Goal: Task Accomplishment & Management: Manage account settings

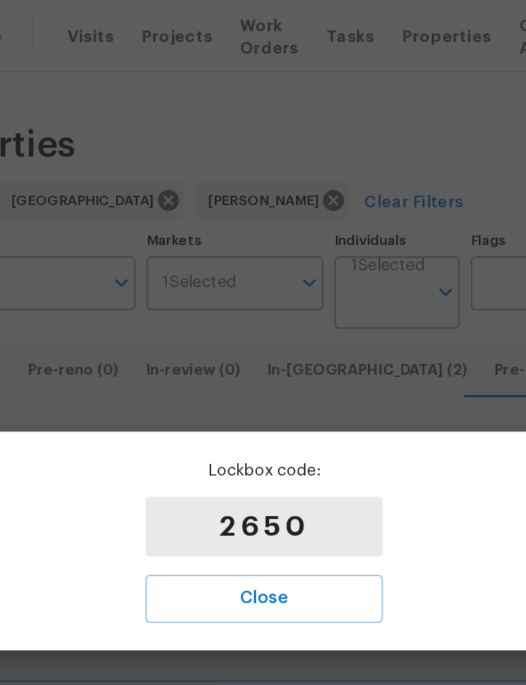
scroll to position [0, 15]
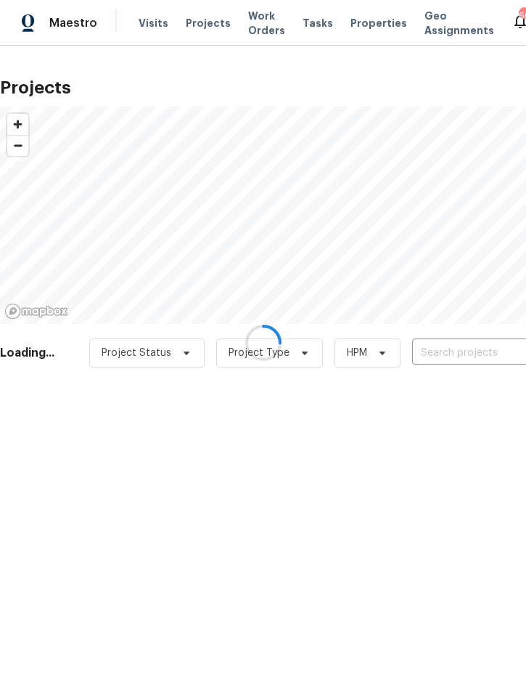
click at [458, 355] on div at bounding box center [263, 342] width 526 height 685
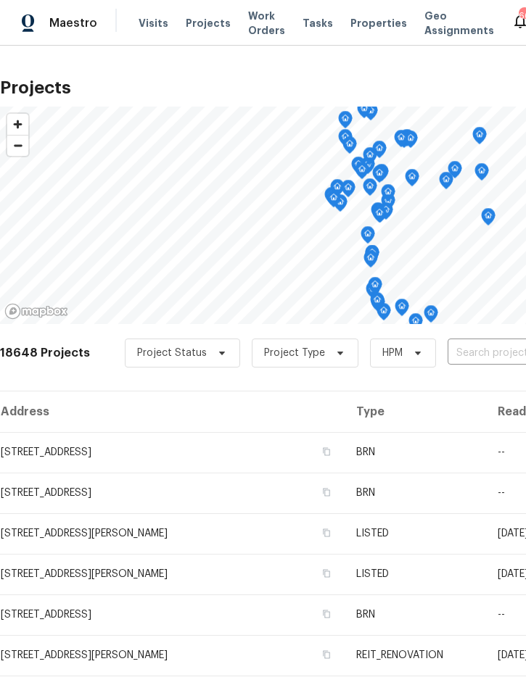
click at [483, 355] on input "text" at bounding box center [530, 353] width 166 height 22
type input "2005 via"
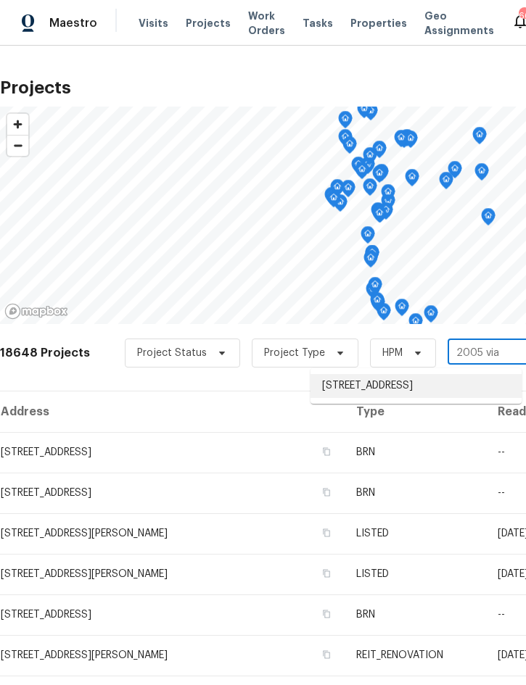
click at [412, 384] on li "2005 Via Napoli St, Plant City, FL 33566" at bounding box center [415, 386] width 211 height 24
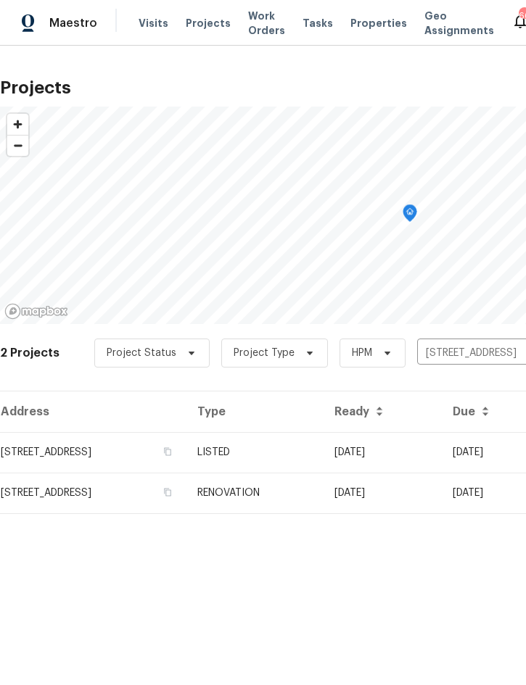
click at [441, 458] on td "08/16/25" at bounding box center [382, 452] width 118 height 41
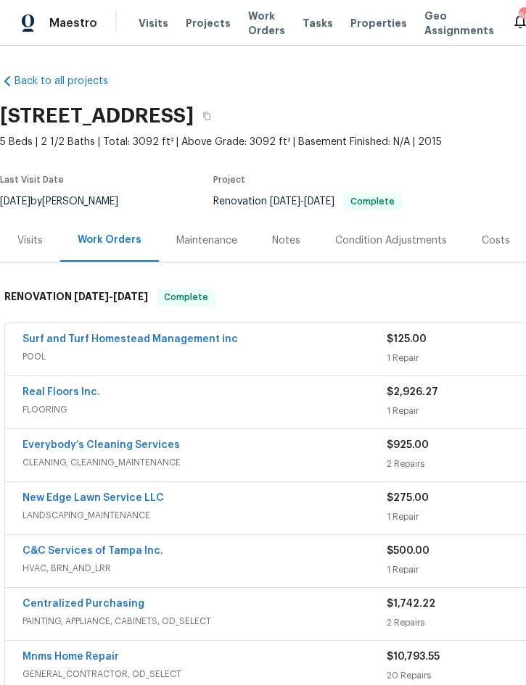
scroll to position [1, 0]
click at [46, 392] on link "Real Floors Inc." at bounding box center [61, 392] width 78 height 10
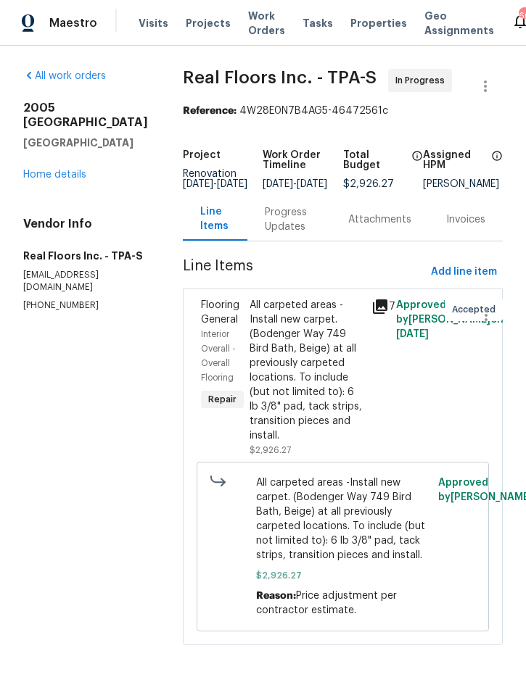
click at [293, 382] on div "All carpeted areas -Install new carpet. (Bodenger Way 749 Bird Bath, Beige) at …" at bounding box center [305, 370] width 113 height 145
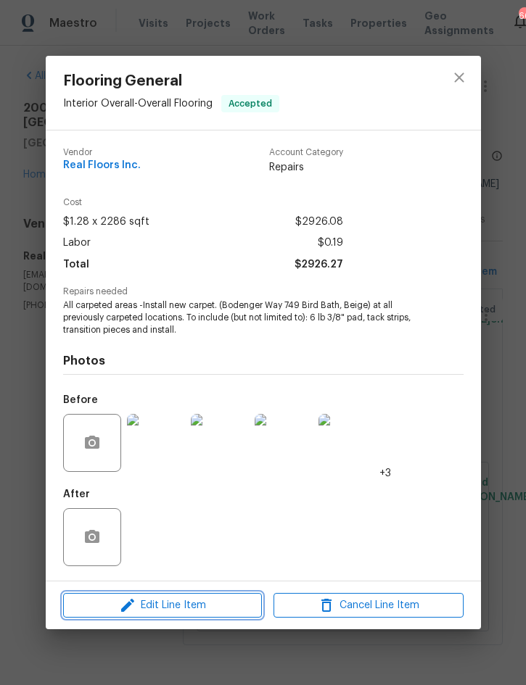
click at [182, 603] on span "Edit Line Item" at bounding box center [162, 606] width 190 height 18
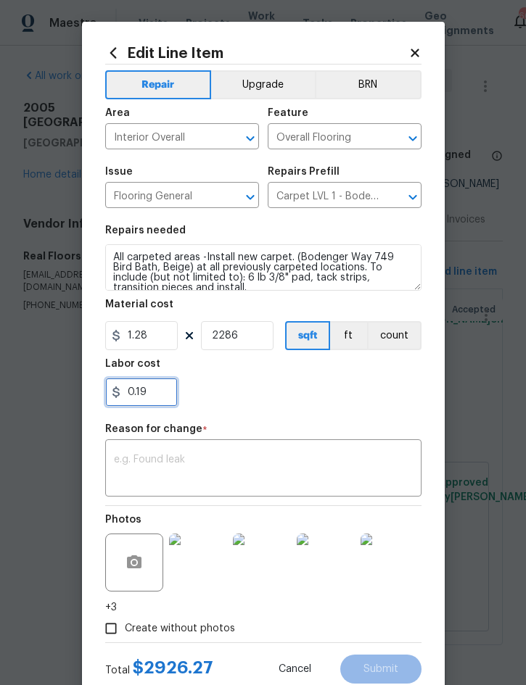
click at [167, 392] on input "0.19" at bounding box center [141, 392] width 73 height 29
click at [131, 395] on input "0.19" at bounding box center [141, 392] width 73 height 29
type input "1"
type input "100.19"
click at [278, 460] on textarea at bounding box center [263, 470] width 299 height 30
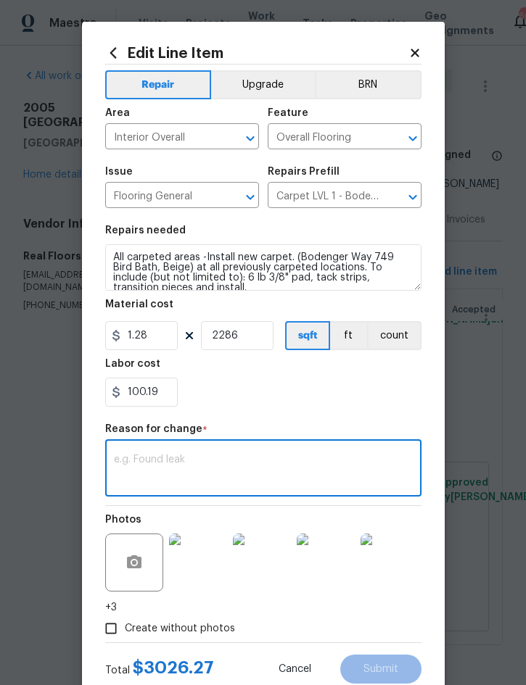
scroll to position [12, 0]
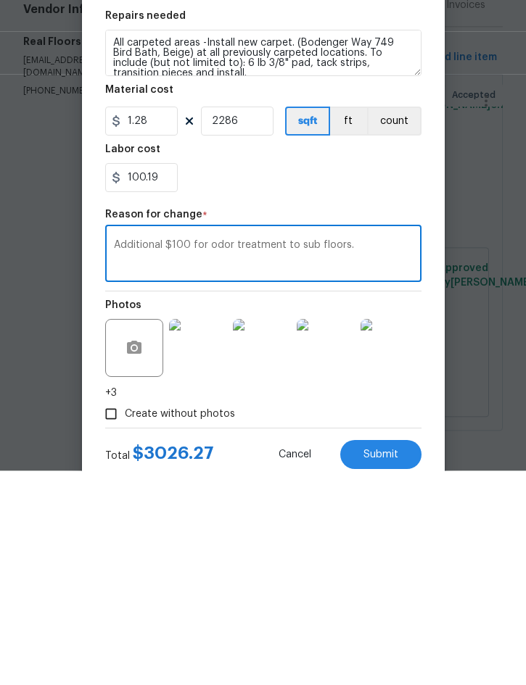
type textarea "Additional $100 for odor treatment to sub floors."
click at [384, 655] on button "Submit" at bounding box center [380, 669] width 81 height 29
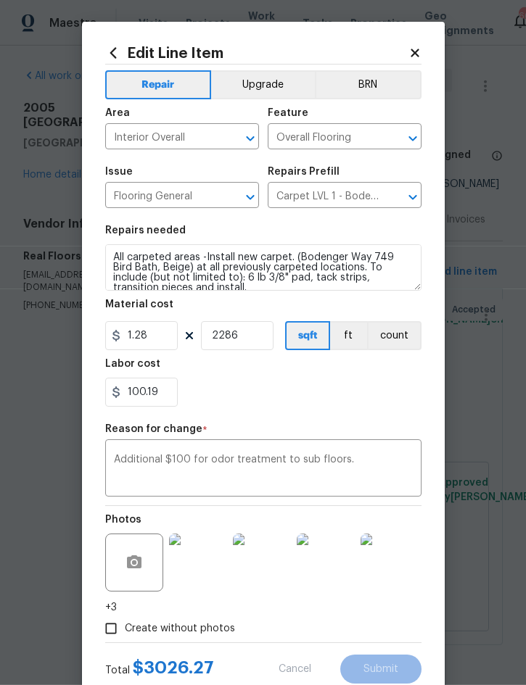
scroll to position [12, 0]
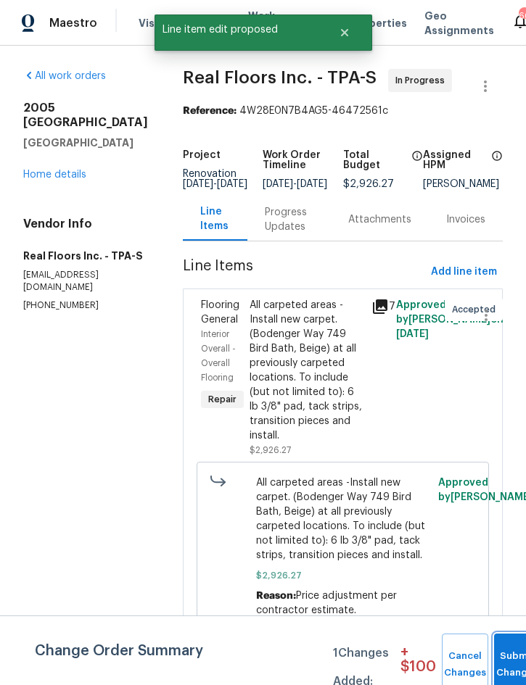
click at [506, 662] on button "Submit Changes" at bounding box center [517, 665] width 46 height 62
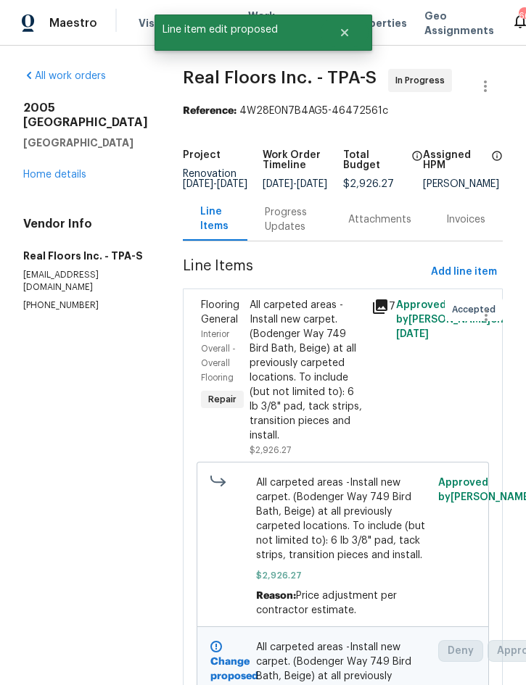
scroll to position [0, 0]
click at [52, 170] on link "Home details" at bounding box center [54, 175] width 63 height 10
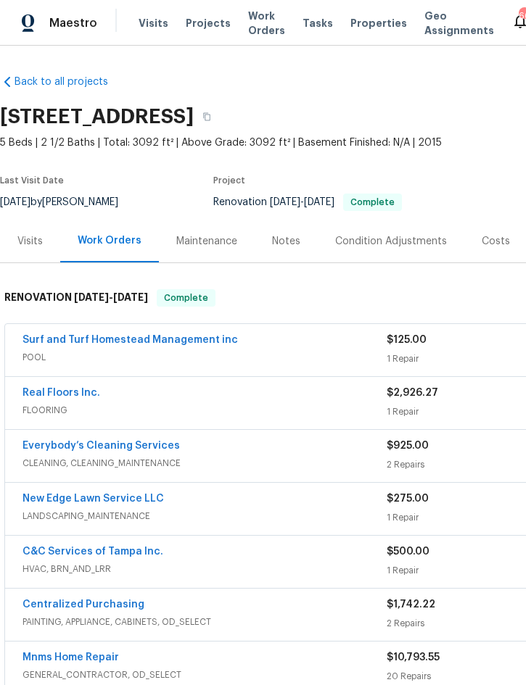
click at [521, 651] on div "$10,793.55" at bounding box center [460, 658] width 146 height 15
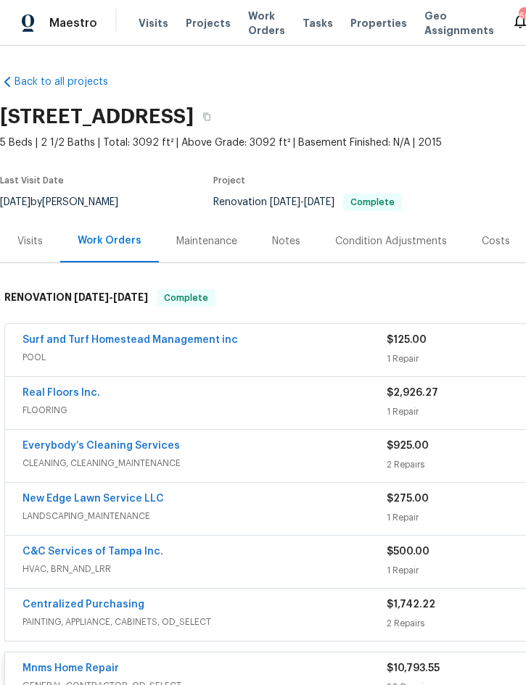
click at [206, 27] on span "Projects" at bounding box center [208, 23] width 45 height 15
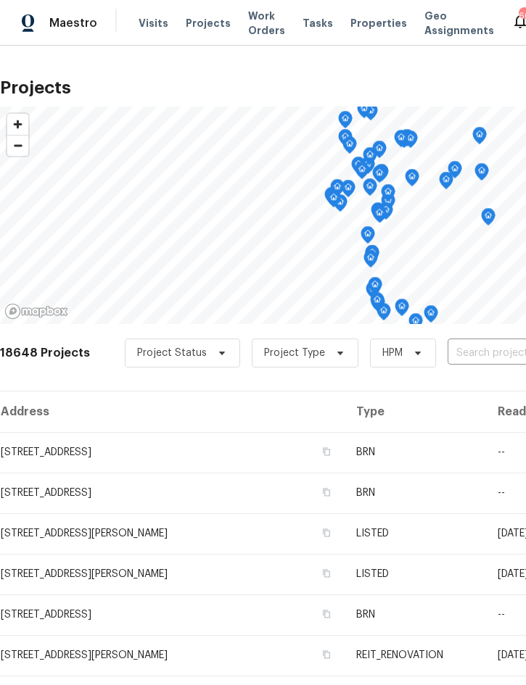
click at [475, 355] on input "text" at bounding box center [530, 353] width 166 height 22
type input "196 whisper"
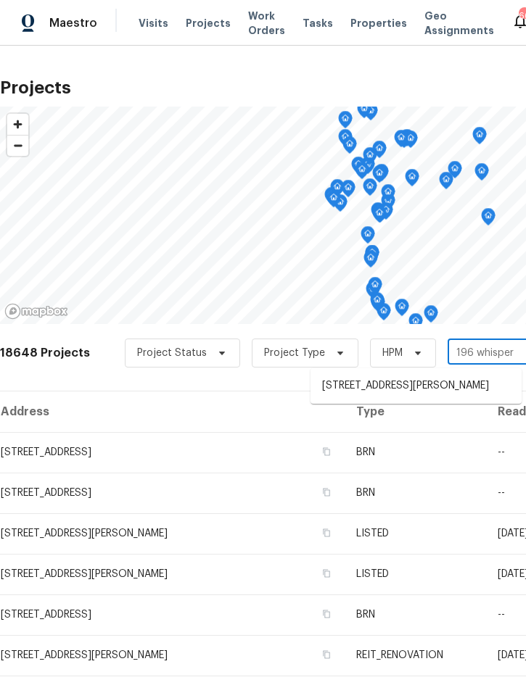
click at [437, 389] on li "[STREET_ADDRESS][PERSON_NAME]" at bounding box center [415, 386] width 211 height 24
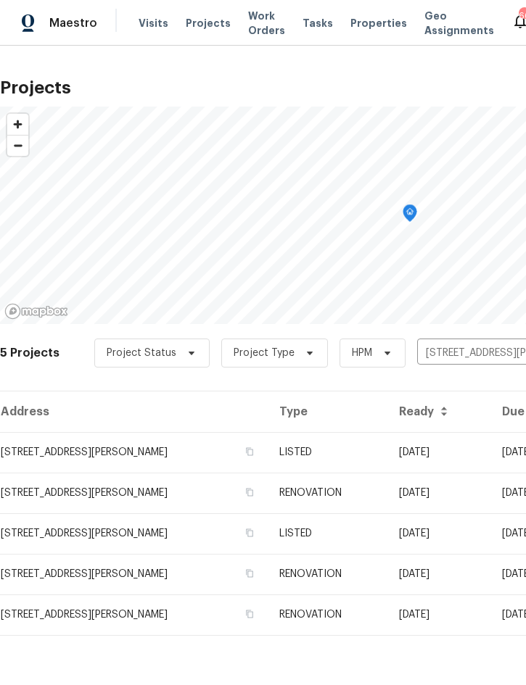
click at [387, 455] on td "LISTED" at bounding box center [327, 452] width 119 height 41
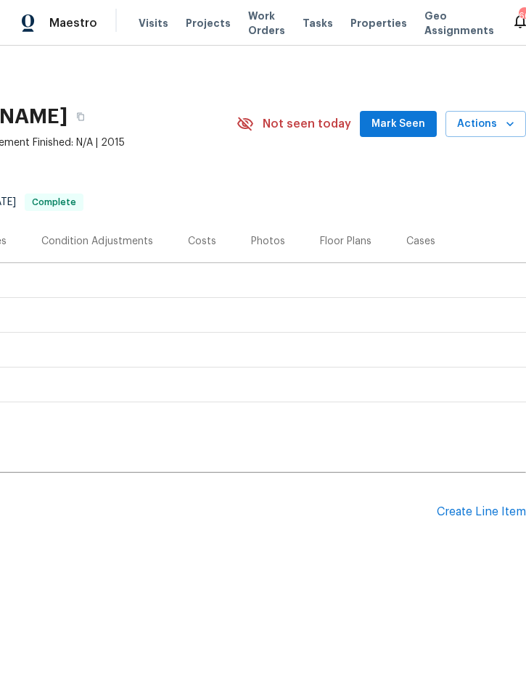
scroll to position [0, 294]
click at [490, 130] on span "Actions" at bounding box center [485, 124] width 57 height 18
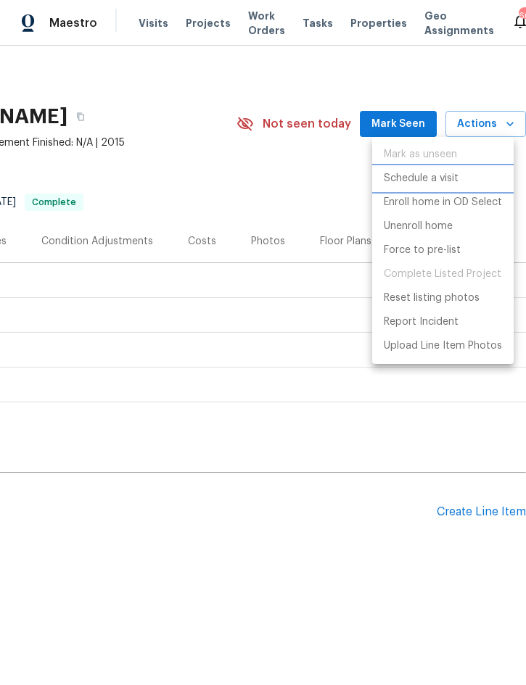
click at [448, 181] on p "Schedule a visit" at bounding box center [421, 178] width 75 height 15
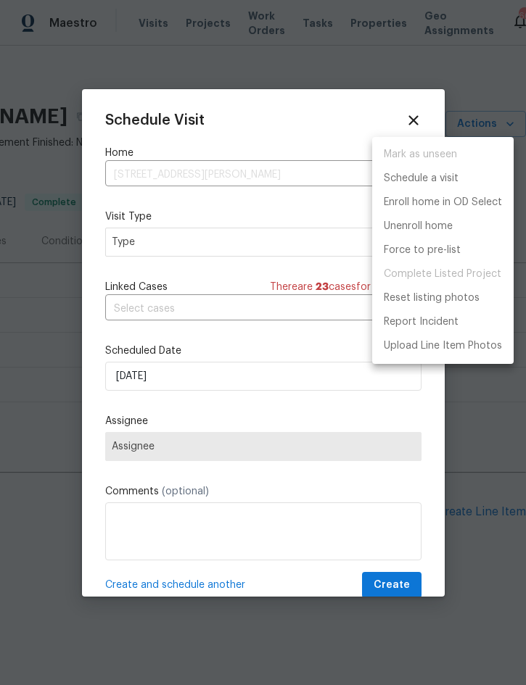
click at [242, 242] on div at bounding box center [263, 342] width 526 height 685
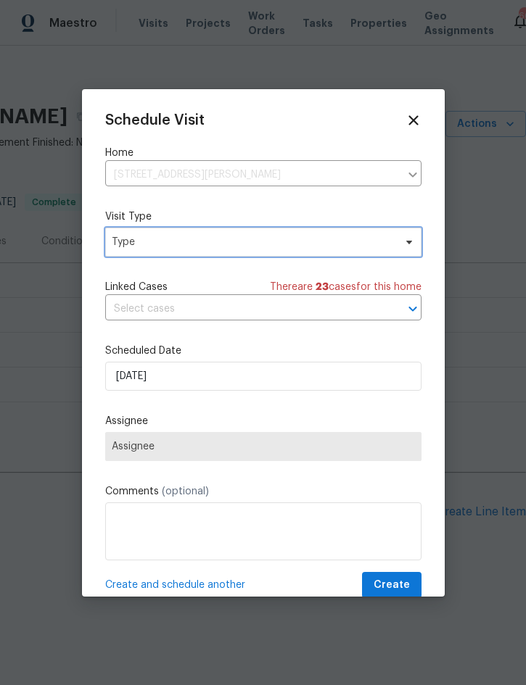
click at [265, 246] on span "Type" at bounding box center [253, 242] width 282 height 15
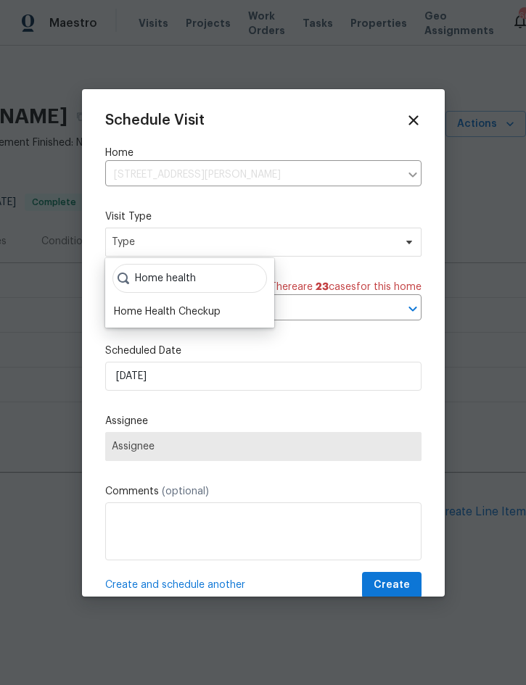
type input "Home health"
click at [200, 310] on div "Home Health Checkup" at bounding box center [167, 312] width 107 height 15
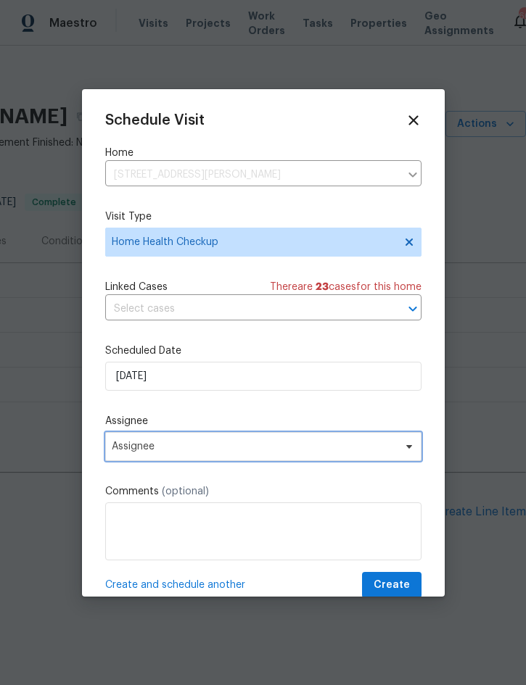
click at [224, 450] on span "Assignee" at bounding box center [254, 447] width 284 height 12
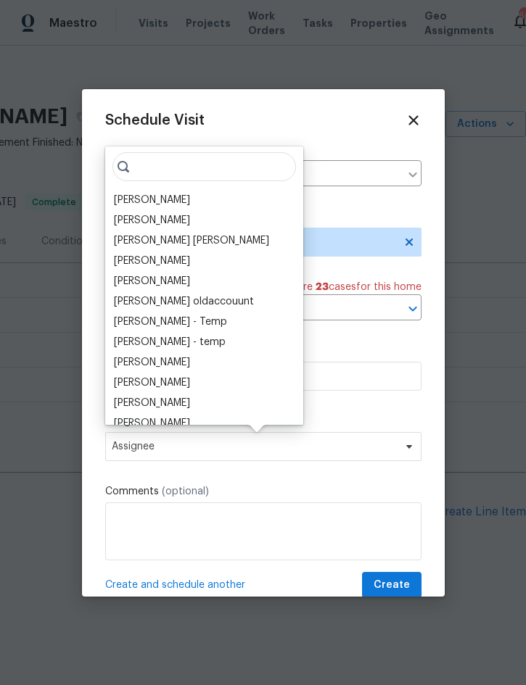
click at [170, 197] on div "[PERSON_NAME]" at bounding box center [152, 200] width 76 height 15
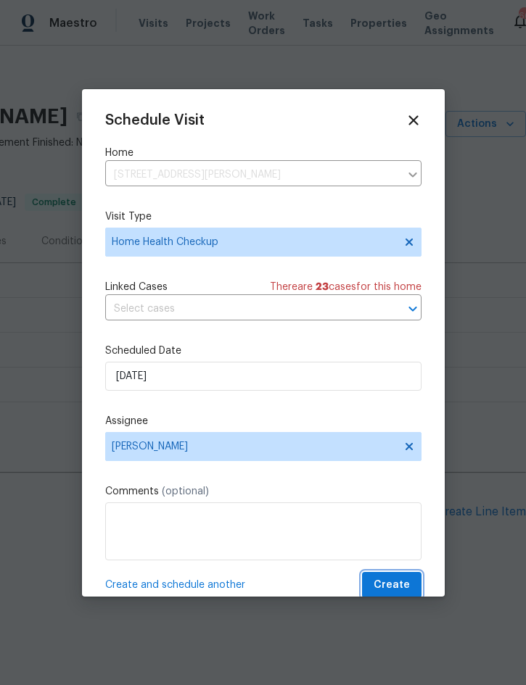
click at [398, 579] on button "Create" at bounding box center [391, 585] width 59 height 27
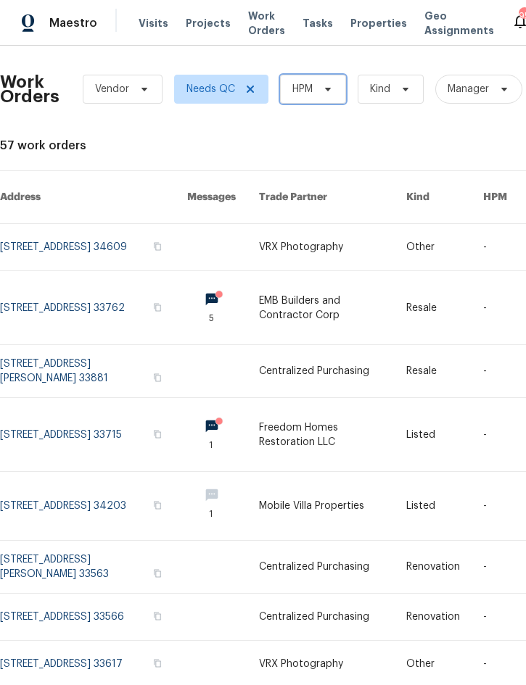
click at [312, 81] on span "HPM" at bounding box center [313, 89] width 66 height 29
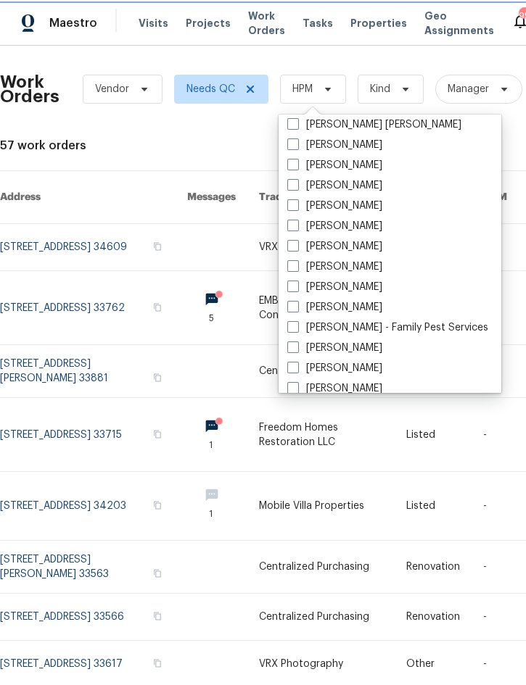
scroll to position [151, 0]
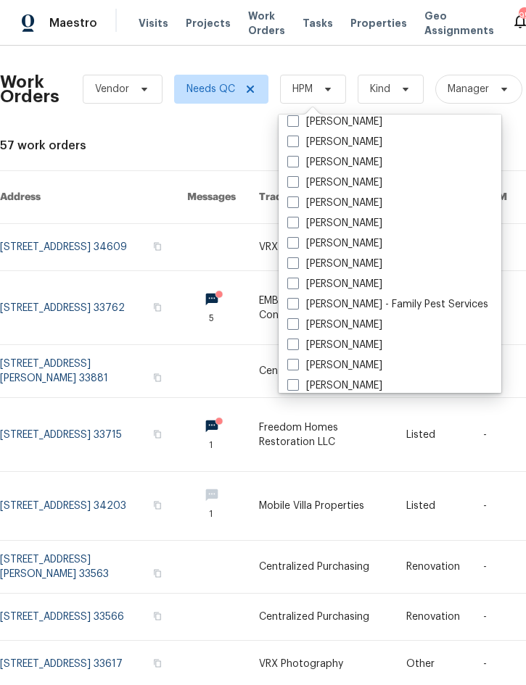
click at [358, 281] on label "[PERSON_NAME]" at bounding box center [334, 284] width 95 height 15
click at [297, 281] on input "[PERSON_NAME]" at bounding box center [291, 281] width 9 height 9
checkbox input "true"
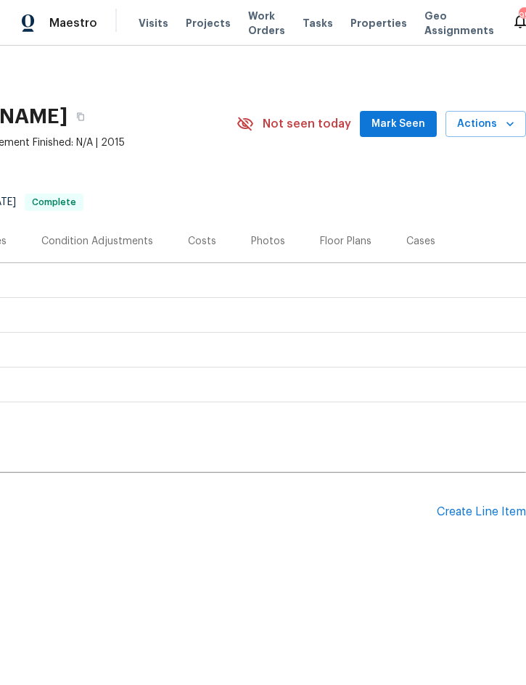
click at [476, 510] on div "Create Line Item" at bounding box center [481, 513] width 89 height 14
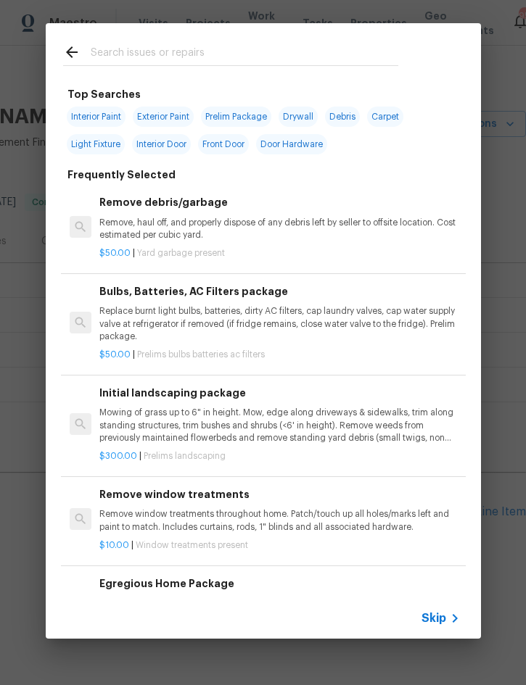
click at [218, 55] on input "text" at bounding box center [245, 55] width 308 height 22
type input "Smoke"
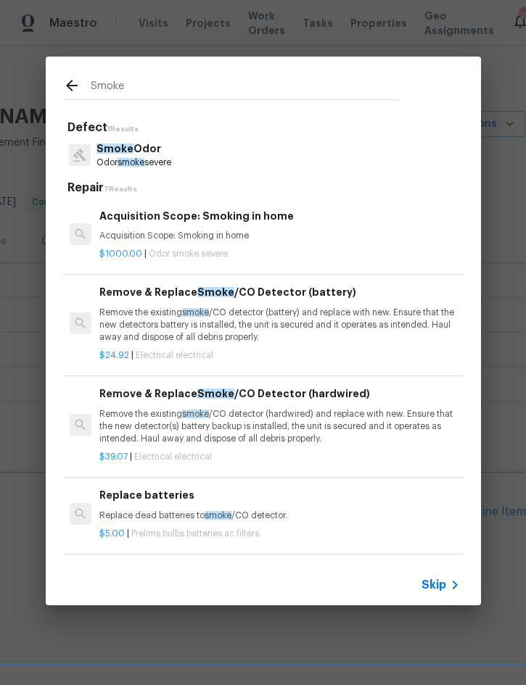
click at [326, 415] on p "Remove the existing smoke /CO detector (hardwired) and replace with new. Ensure…" at bounding box center [279, 426] width 360 height 37
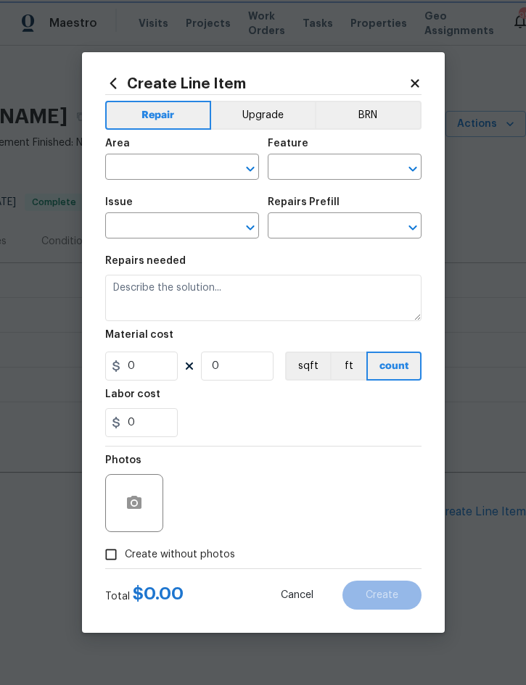
type input "Electrical"
type textarea "Remove the existing smoke/CO detector (hardwired) and replace with new. Ensure …"
type input "1"
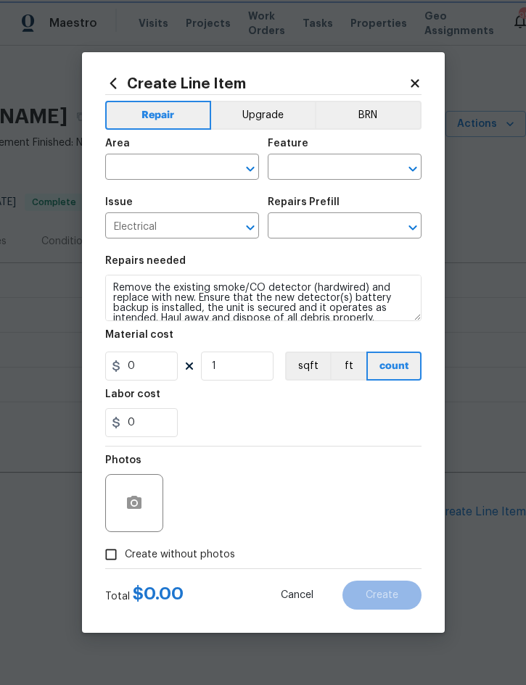
type input "Remove & Replace Smoke/CO Detector (hardwired) $39.07"
type input "39.07"
click at [157, 169] on input "text" at bounding box center [161, 168] width 113 height 22
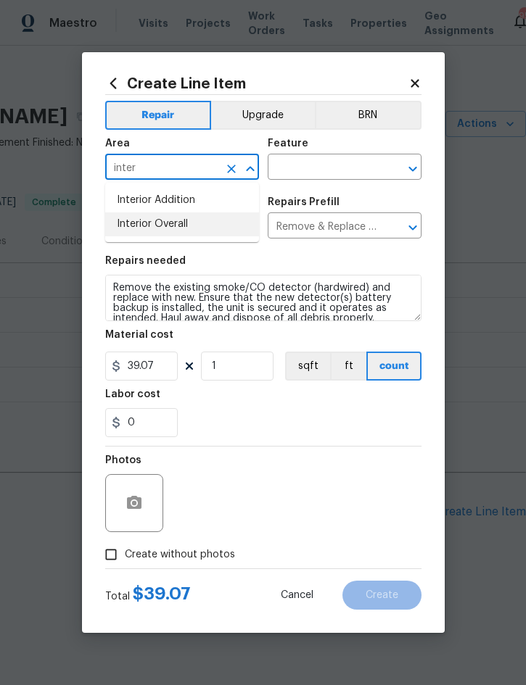
click at [168, 232] on li "Interior Overall" at bounding box center [182, 224] width 154 height 24
type input "Interior Overall"
click at [327, 160] on input "text" at bounding box center [324, 168] width 113 height 22
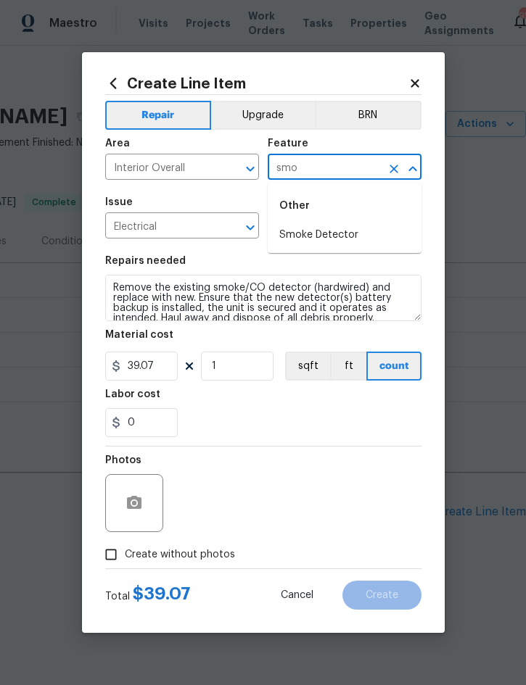
click at [350, 234] on li "Smoke Detector" at bounding box center [345, 235] width 154 height 24
type input "Smoke Detector"
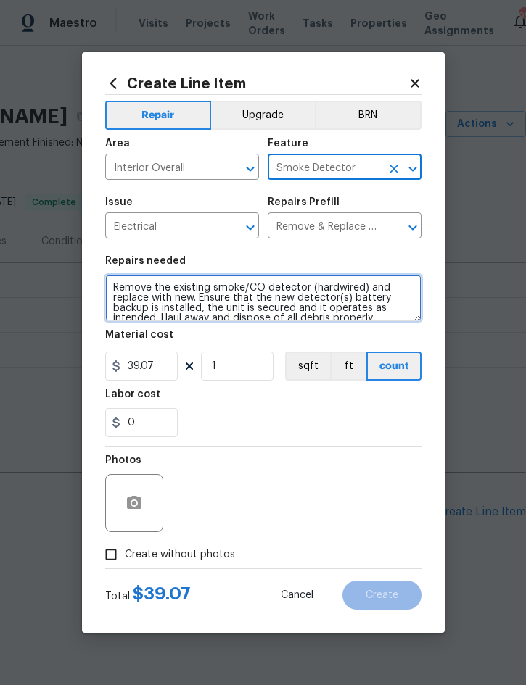
click at [117, 281] on textarea "Remove the existing smoke/CO detector (hardwired) and replace with new. Ensure …" at bounding box center [263, 298] width 316 height 46
click at [123, 291] on textarea "Remove the existing smoke/CO detector (hardwired) and replace with new. Ensure …" at bounding box center [263, 298] width 316 height 46
click at [122, 290] on textarea "Remove the existing smoke/CO detector (hardwired) and replace with new. Ensure …" at bounding box center [263, 298] width 316 height 46
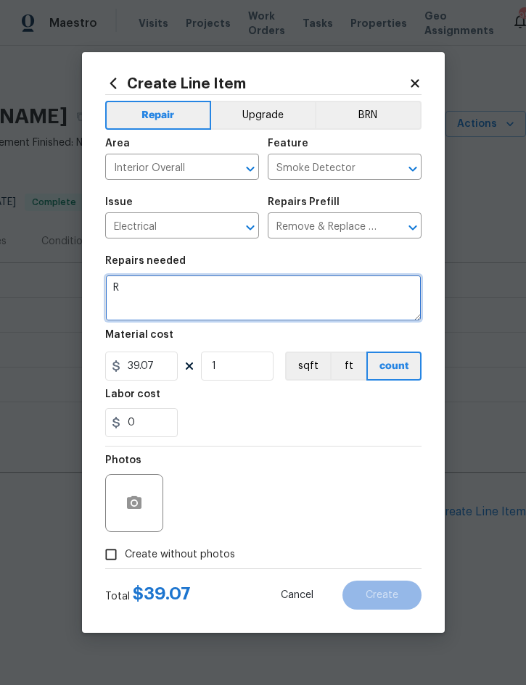
scroll to position [0, 0]
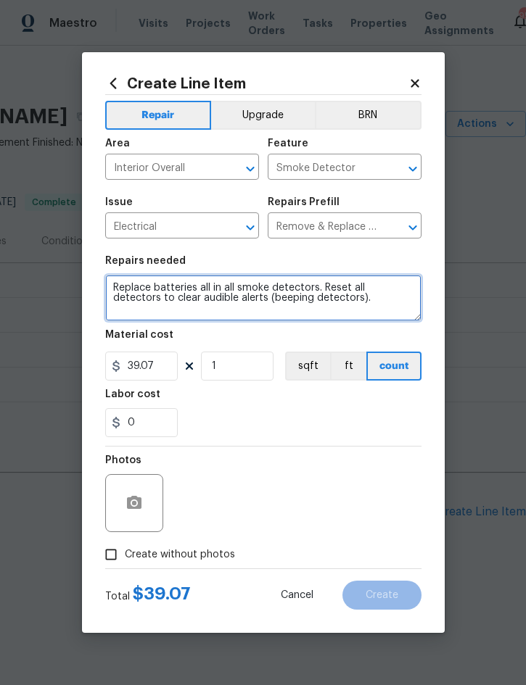
type textarea "Replace batteries all in all smoke detectors. Reset all detectors to clear audi…"
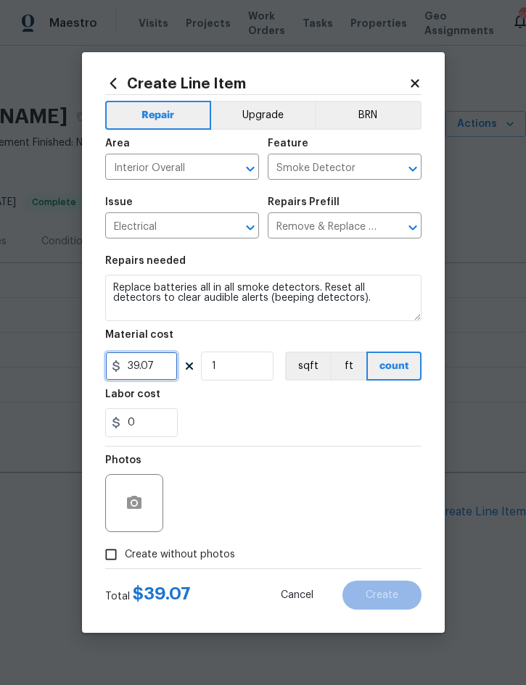
click at [160, 361] on input "39.07" at bounding box center [141, 366] width 73 height 29
click at [160, 360] on input "39.07" at bounding box center [141, 366] width 73 height 29
click at [160, 369] on input "39.07" at bounding box center [141, 366] width 73 height 29
type input "50"
click at [152, 493] on div at bounding box center [134, 503] width 58 height 58
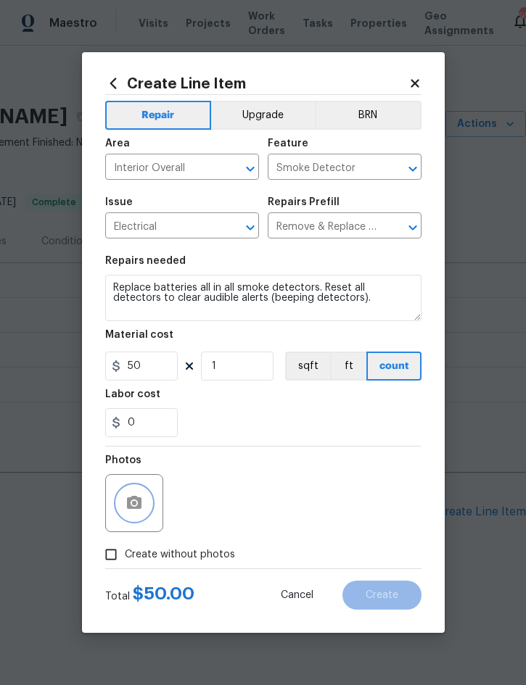
click at [144, 492] on button "button" at bounding box center [134, 503] width 35 height 35
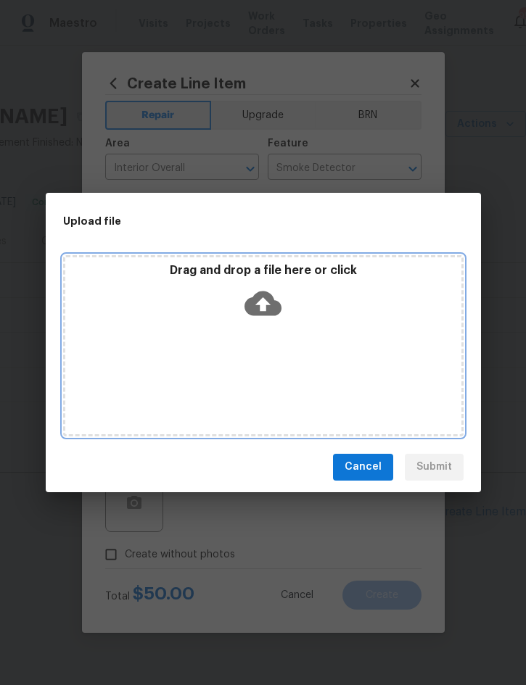
click at [313, 297] on div "Drag and drop a file here or click" at bounding box center [263, 294] width 396 height 62
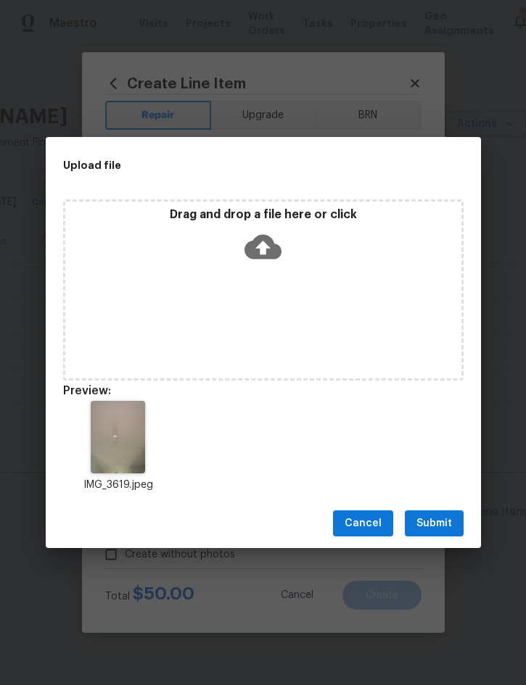
click at [435, 527] on span "Submit" at bounding box center [434, 524] width 36 height 18
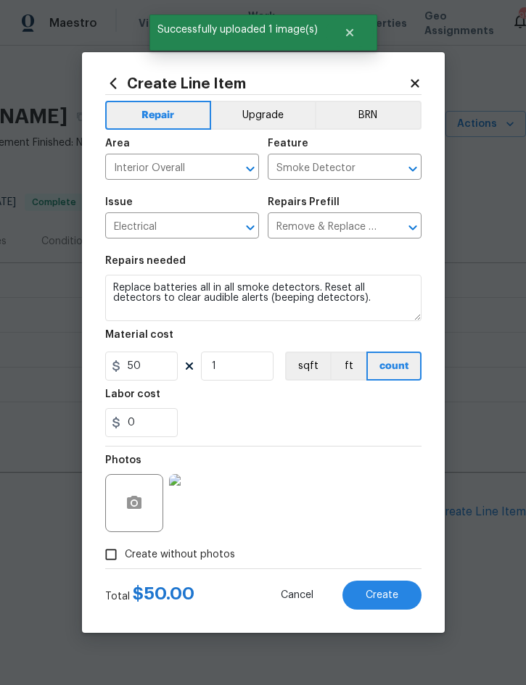
click at [380, 601] on span "Create" at bounding box center [382, 595] width 33 height 11
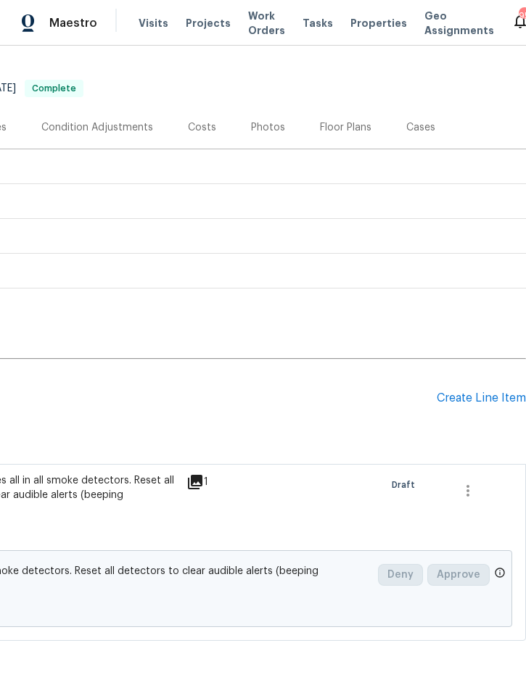
scroll to position [114, 294]
click at [466, 404] on div "Create Line Item" at bounding box center [481, 399] width 89 height 14
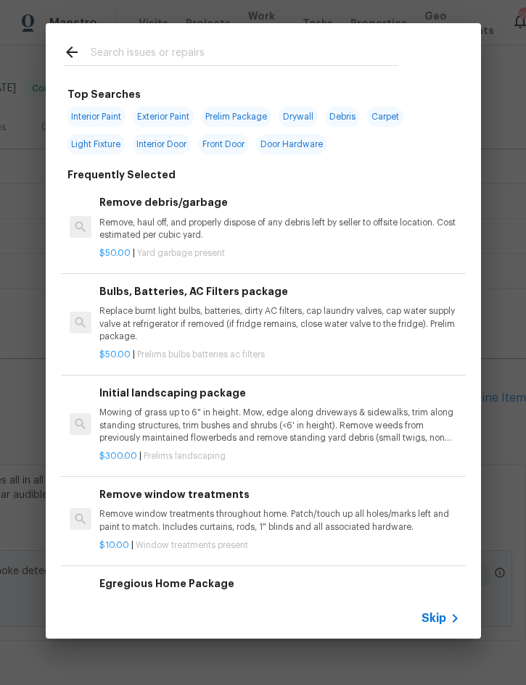
click at [220, 46] on input "text" at bounding box center [245, 55] width 308 height 22
type input "Faucet"
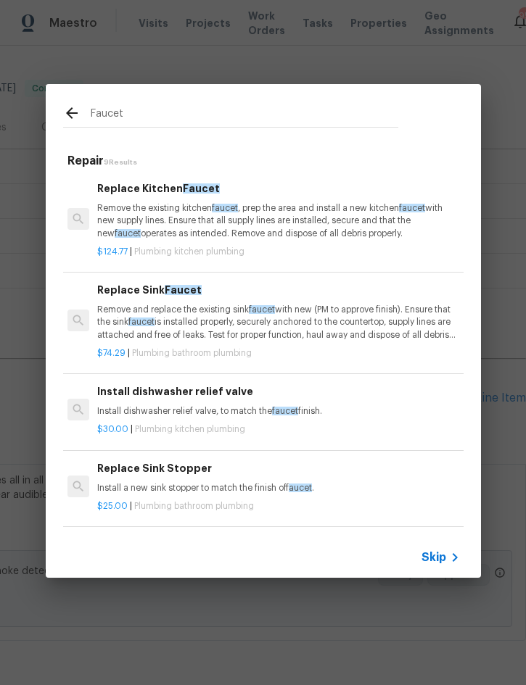
scroll to position [0, 2]
click at [215, 474] on div "Replace Sink Stopper Install a new sink stopper to match the finish of faucet .…" at bounding box center [261, 487] width 405 height 81
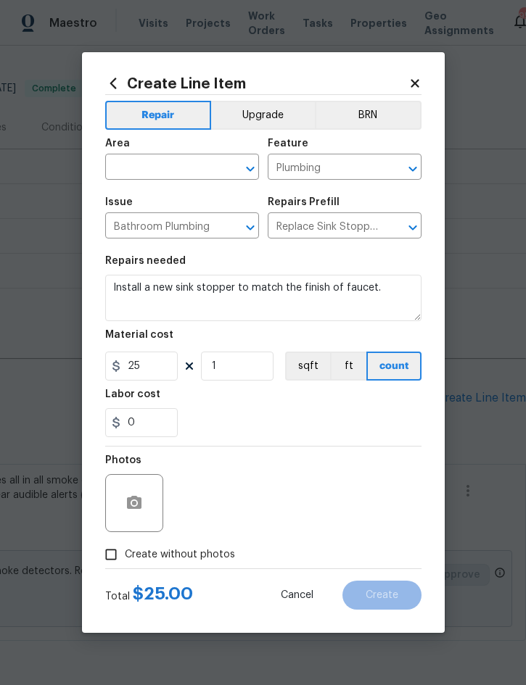
click at [160, 180] on input "text" at bounding box center [161, 168] width 113 height 22
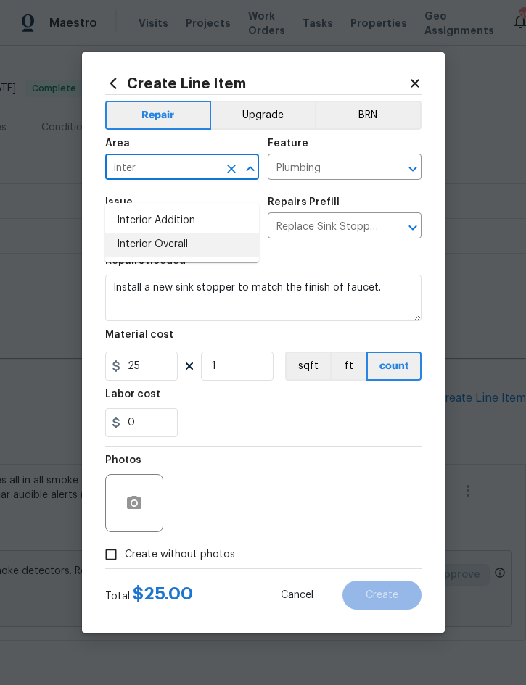
click at [176, 247] on li "Interior Overall" at bounding box center [182, 245] width 154 height 24
type input "Interior Overall"
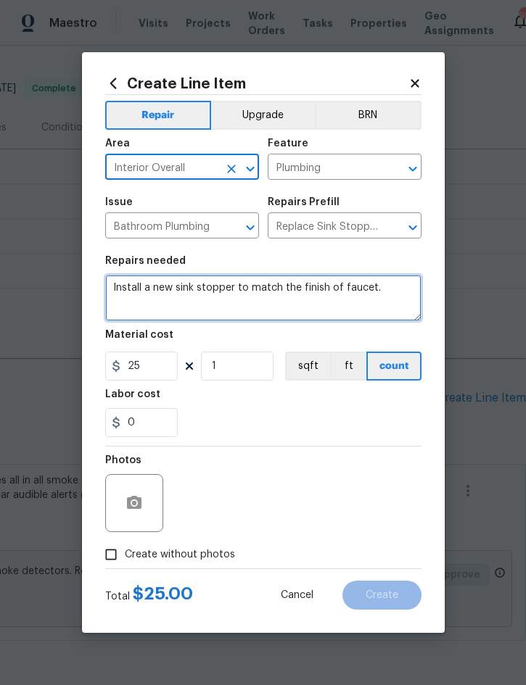
click at [121, 309] on textarea "Install a new sink stopper to match the finish of faucet." at bounding box center [263, 298] width 316 height 46
click at [124, 310] on textarea "Install a new sink stopper to match the finish of faucet." at bounding box center [263, 298] width 316 height 46
click at [123, 309] on textarea "Install a new sink stopper to match the finish of faucet." at bounding box center [263, 298] width 316 height 46
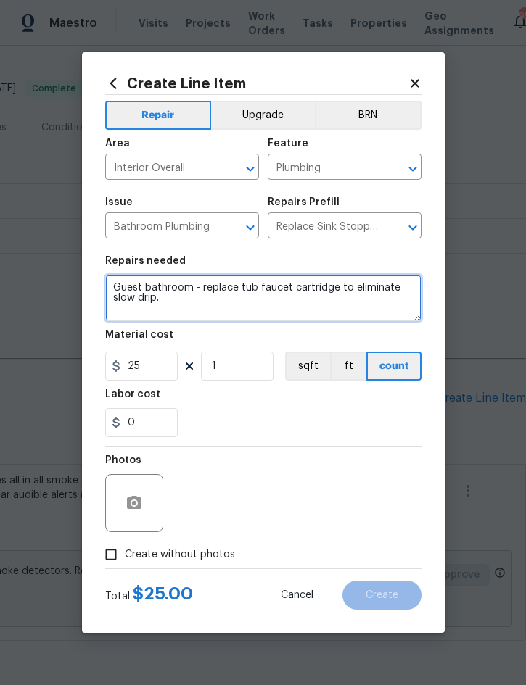
type textarea "Guest bathroom - replace tub faucet cartridge to eliminate slow drip."
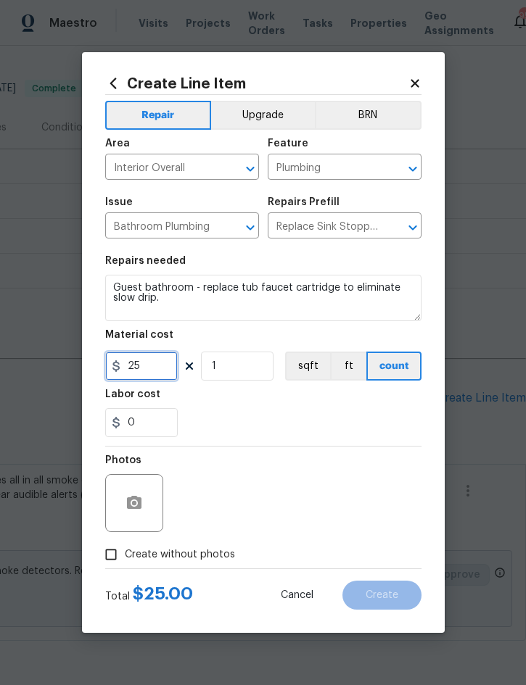
click at [152, 381] on input "25" at bounding box center [141, 366] width 73 height 29
type input "75"
click at [144, 517] on button "button" at bounding box center [134, 503] width 35 height 35
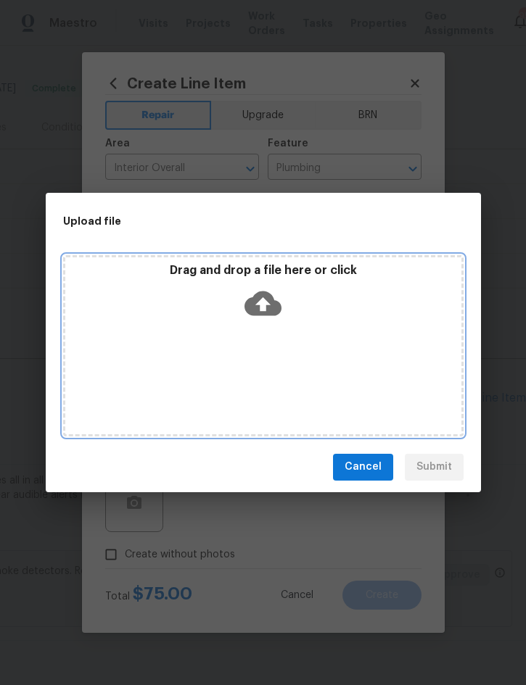
click at [331, 380] on div "Drag and drop a file here or click" at bounding box center [263, 345] width 400 height 181
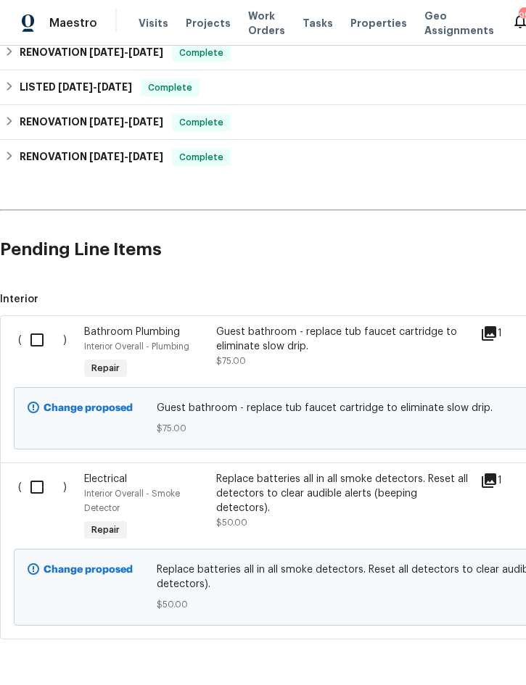
scroll to position [262, 0]
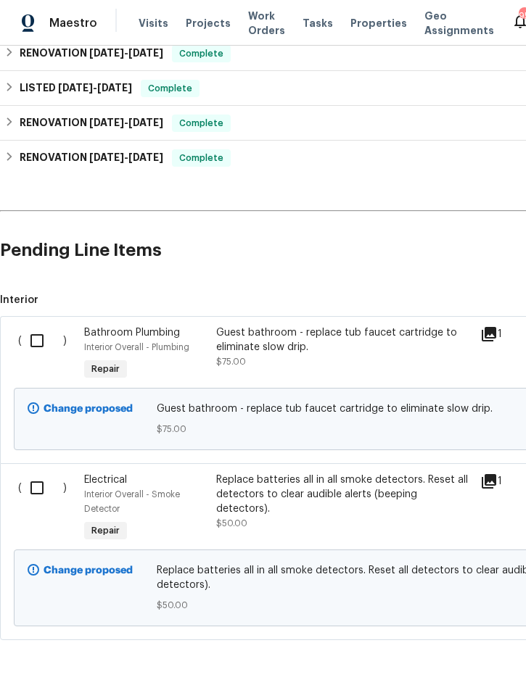
click at [36, 336] on input "checkbox" at bounding box center [42, 341] width 41 height 30
checkbox input "true"
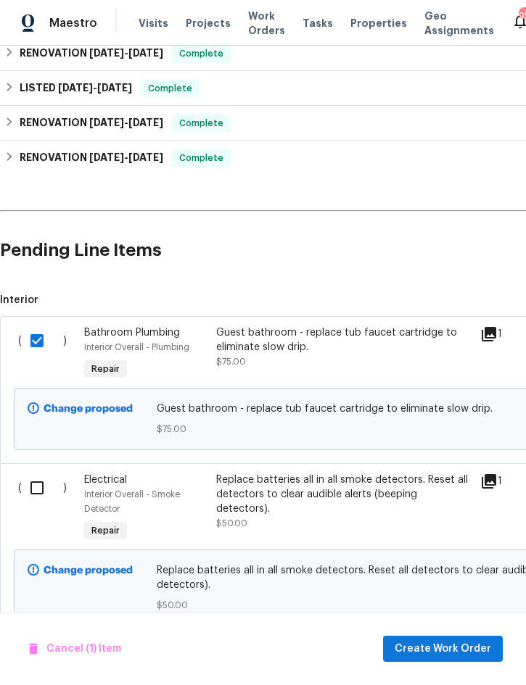
click at [33, 490] on input "checkbox" at bounding box center [42, 488] width 41 height 30
checkbox input "true"
click at [450, 646] on span "Create Work Order" at bounding box center [443, 649] width 96 height 18
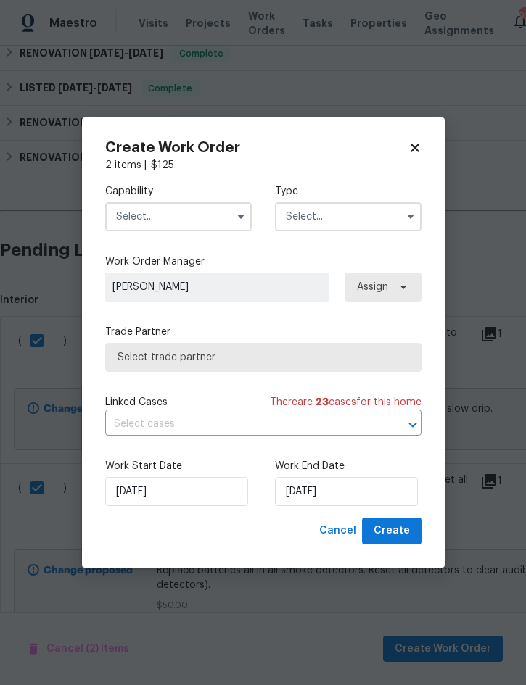
click at [182, 210] on input "text" at bounding box center [178, 216] width 147 height 29
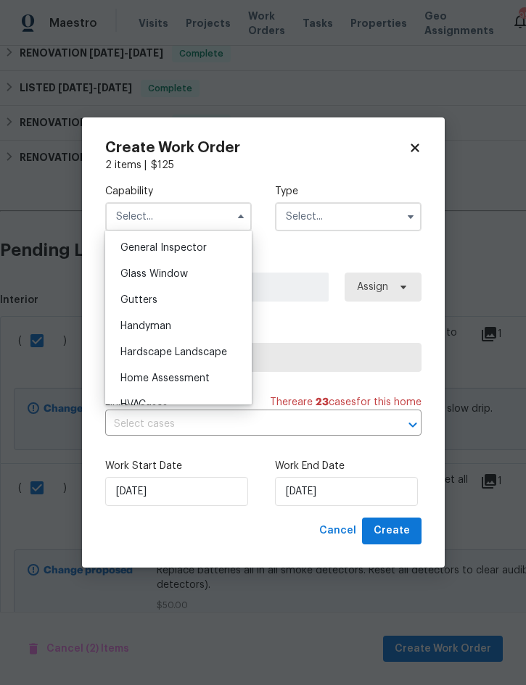
scroll to position [721, 0]
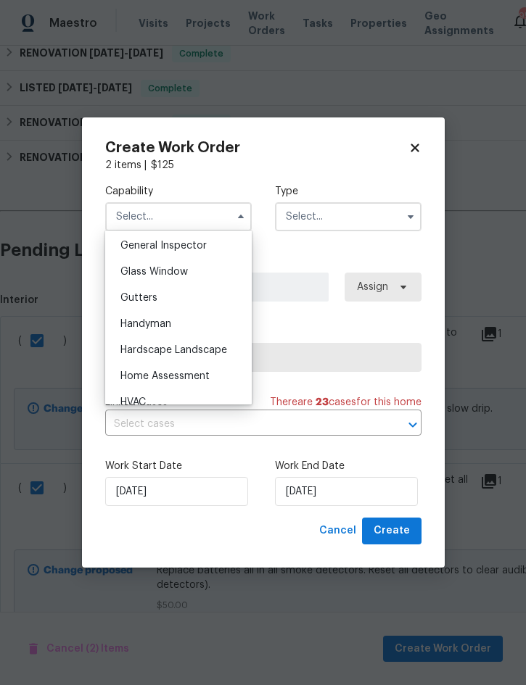
click at [178, 326] on div "Handyman" at bounding box center [178, 324] width 139 height 26
type input "Handyman"
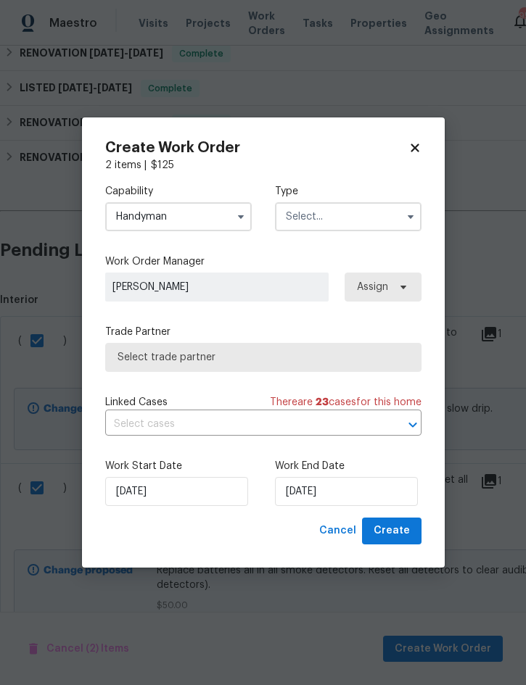
click at [336, 212] on input "text" at bounding box center [348, 216] width 147 height 29
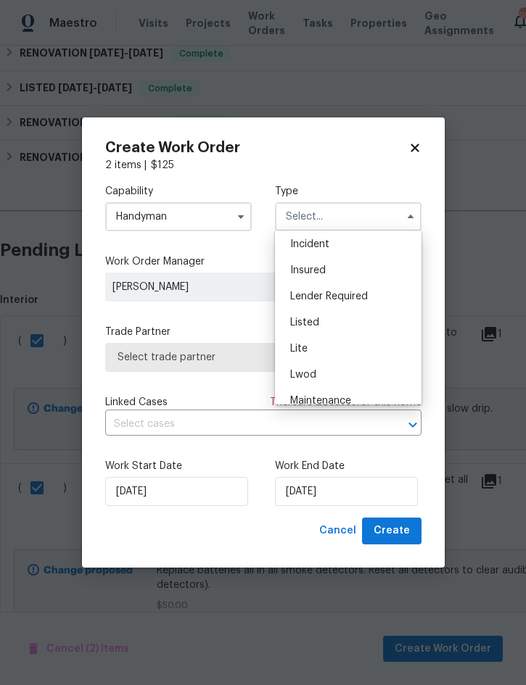
scroll to position [94, 0]
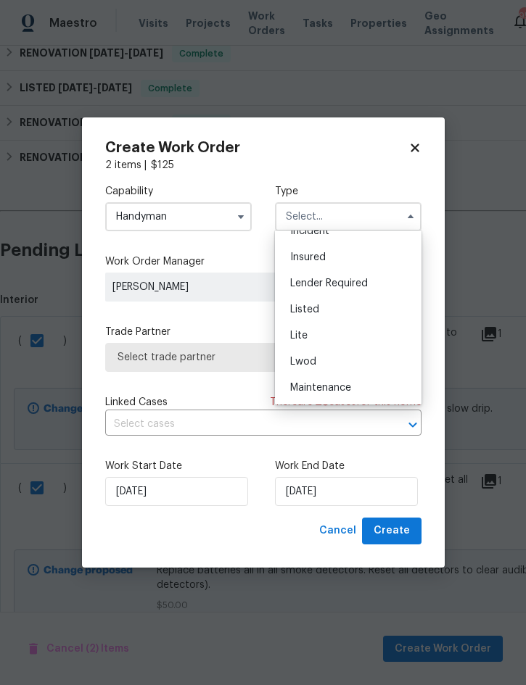
click at [326, 313] on div "Listed" at bounding box center [347, 310] width 139 height 26
type input "Listed"
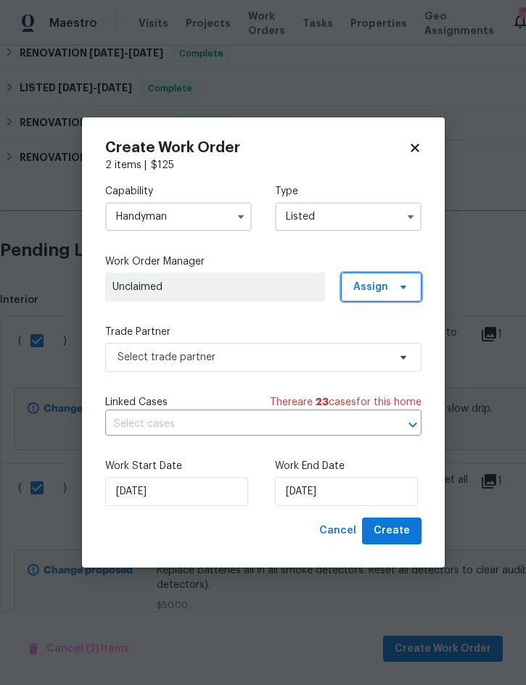
click at [389, 284] on span "Assign" at bounding box center [381, 287] width 81 height 29
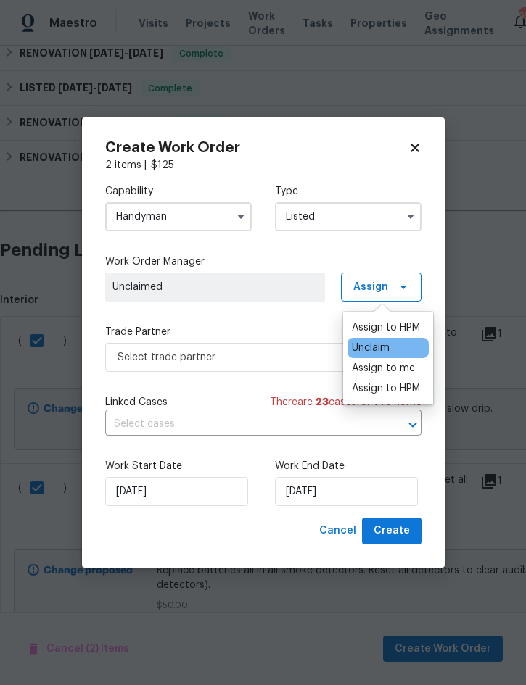
click at [385, 368] on div "Assign to me" at bounding box center [383, 368] width 63 height 15
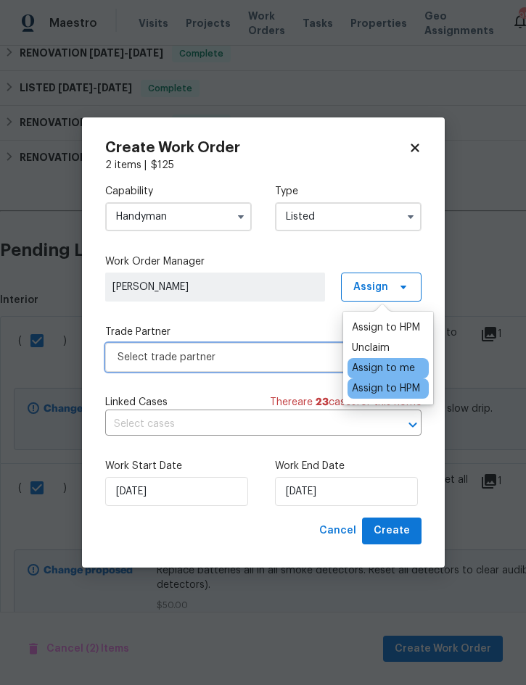
click at [250, 369] on span "Select trade partner" at bounding box center [263, 357] width 316 height 29
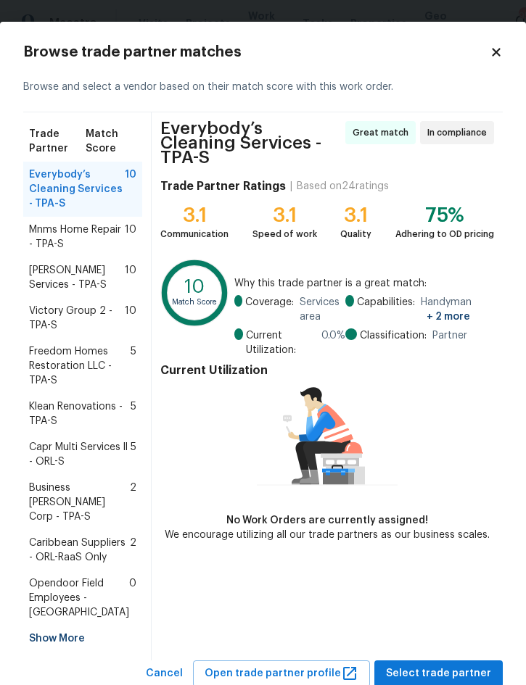
click at [44, 292] on span "Gabler Services - TPA-S" at bounding box center [77, 277] width 96 height 29
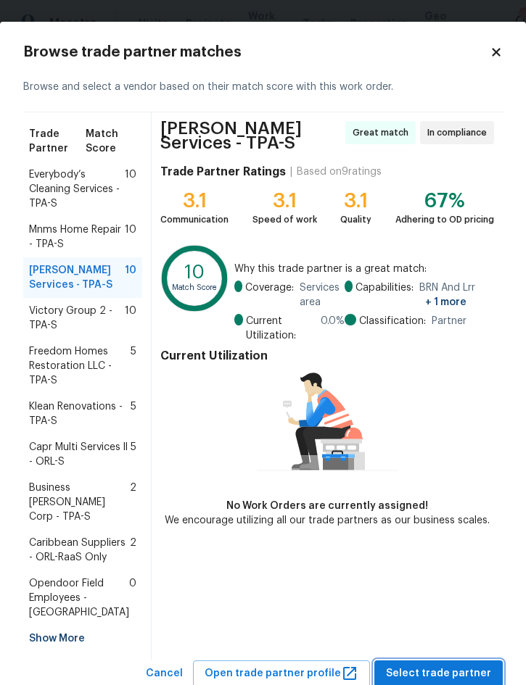
click at [458, 661] on button "Select trade partner" at bounding box center [438, 674] width 128 height 27
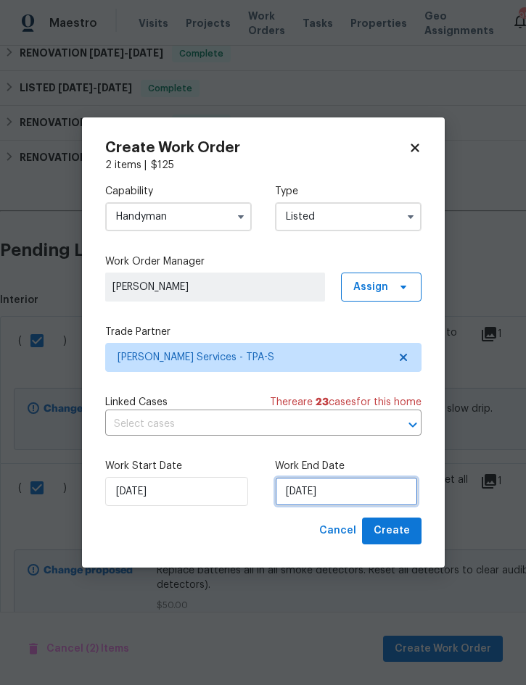
click at [355, 487] on input "[DATE]" at bounding box center [346, 491] width 143 height 29
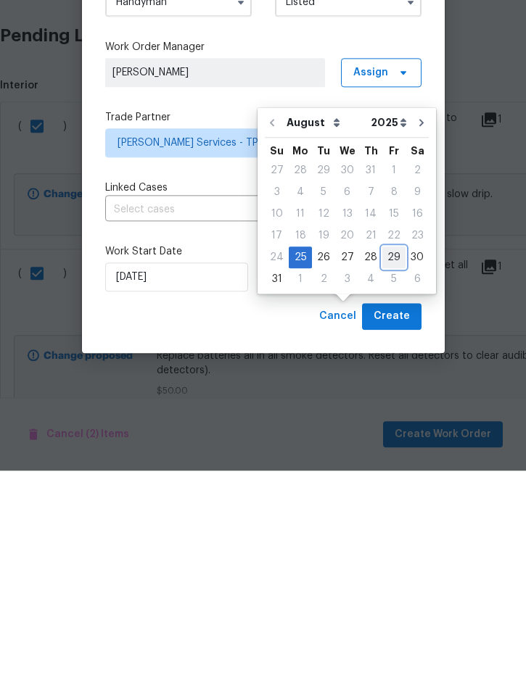
click at [387, 462] on div "29" at bounding box center [393, 472] width 23 height 20
type input "[DATE]"
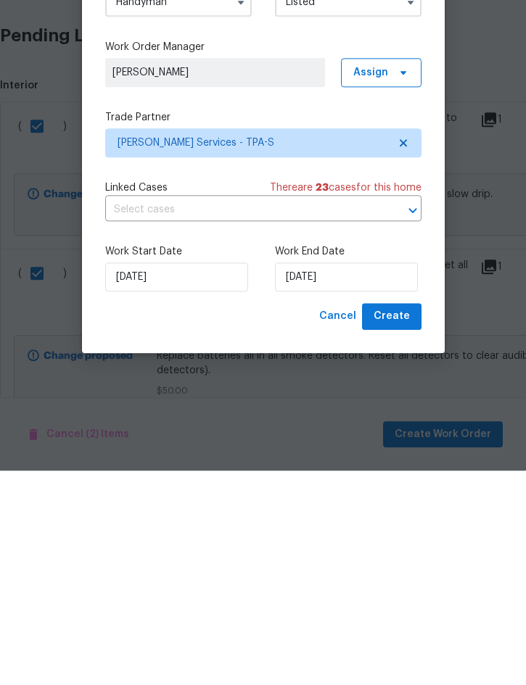
scroll to position [41, 0]
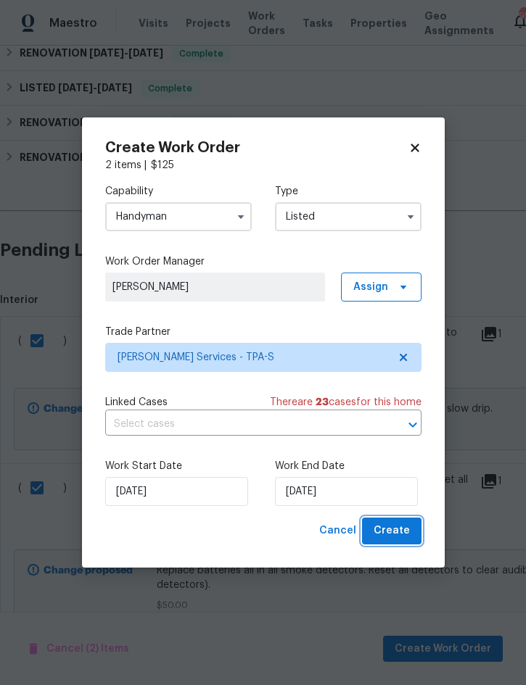
click at [397, 528] on span "Create" at bounding box center [392, 531] width 36 height 18
checkbox input "false"
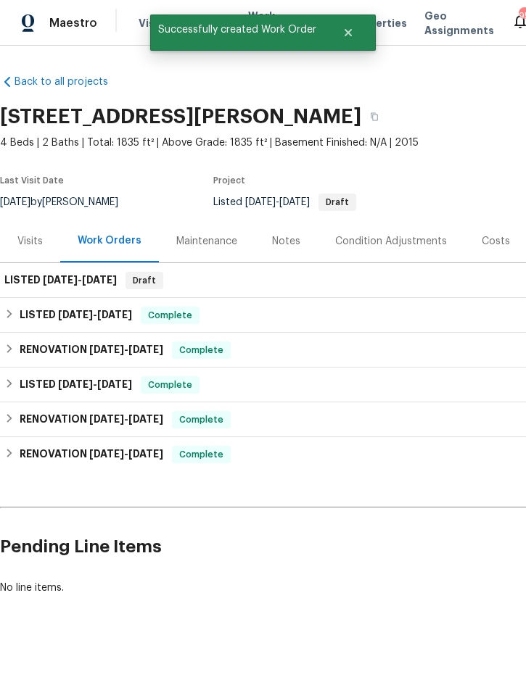
scroll to position [7, 0]
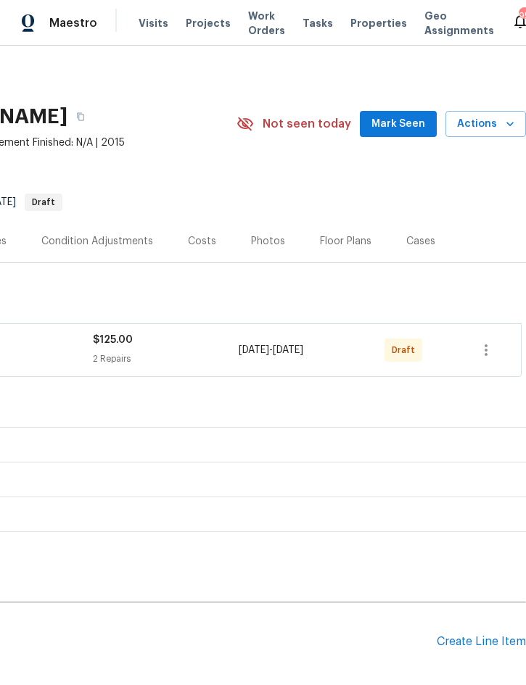
scroll to position [0, 294]
click at [484, 342] on icon "button" at bounding box center [485, 350] width 17 height 17
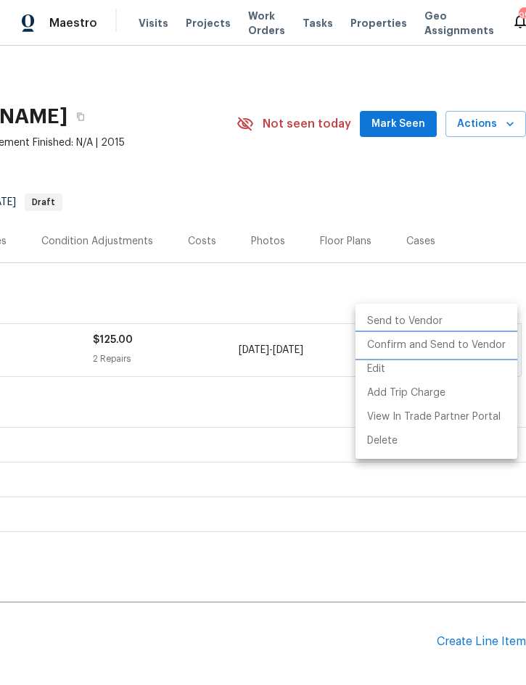
click at [471, 344] on li "Confirm and Send to Vendor" at bounding box center [436, 346] width 162 height 24
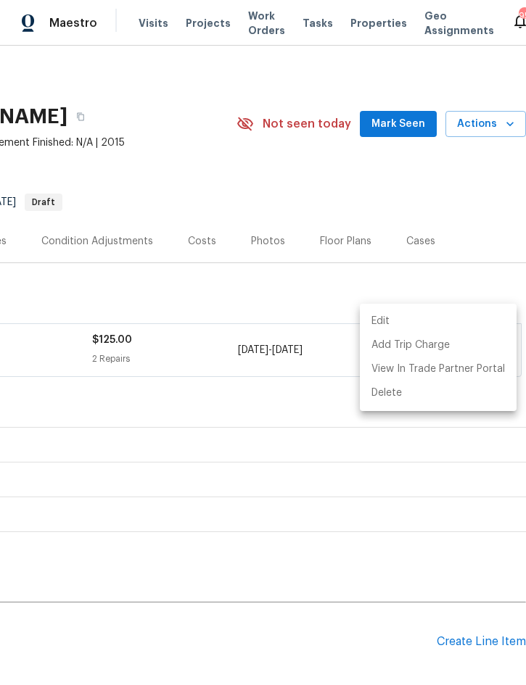
click at [328, 606] on div at bounding box center [263, 342] width 526 height 685
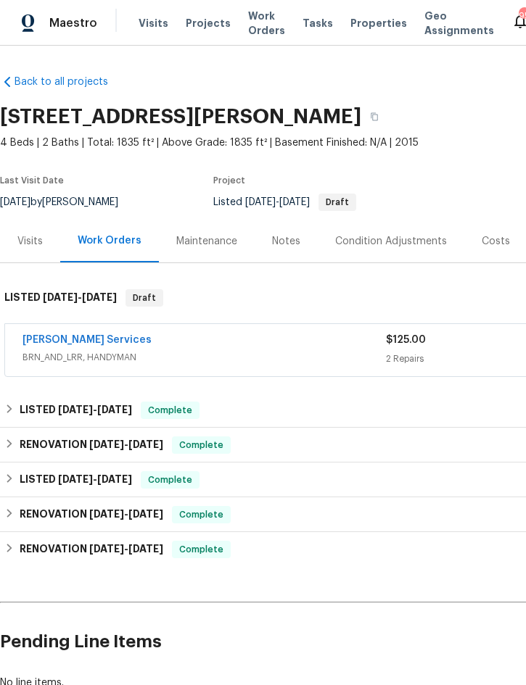
scroll to position [0, 0]
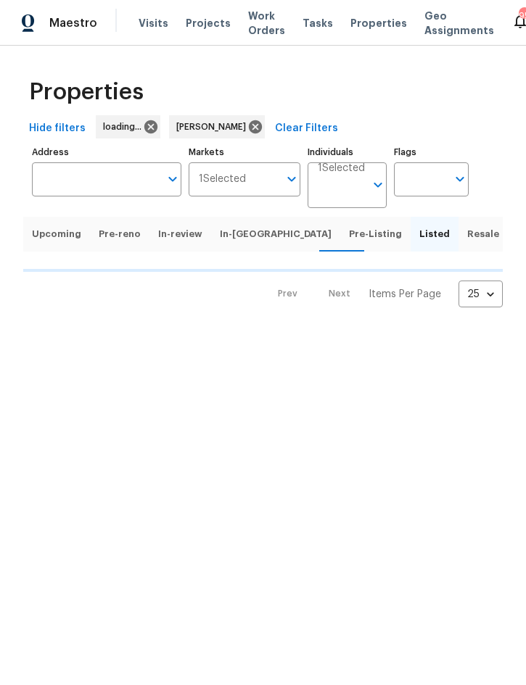
scroll to position [0, 96]
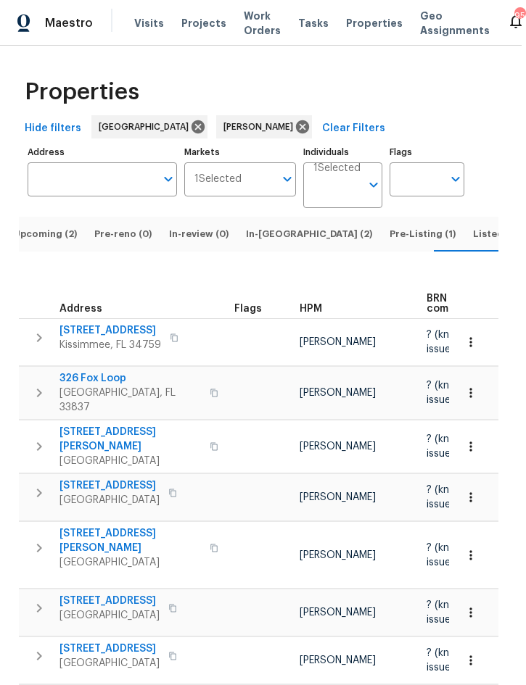
click at [389, 242] on span "Pre-Listing (1)" at bounding box center [422, 234] width 66 height 16
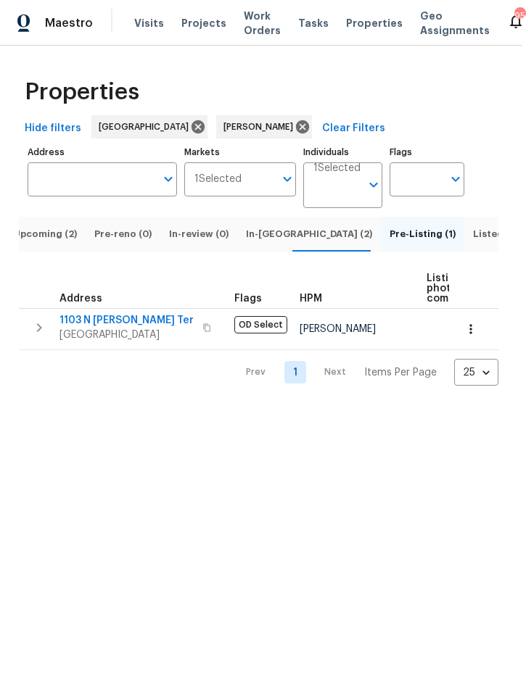
click at [265, 242] on span "In-reno (2)" at bounding box center [309, 234] width 126 height 16
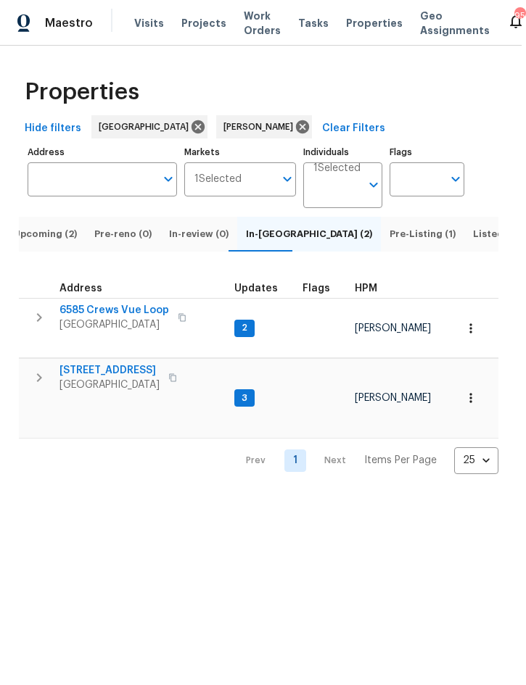
click at [53, 329] on button "button" at bounding box center [39, 317] width 29 height 29
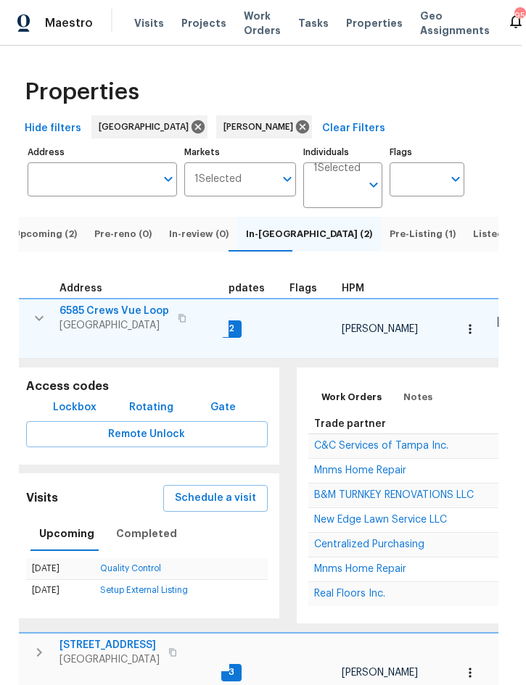
scroll to position [12, 15]
click at [408, 441] on span "C&C Services of Tampa Inc." at bounding box center [380, 446] width 134 height 10
click at [477, 322] on icon "button" at bounding box center [470, 329] width 15 height 15
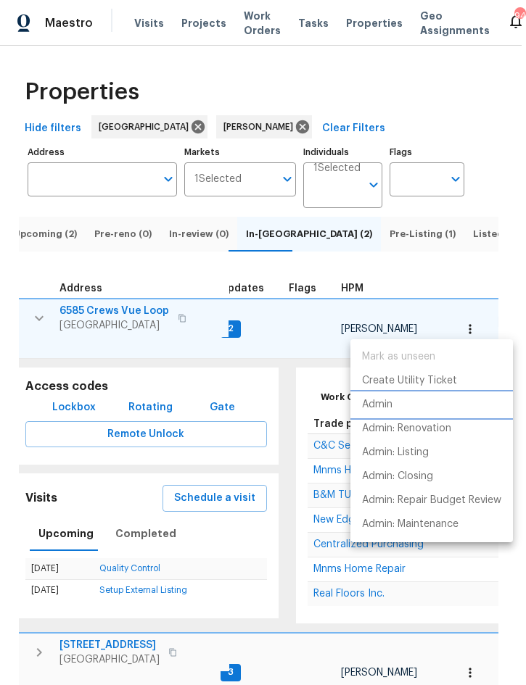
click at [389, 400] on p "Admin" at bounding box center [377, 404] width 30 height 15
click at [33, 318] on div at bounding box center [263, 342] width 526 height 685
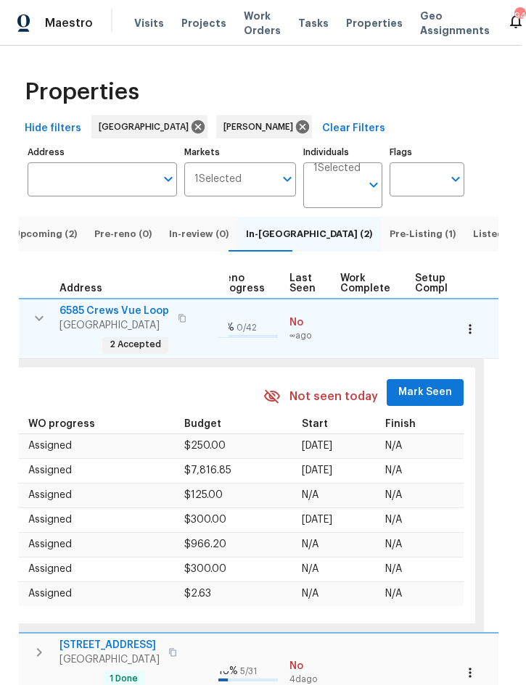
scroll to position [0, 674]
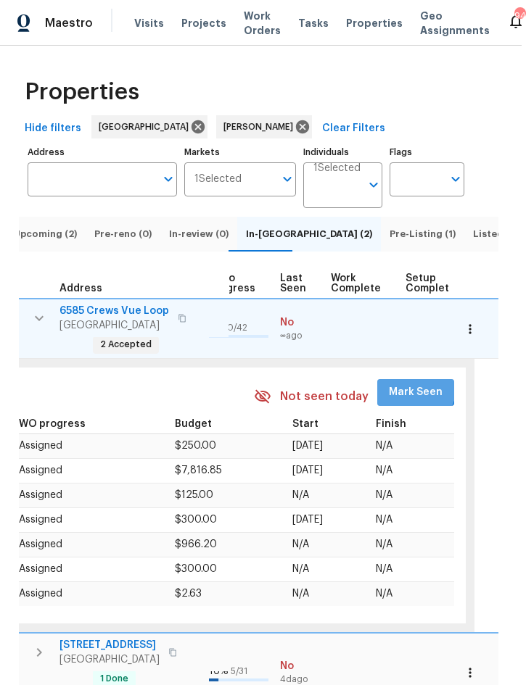
click at [402, 389] on span "Mark Seen" at bounding box center [416, 393] width 54 height 18
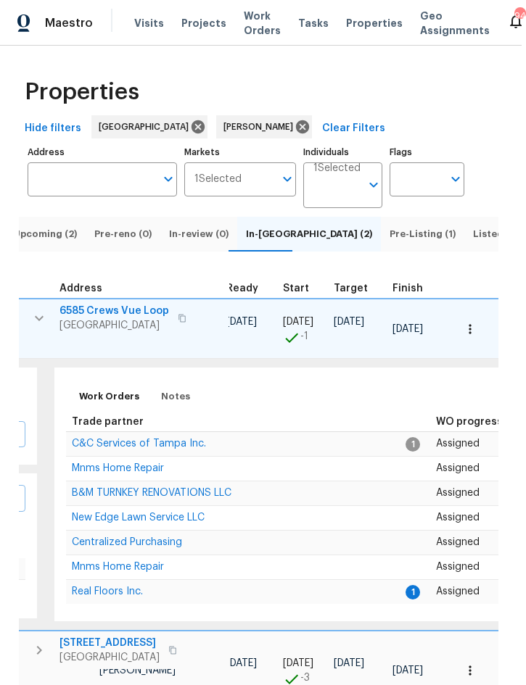
scroll to position [4, 257]
click at [104, 587] on span "Real Floors Inc." at bounding box center [106, 592] width 71 height 10
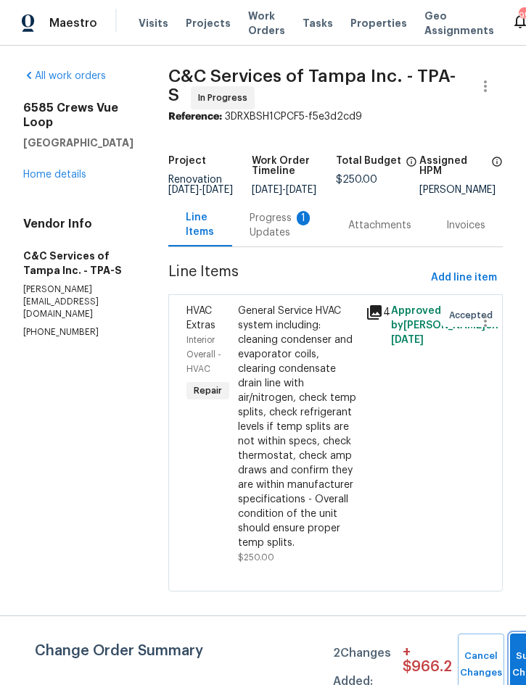
click at [511, 661] on button "Submit Changes" at bounding box center [533, 665] width 46 height 62
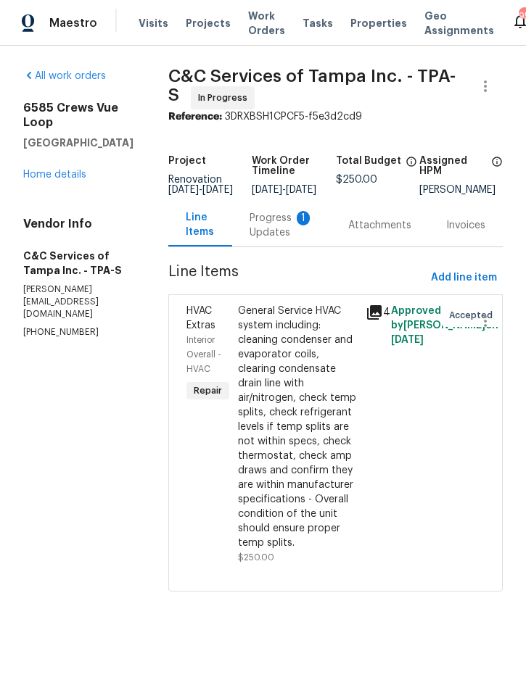
click at [294, 235] on div "Progress Updates 1" at bounding box center [281, 225] width 64 height 29
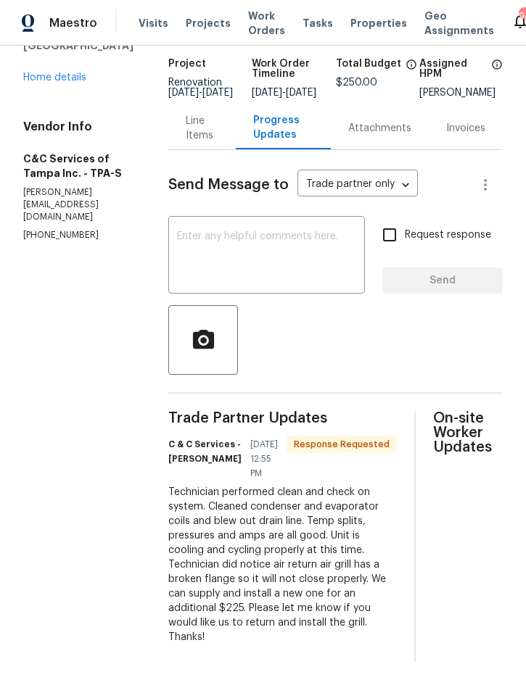
scroll to position [99, 0]
click at [253, 231] on textarea at bounding box center [266, 256] width 179 height 51
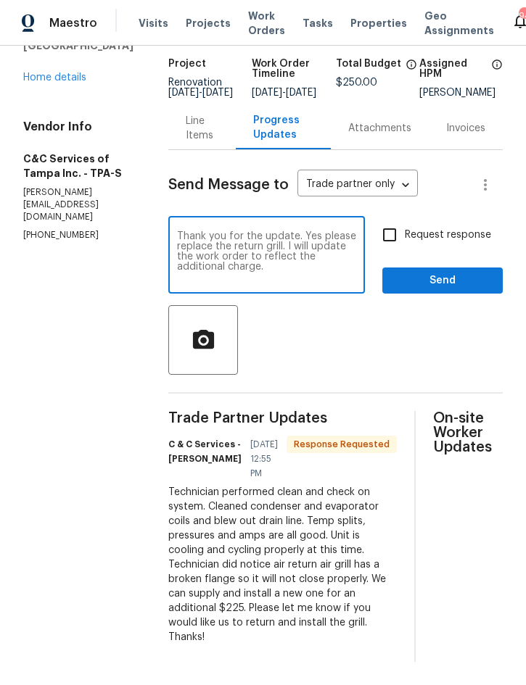
type textarea "Thank you for the update. Yes please replace the return grill. I will update th…"
click at [452, 272] on span "Send" at bounding box center [442, 281] width 97 height 18
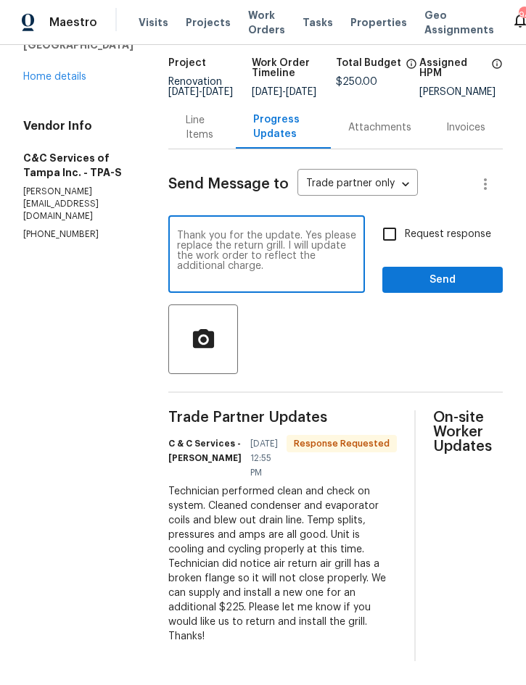
scroll to position [0, 0]
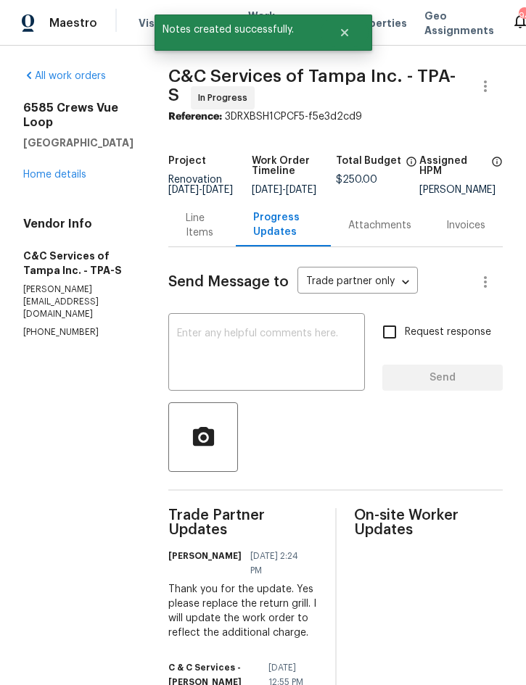
click at [218, 240] on div "Line Items" at bounding box center [202, 225] width 33 height 29
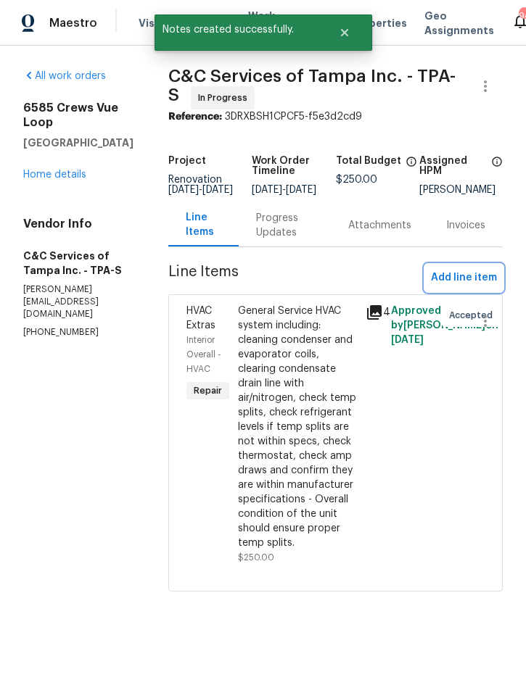
click at [466, 283] on span "Add line item" at bounding box center [464, 278] width 66 height 18
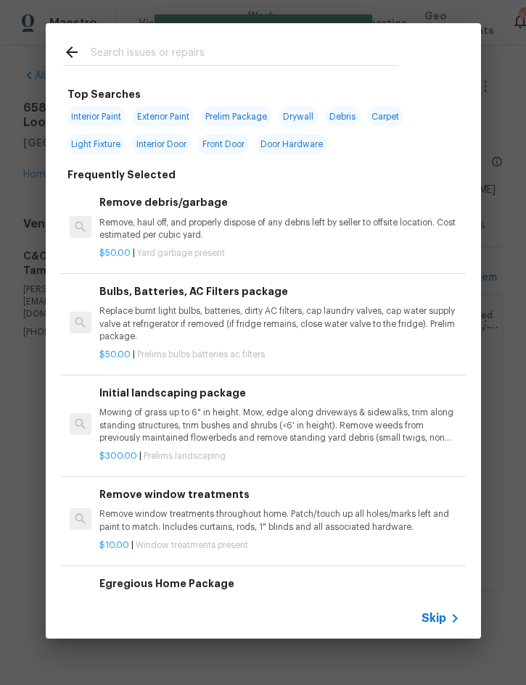
click at [179, 54] on input "text" at bounding box center [245, 55] width 308 height 22
type input "Hvac"
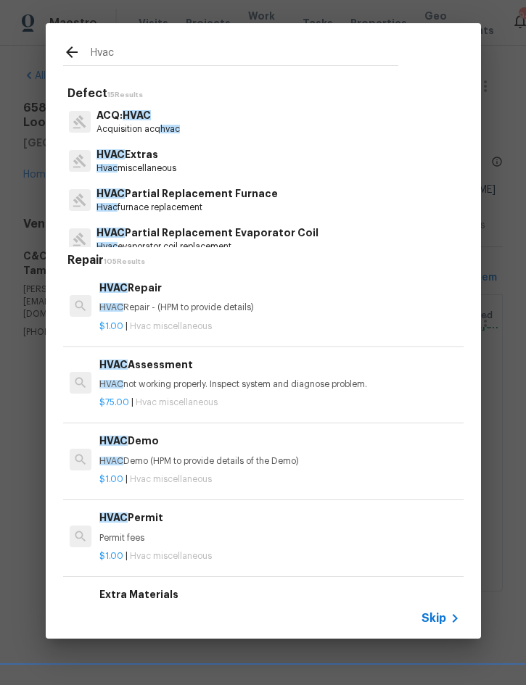
click at [157, 293] on h6 "HVAC Repair" at bounding box center [279, 288] width 360 height 16
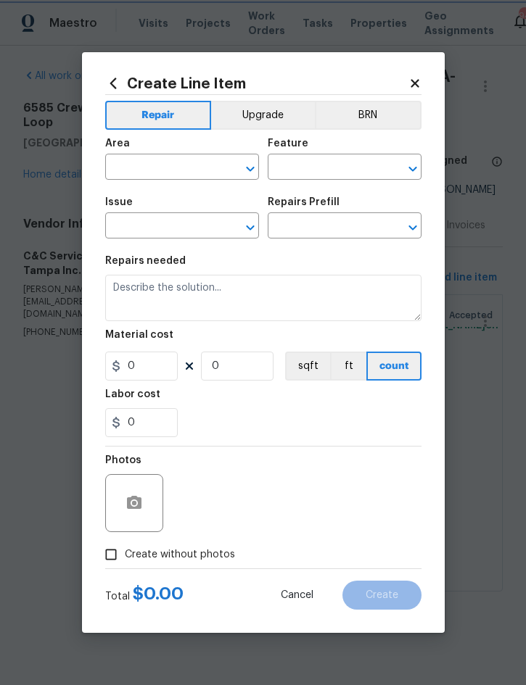
type input "HVAC"
type input "HVAC Extras"
type input "HVAC Repair $1.00"
type textarea "HVAC Repair - (HPM to provide details)"
type input "1"
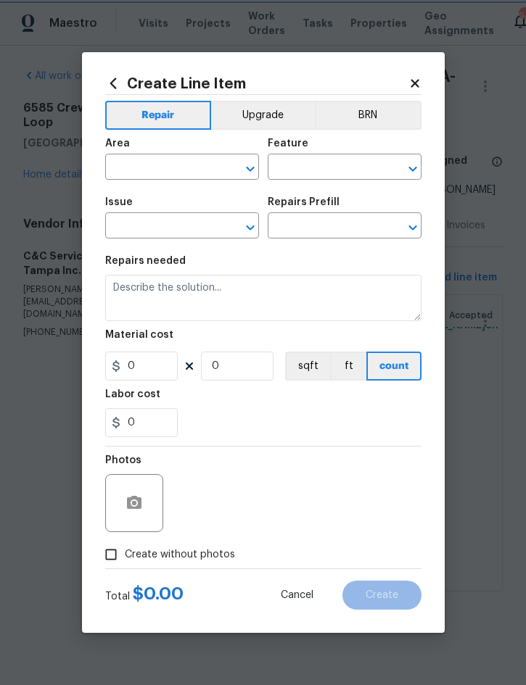
type input "1"
click at [152, 170] on input "text" at bounding box center [161, 168] width 113 height 22
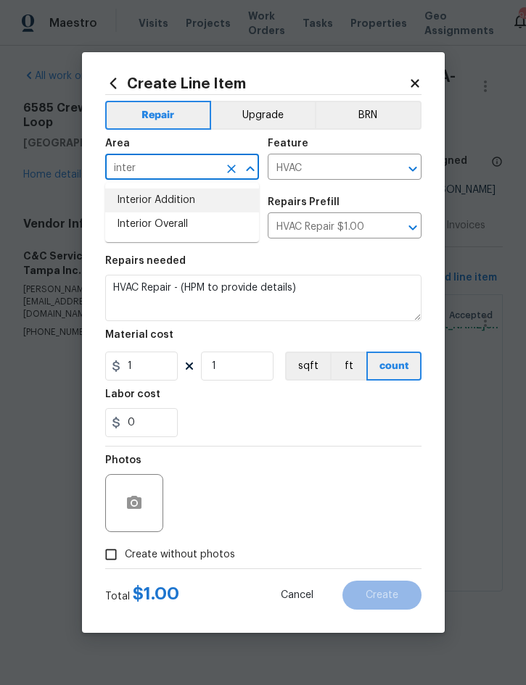
click at [168, 205] on li "Interior Addition" at bounding box center [182, 201] width 154 height 24
type input "Interior Addition"
click at [234, 166] on icon "Clear" at bounding box center [231, 169] width 15 height 15
click at [174, 226] on li "Interior Overall" at bounding box center [182, 224] width 154 height 24
type input "Interior Overall"
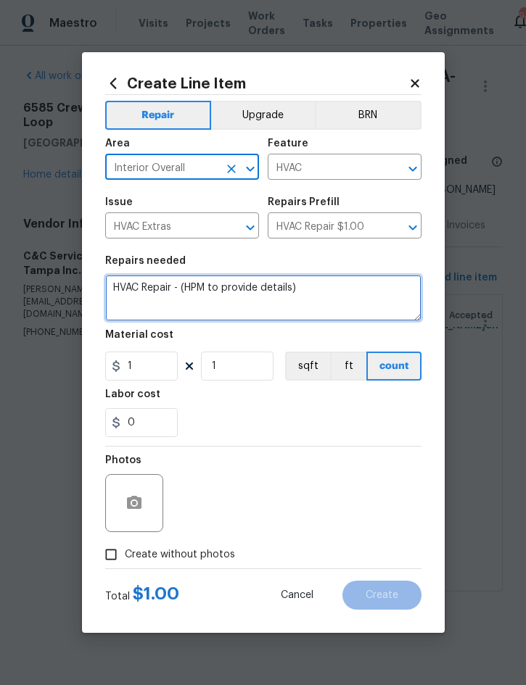
click at [119, 282] on textarea "HVAC Repair - (HPM to provide details)" at bounding box center [263, 298] width 316 height 46
click at [120, 284] on textarea "HVAC Repair - (HPM to provide details)" at bounding box center [263, 298] width 316 height 46
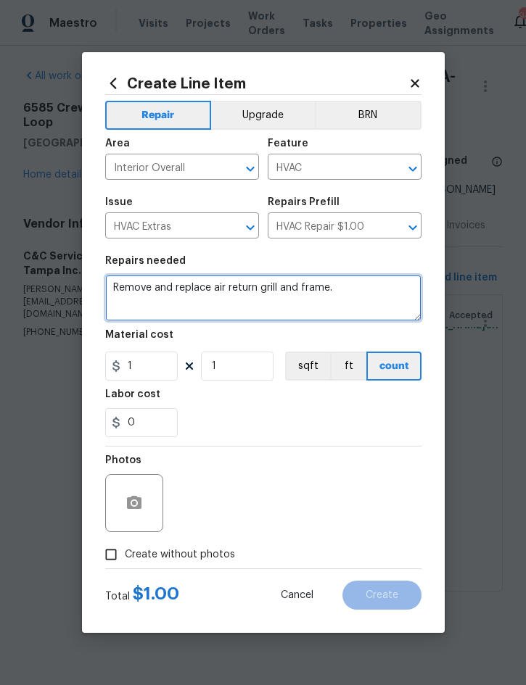
type textarea "Remove and replace air return grill and frame."
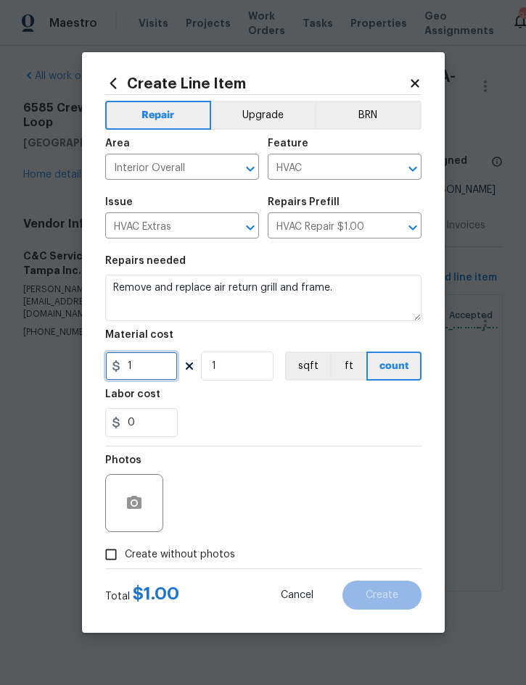
click at [156, 368] on input "1" at bounding box center [141, 366] width 73 height 29
type input "225"
click at [191, 556] on div "Photos Create without photos" at bounding box center [263, 508] width 316 height 122
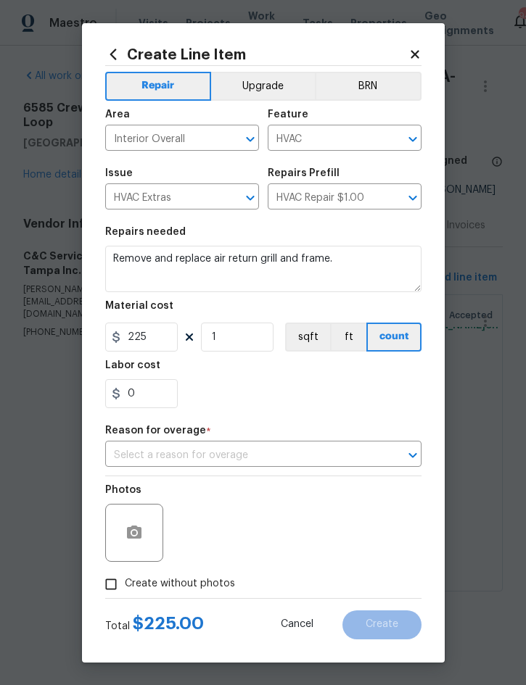
click at [312, 454] on input "text" at bounding box center [243, 456] width 276 height 22
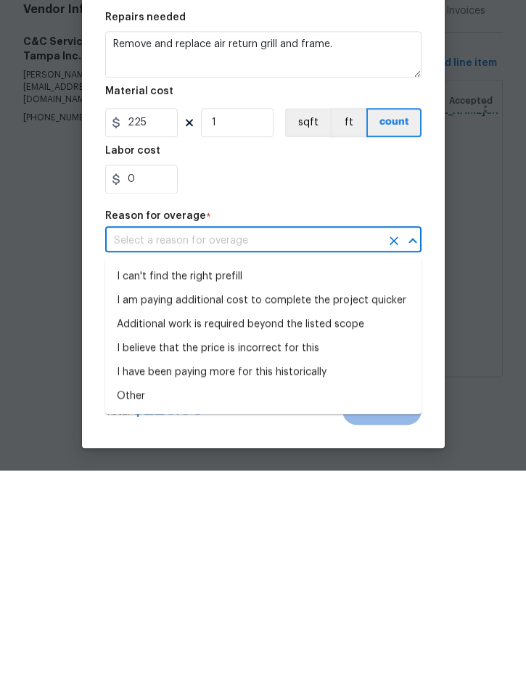
click at [276, 551] on li "I believe that the price is incorrect for this" at bounding box center [263, 563] width 316 height 24
type input "I believe that the price is incorrect for this"
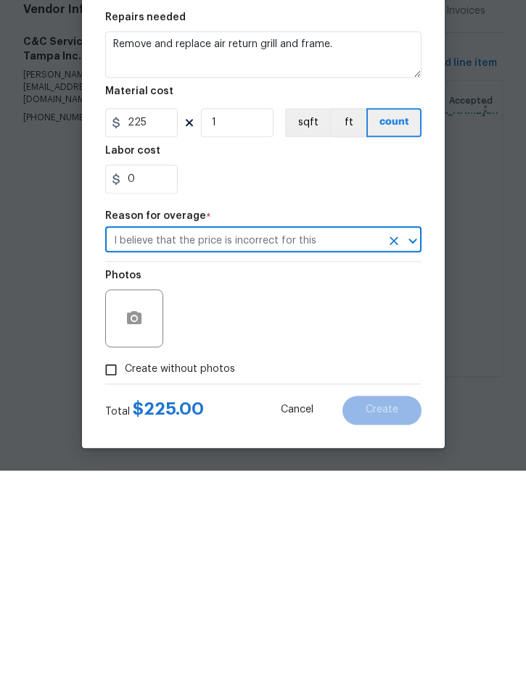
click at [196, 577] on span "Create without photos" at bounding box center [180, 584] width 110 height 15
click at [125, 571] on input "Create without photos" at bounding box center [111, 585] width 28 height 28
checkbox input "true"
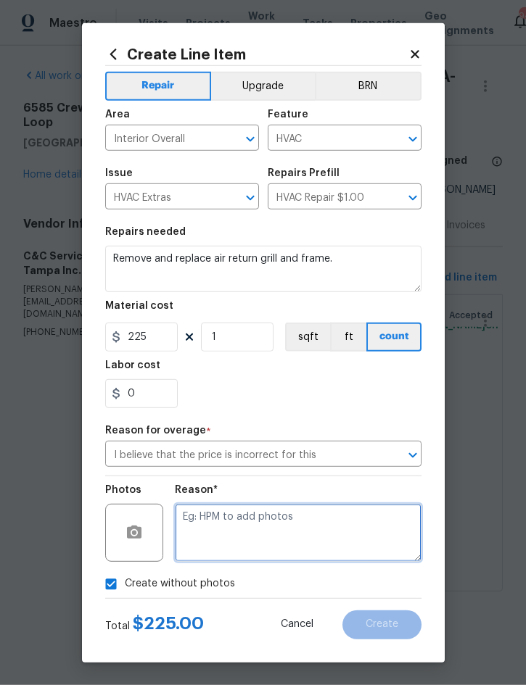
click at [313, 524] on textarea at bounding box center [298, 533] width 247 height 58
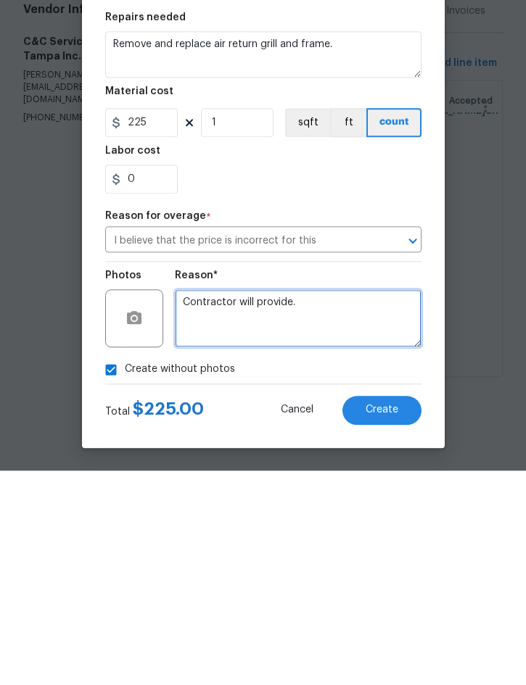
type textarea "Contractor will provide."
click at [379, 619] on span "Create" at bounding box center [382, 624] width 33 height 11
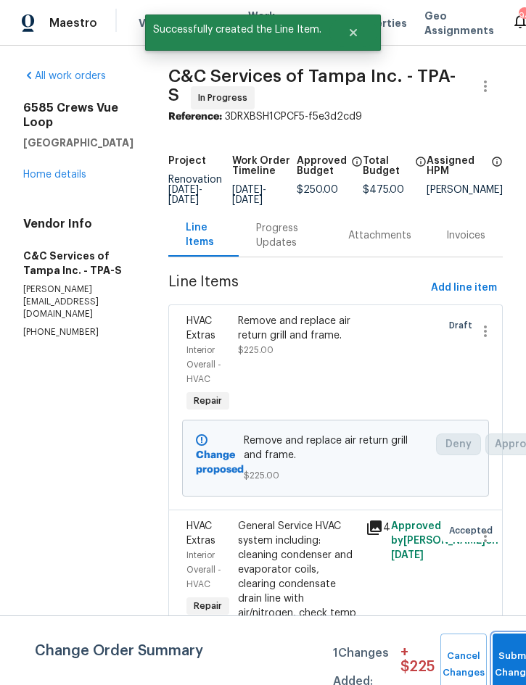
click at [511, 656] on button "Submit Changes" at bounding box center [515, 665] width 46 height 62
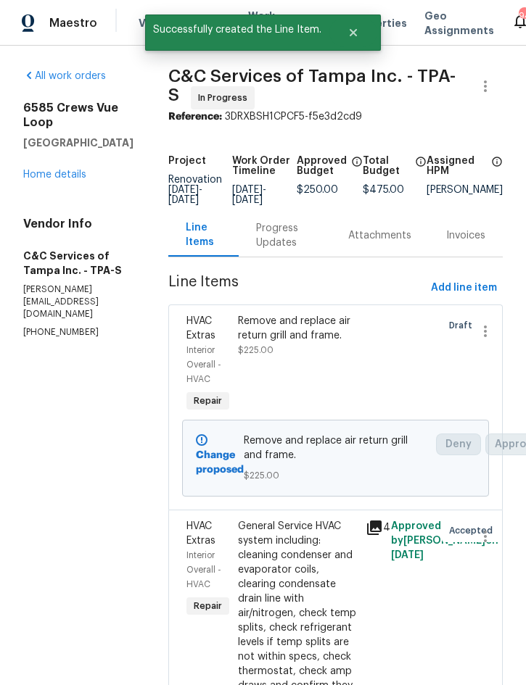
click at [304, 235] on div "Progress Updates" at bounding box center [285, 235] width 58 height 29
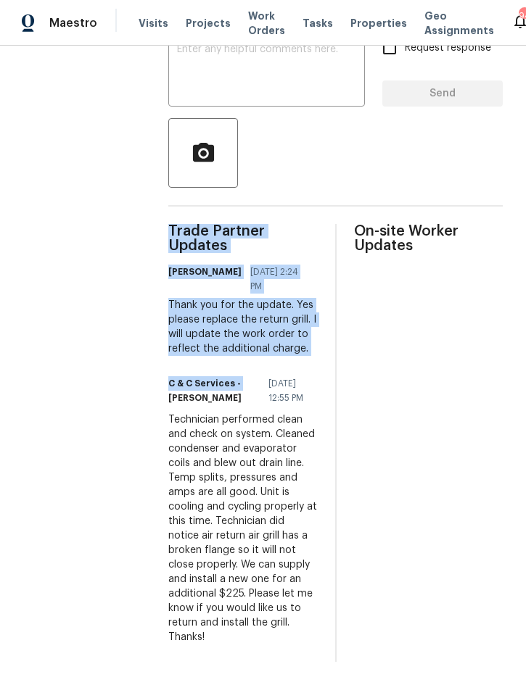
scroll to position [40, 0]
copy div "Trade Partner Updates Nick Christian 08/25/2025 2:24 PM Thank you for the updat…"
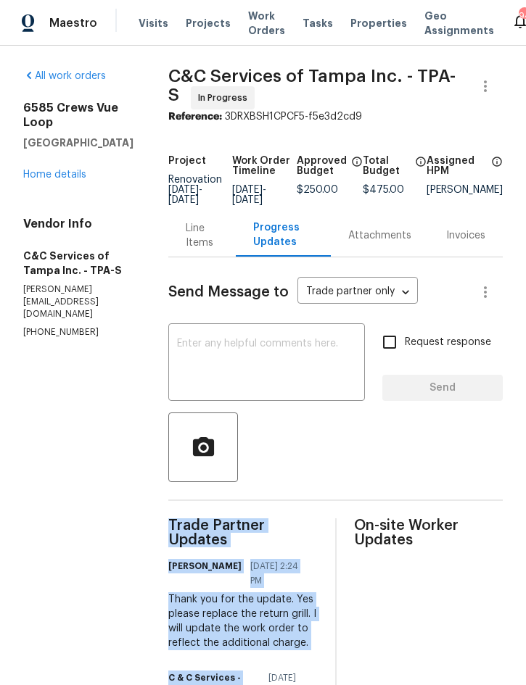
scroll to position [0, 0]
click at [60, 170] on link "Home details" at bounding box center [54, 175] width 63 height 10
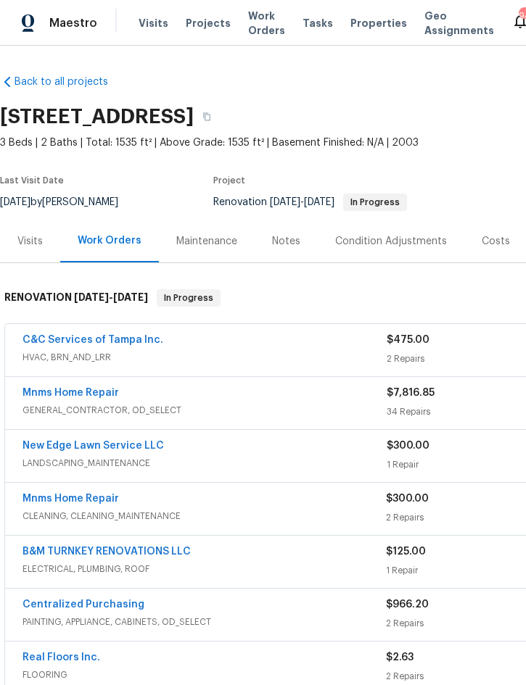
click at [285, 244] on div "Notes" at bounding box center [286, 241] width 28 height 15
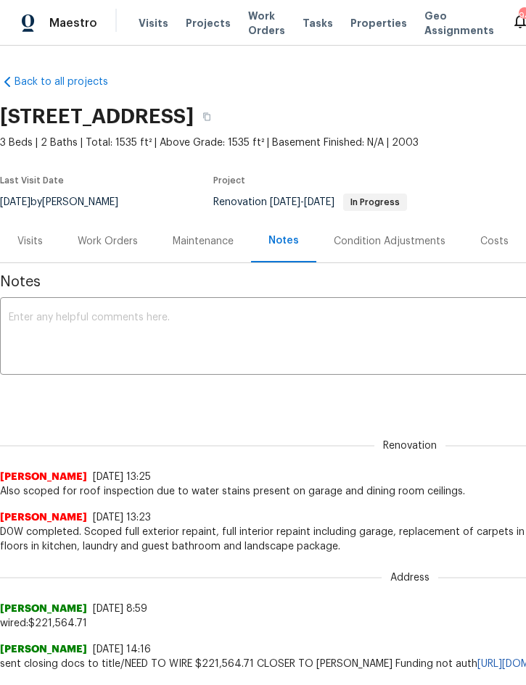
click at [98, 333] on textarea at bounding box center [410, 338] width 802 height 51
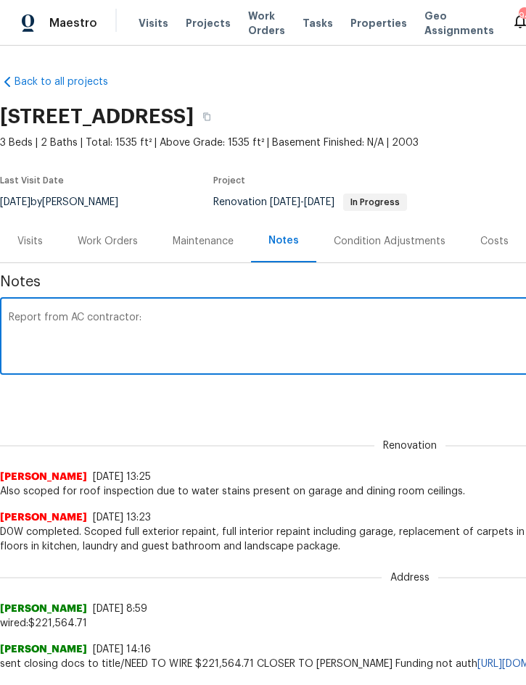
click at [35, 323] on textarea "Report from AC contractor:" at bounding box center [410, 338] width 802 height 51
paste textarea "Courtney Storms 08/25/2025 12:55 PM Technician performed clean and check on sys…"
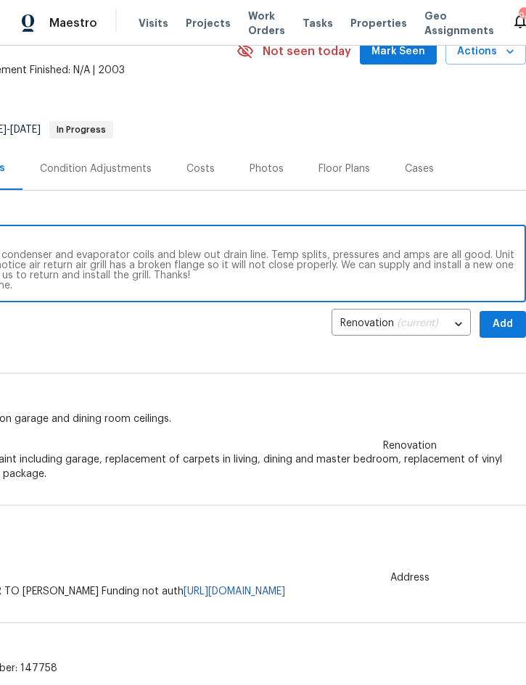
scroll to position [77, 294]
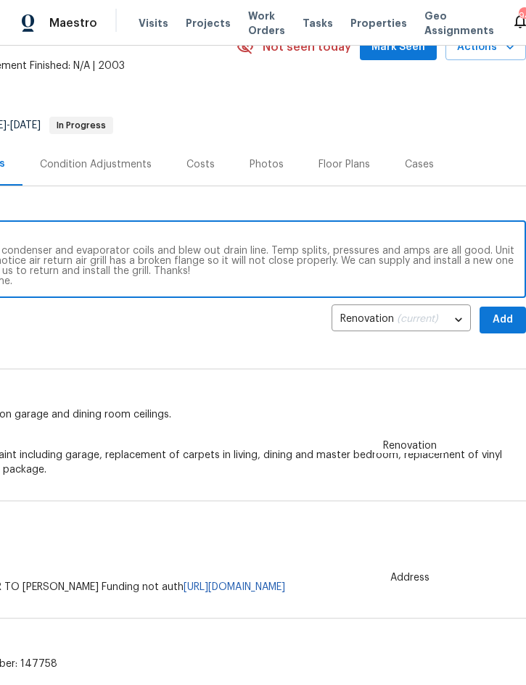
type textarea "Report from AC contractor: Courtney Storms 08/25/2025 12:55 PM Technician perfo…"
click at [504, 321] on span "Add" at bounding box center [502, 320] width 23 height 18
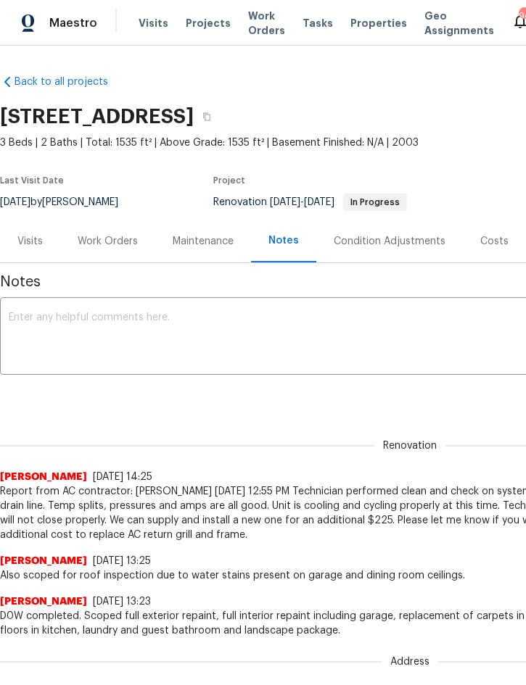
scroll to position [0, 0]
click at [113, 315] on textarea at bounding box center [410, 338] width 802 height 51
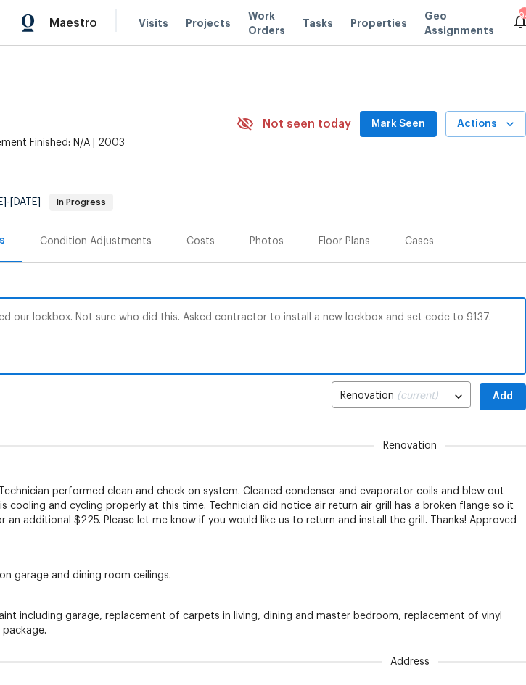
scroll to position [0, 294]
type textarea "Contractor reported that someone stopped by and removed our lockbox. Not sure w…"
click at [505, 393] on span "Add" at bounding box center [502, 397] width 23 height 18
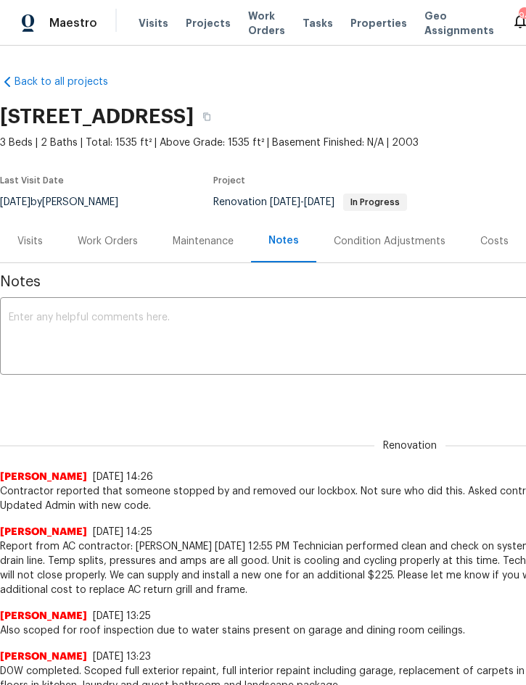
scroll to position [0, 0]
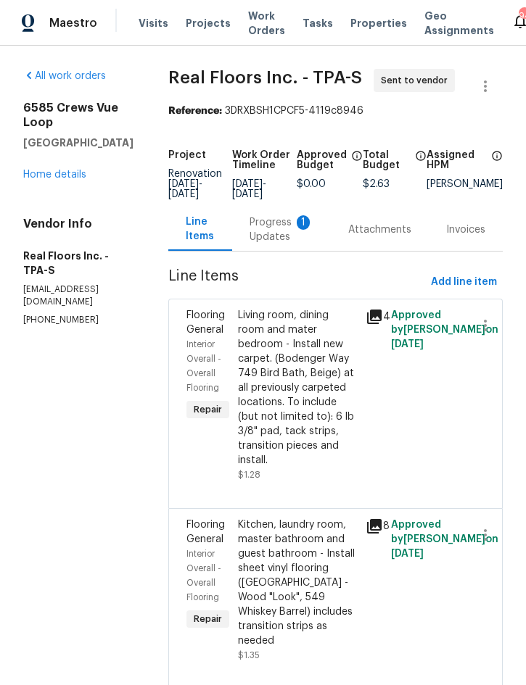
click at [278, 228] on div "Progress Updates 1" at bounding box center [281, 229] width 64 height 29
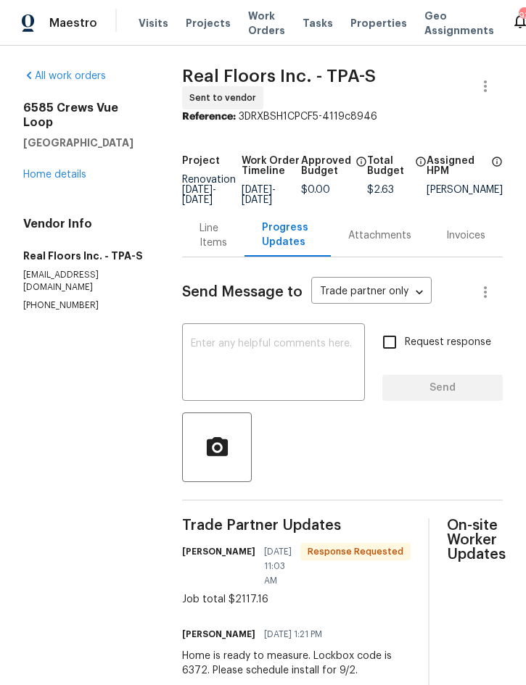
scroll to position [16, 0]
click at [210, 221] on div "Line Items" at bounding box center [213, 235] width 28 height 29
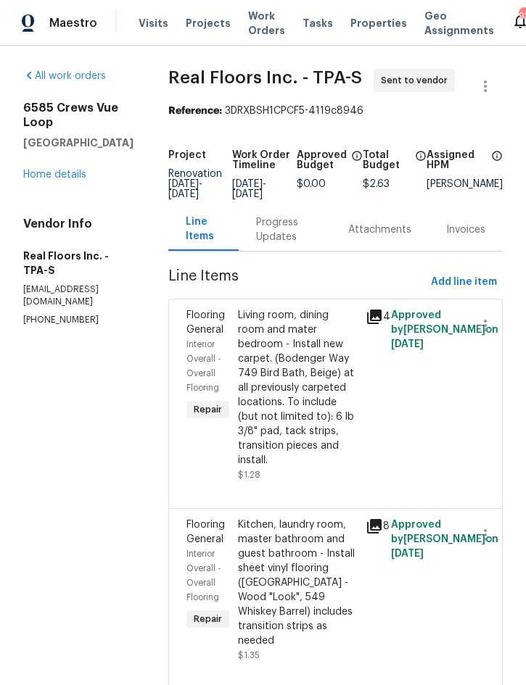
click at [289, 561] on div "Kitchen, laundry room, master bathroom and guest bathroom - Install sheet vinyl…" at bounding box center [297, 583] width 119 height 131
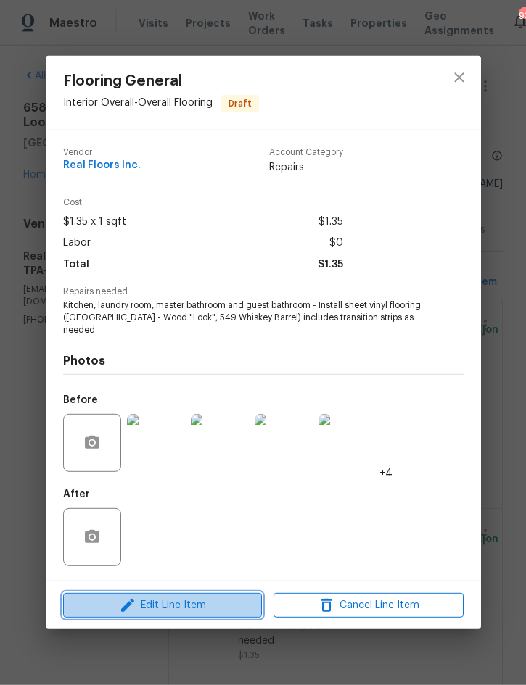
click at [170, 603] on span "Edit Line Item" at bounding box center [162, 606] width 190 height 18
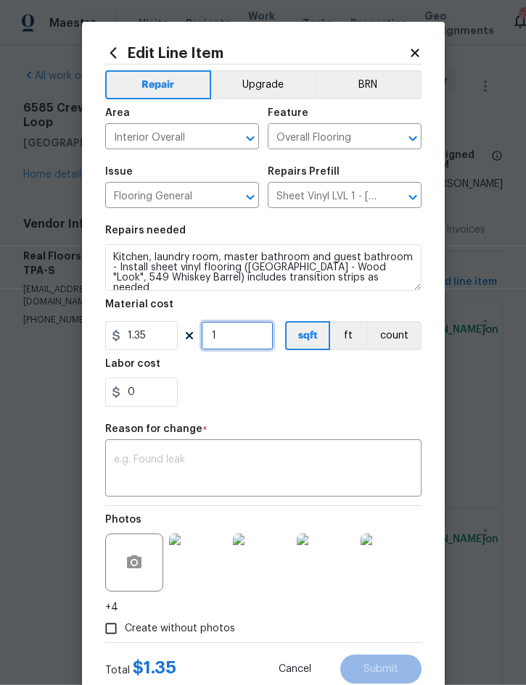
click at [237, 339] on input "1" at bounding box center [237, 335] width 73 height 29
type input "450"
click at [237, 473] on textarea at bounding box center [263, 470] width 299 height 30
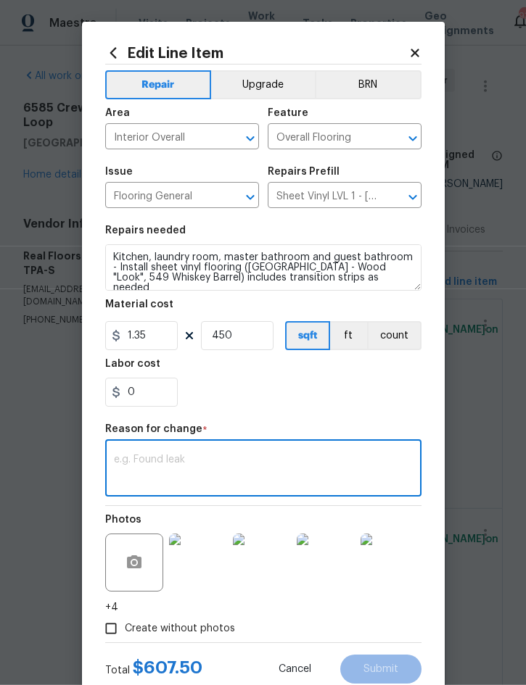
scroll to position [39, 0]
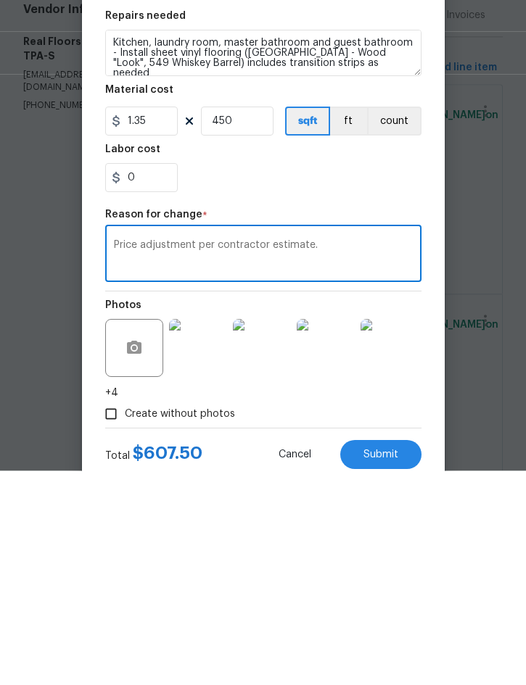
type textarea "Price adjustment per contractor estimate."
click at [381, 655] on button "Submit" at bounding box center [380, 669] width 81 height 29
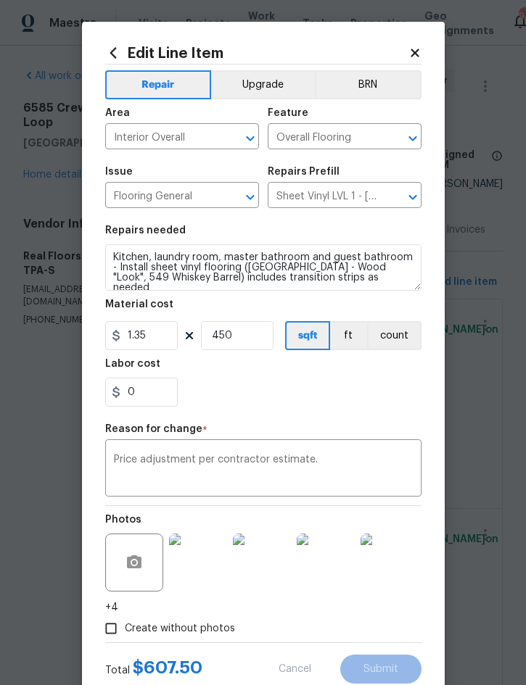
type input "1"
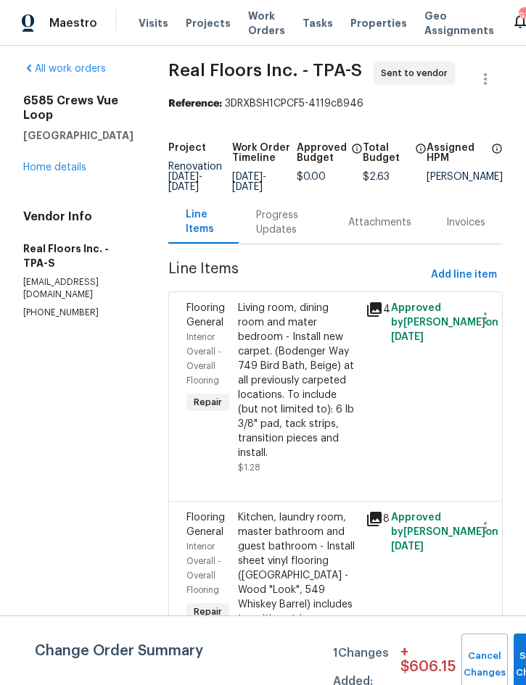
scroll to position [6, 0]
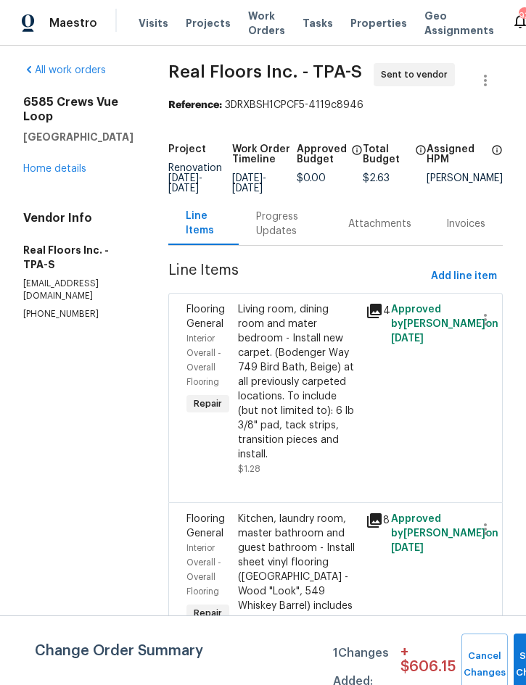
click at [278, 339] on div "Living room, dining room and mater bedroom - Install new carpet. (Bodenger Way …" at bounding box center [297, 382] width 119 height 160
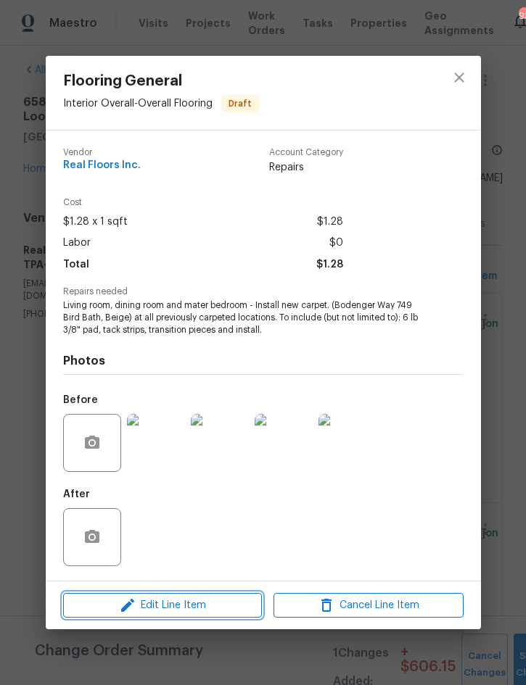
click at [172, 601] on span "Edit Line Item" at bounding box center [162, 606] width 190 height 18
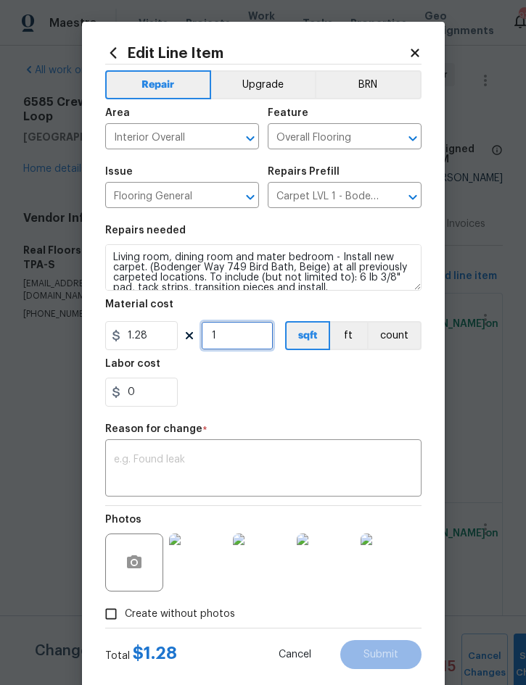
click at [236, 343] on input "1" at bounding box center [237, 335] width 73 height 29
type input "1179"
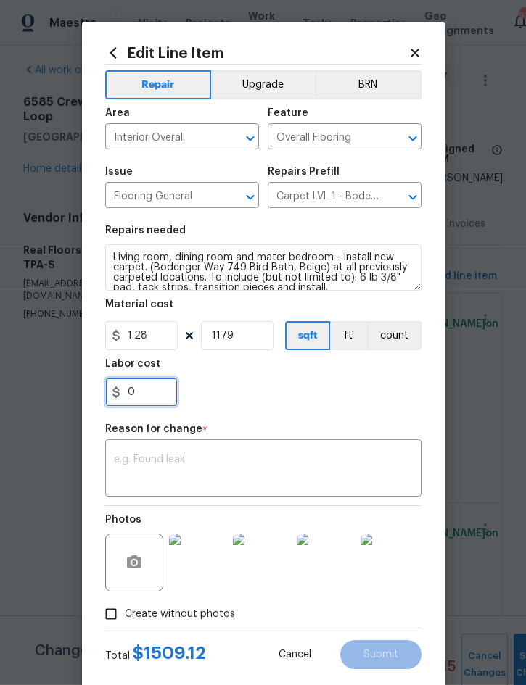
click at [157, 397] on input "0" at bounding box center [141, 392] width 73 height 29
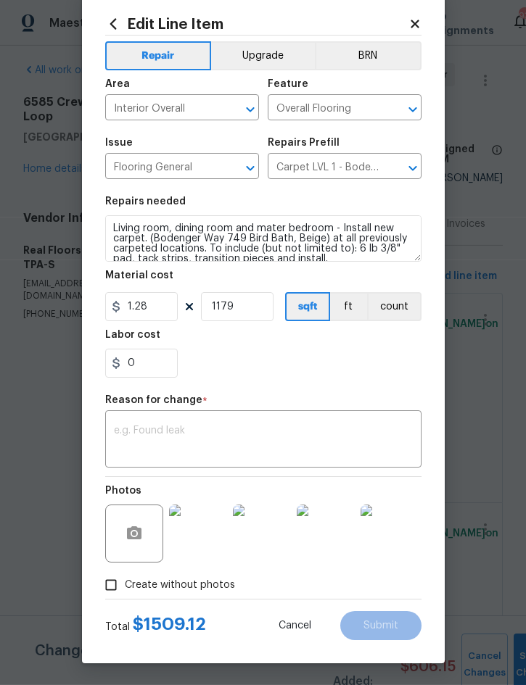
scroll to position [41, 0]
click at [159, 366] on input "0" at bounding box center [141, 363] width 73 height 29
type input "0.54"
click at [281, 371] on div "0.54" at bounding box center [263, 363] width 316 height 29
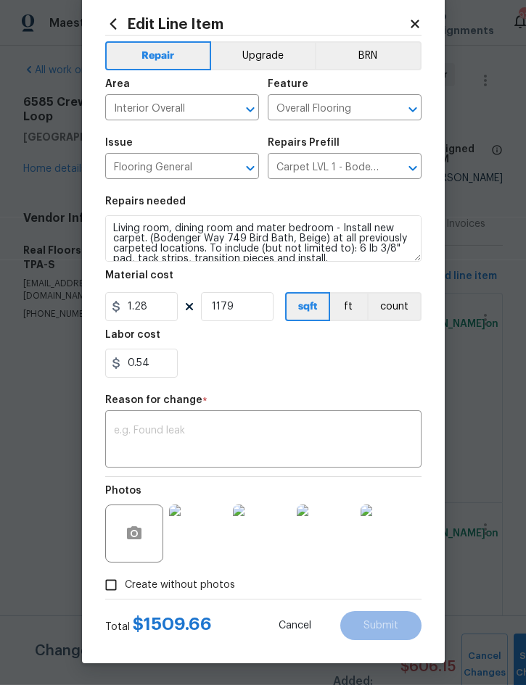
scroll to position [41, 0]
click at [252, 436] on textarea at bounding box center [263, 441] width 299 height 30
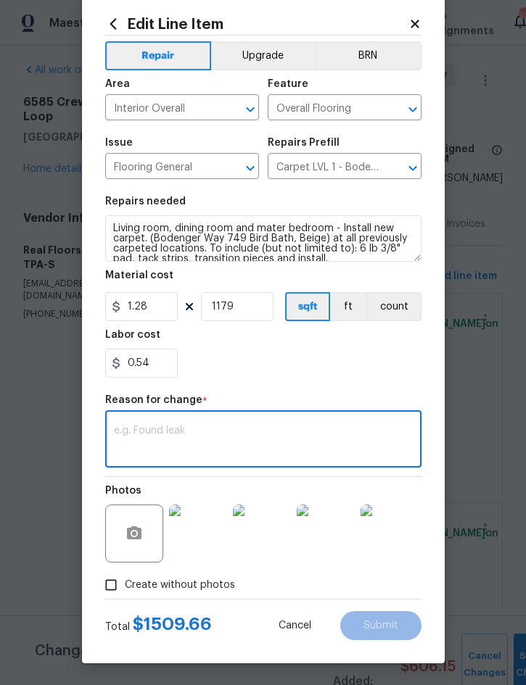
scroll to position [40, 0]
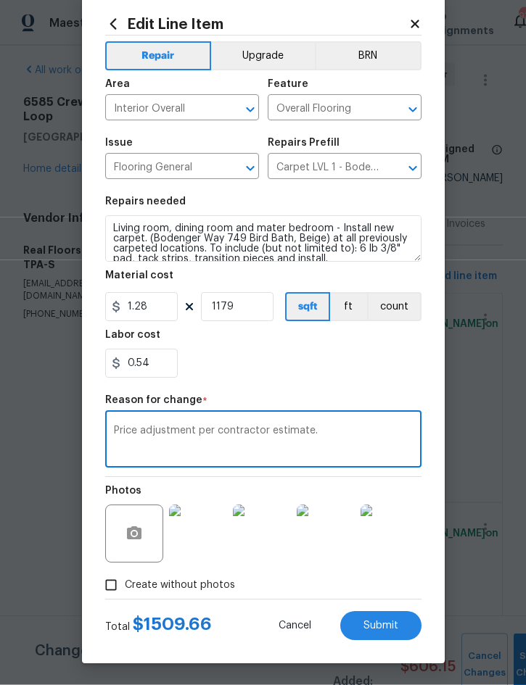
type textarea "Price adjustment per contractor estimate."
click at [379, 624] on span "Submit" at bounding box center [380, 626] width 35 height 11
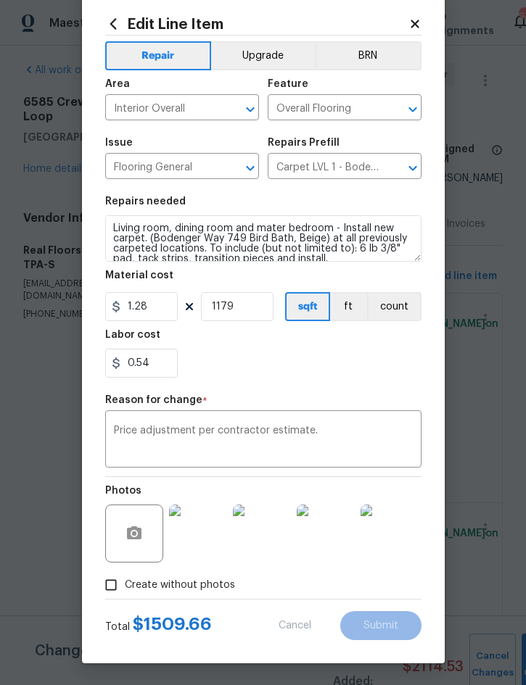
type input "1"
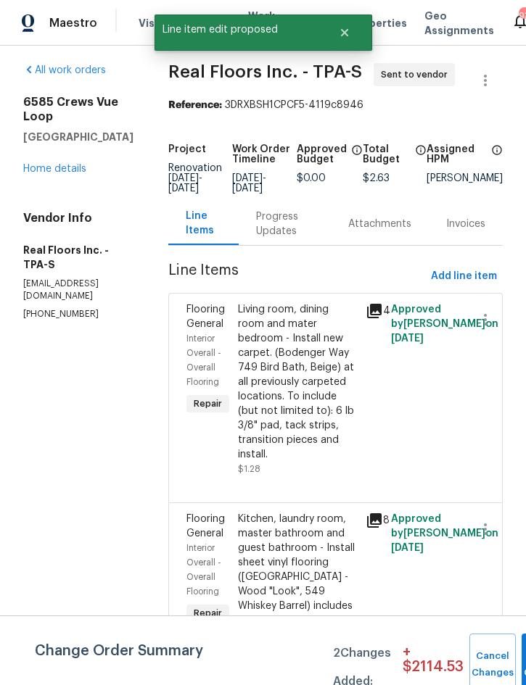
scroll to position [0, 0]
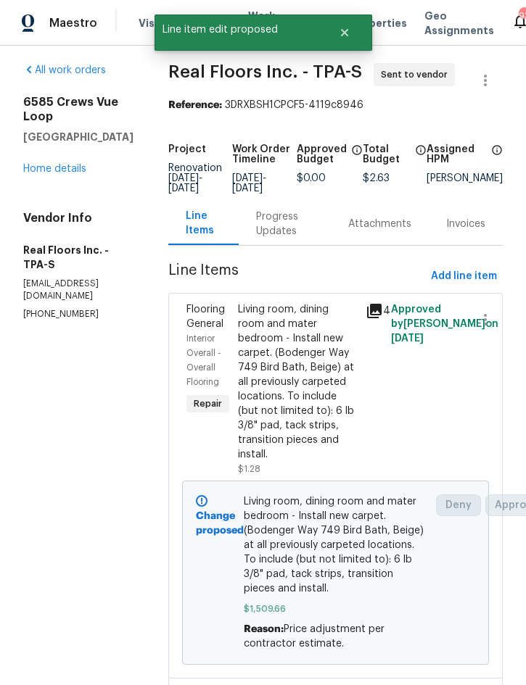
click at [57, 164] on link "Home details" at bounding box center [54, 169] width 63 height 10
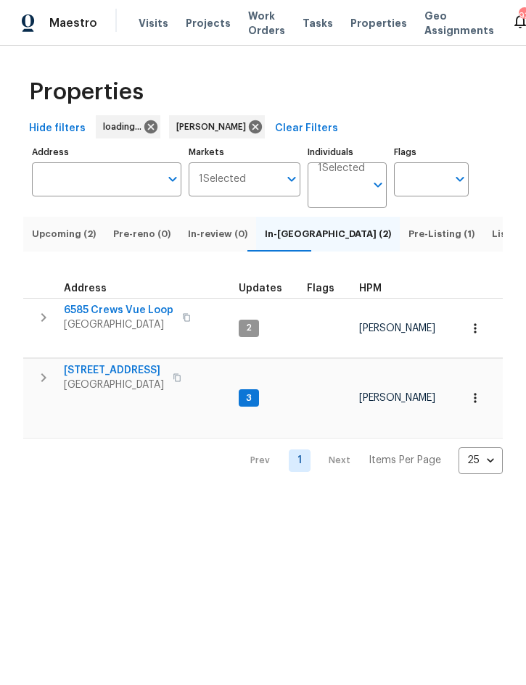
click at [41, 326] on icon "button" at bounding box center [43, 317] width 17 height 17
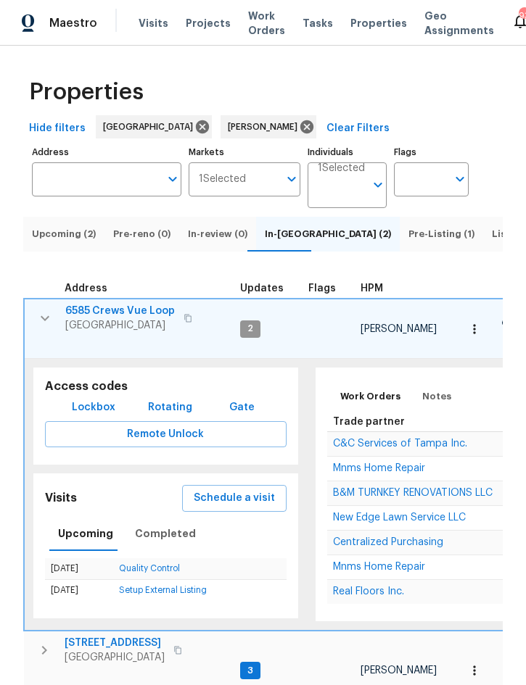
scroll to position [12, -1]
click at [49, 321] on icon "button" at bounding box center [44, 318] width 17 height 17
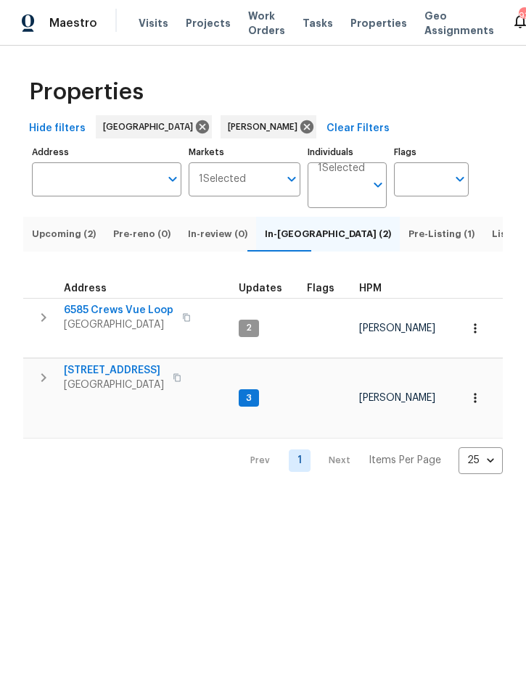
click at [51, 369] on icon "button" at bounding box center [43, 377] width 17 height 17
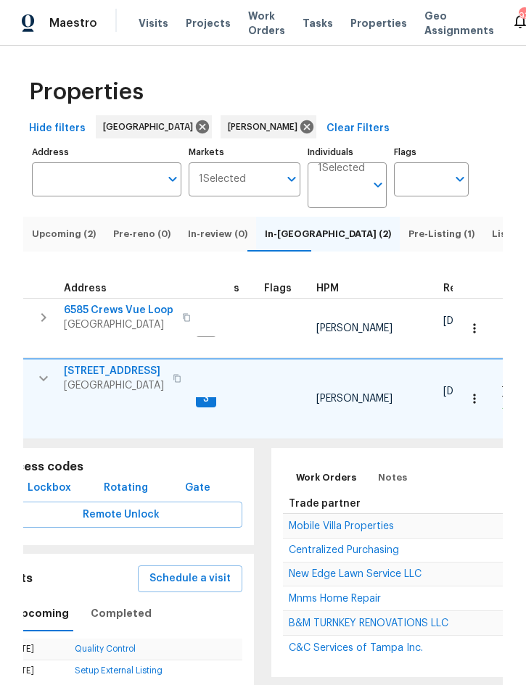
scroll to position [0, 44]
click at [339, 521] on span "Mobile Villa Properties" at bounding box center [341, 526] width 105 height 10
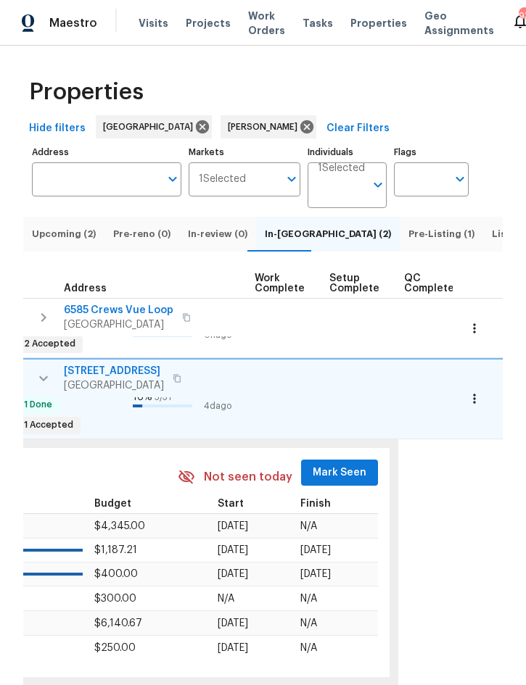
click at [318, 464] on span "Mark Seen" at bounding box center [340, 473] width 54 height 18
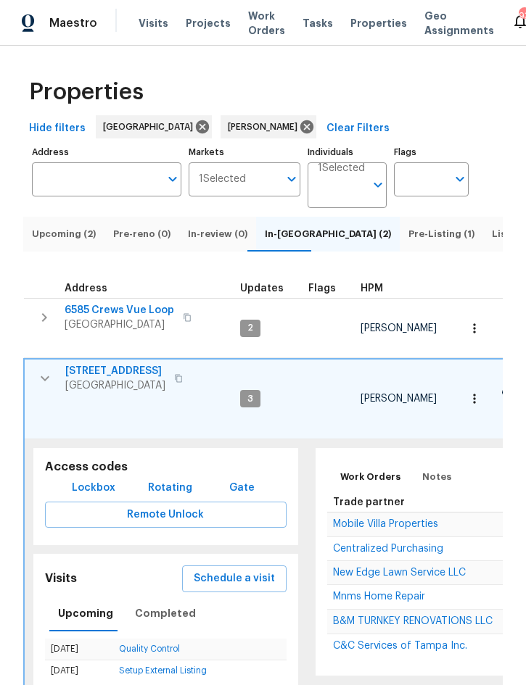
scroll to position [0, 0]
click at [44, 374] on icon "button" at bounding box center [44, 378] width 17 height 17
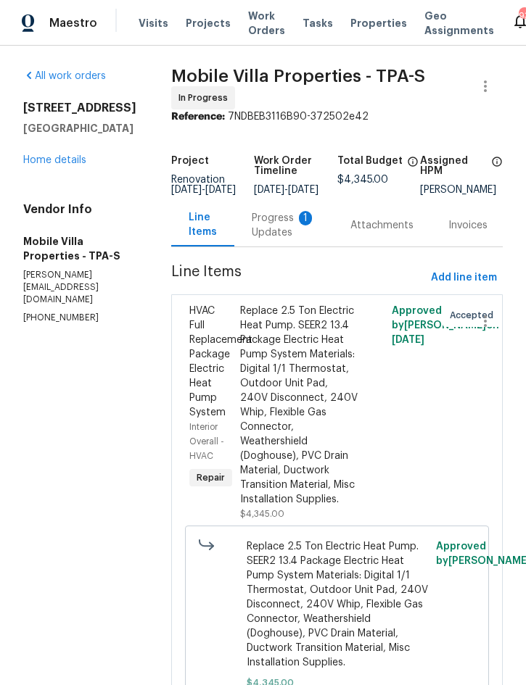
click at [252, 229] on div "Progress Updates 1" at bounding box center [284, 225] width 64 height 29
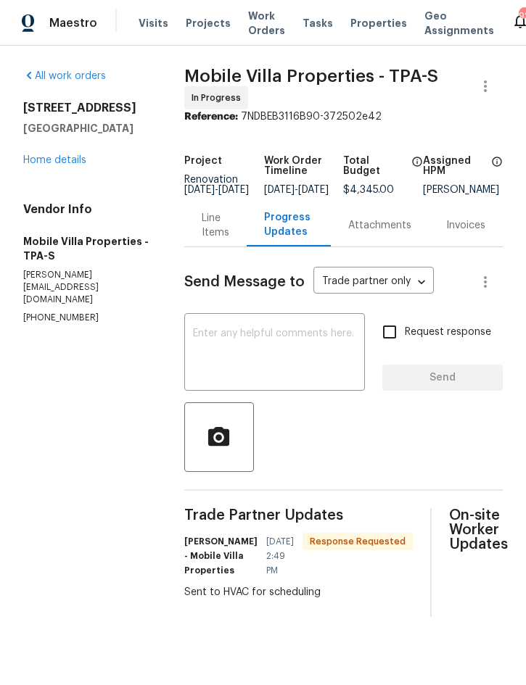
click at [233, 340] on textarea at bounding box center [274, 354] width 163 height 51
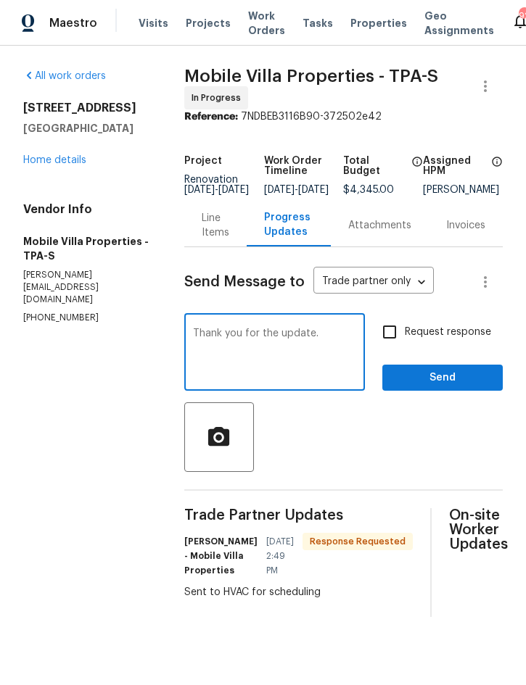
type textarea "Thank you for the update."
click at [440, 392] on button "Send" at bounding box center [442, 378] width 120 height 27
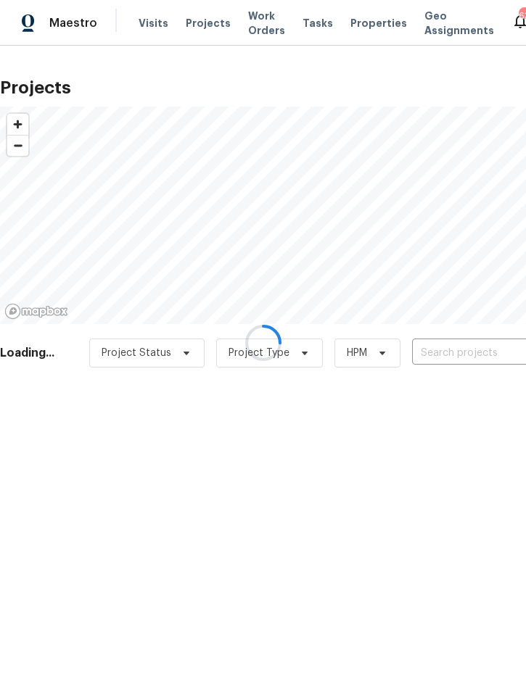
click at [458, 357] on input "text" at bounding box center [495, 353] width 166 height 22
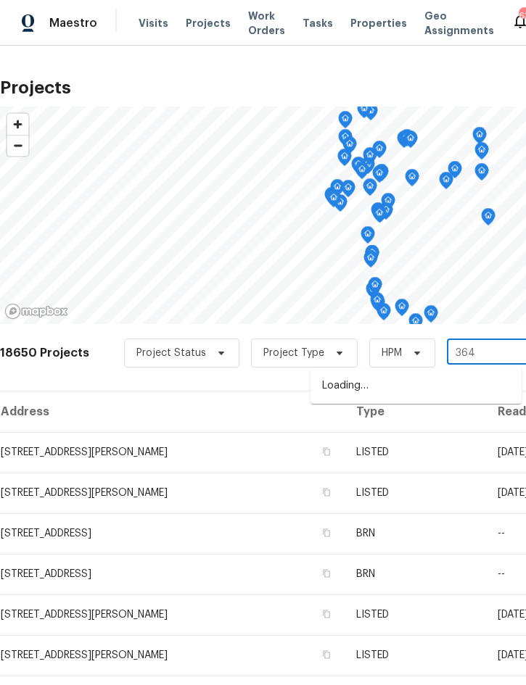
type input "3646"
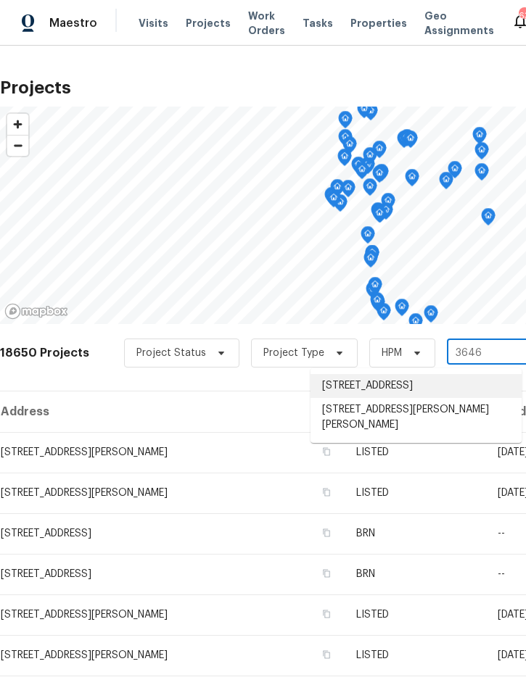
click at [405, 386] on li "3646 Dovetail Ln S, Lakeland, FL 33812" at bounding box center [415, 386] width 211 height 24
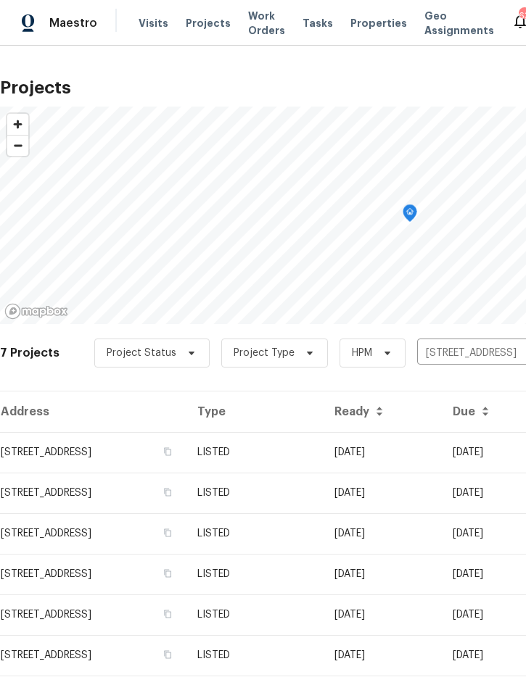
click at [323, 454] on td "LISTED" at bounding box center [254, 452] width 137 height 41
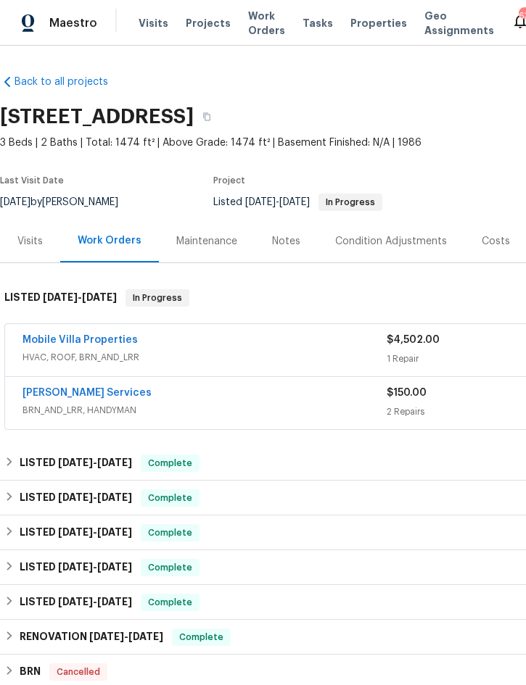
click at [107, 335] on link "Mobile Villa Properties" at bounding box center [79, 340] width 115 height 10
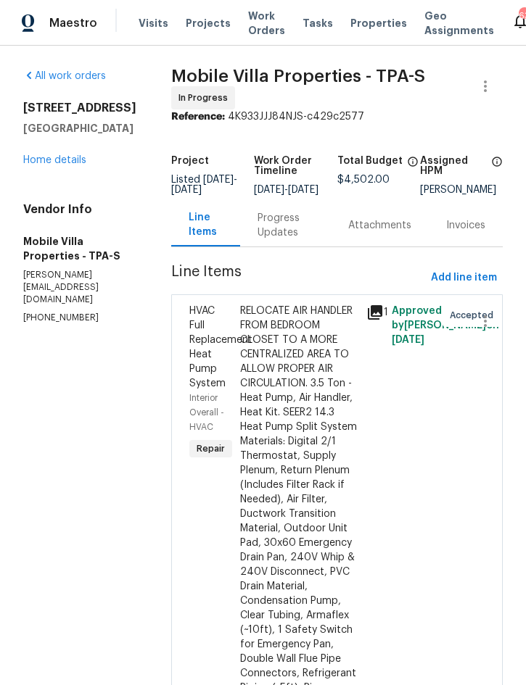
click at [248, 239] on div "Progress Updates" at bounding box center [285, 225] width 91 height 43
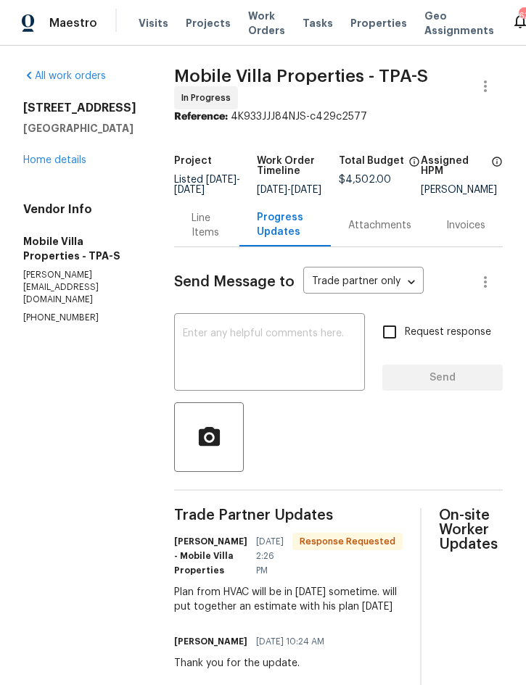
click at [50, 158] on link "Home details" at bounding box center [54, 160] width 63 height 10
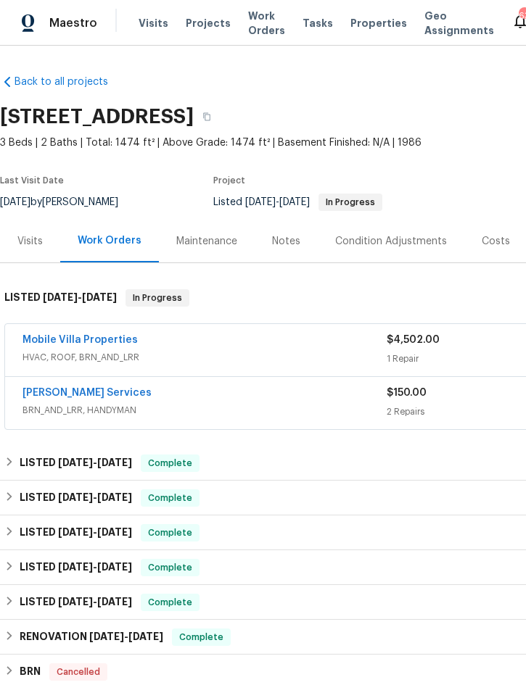
click at [281, 241] on div "Notes" at bounding box center [286, 241] width 28 height 15
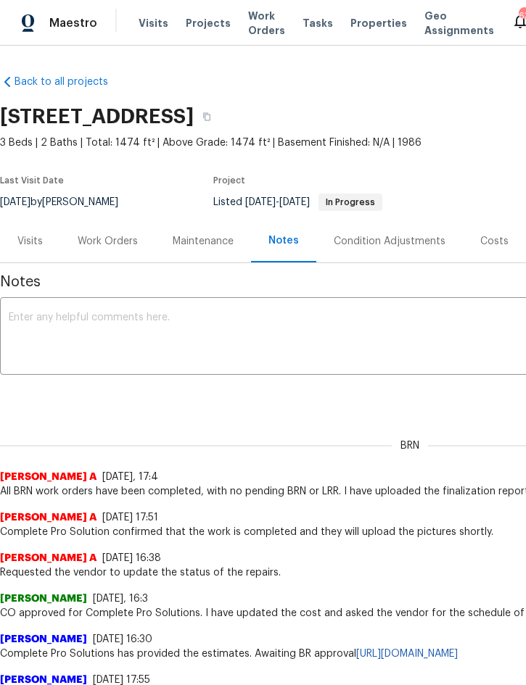
click at [162, 326] on textarea at bounding box center [410, 338] width 802 height 51
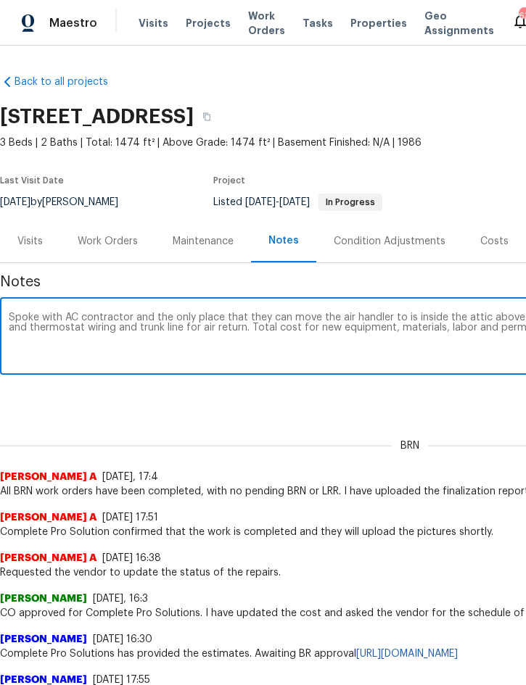
scroll to position [0, 268]
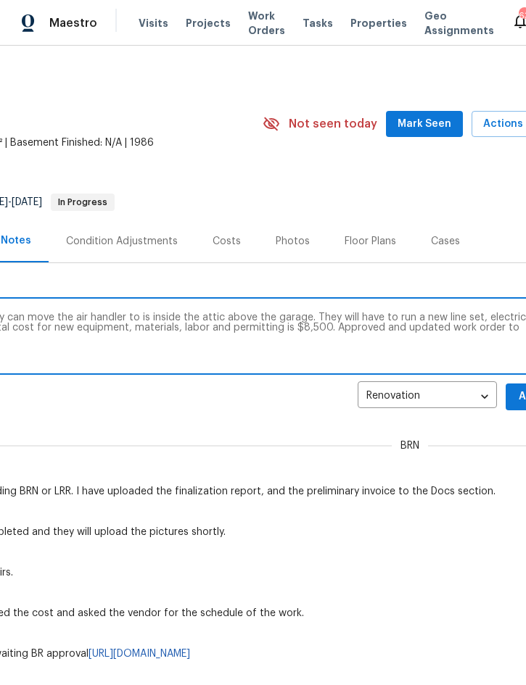
type textarea "Spoke with AC contractor and the only place that they can move the air handler …"
click at [521, 386] on button "Add" at bounding box center [529, 397] width 46 height 27
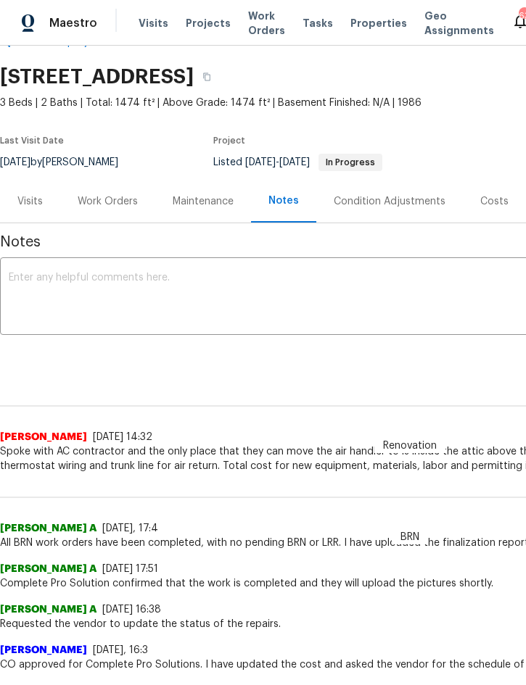
scroll to position [41, 0]
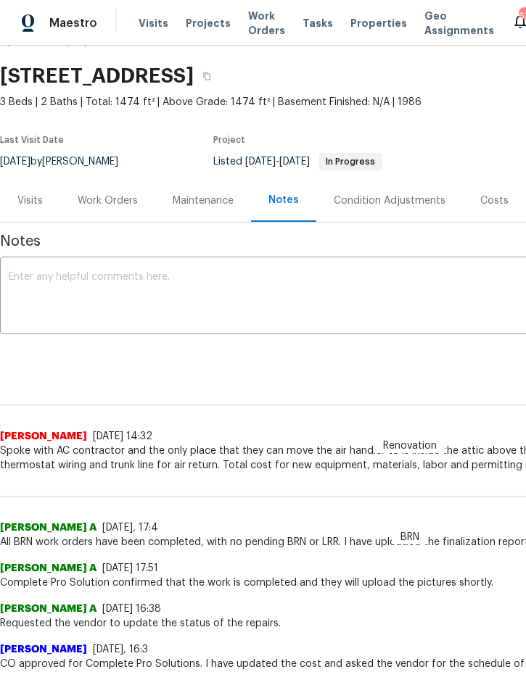
click at [115, 199] on div "Work Orders" at bounding box center [108, 201] width 60 height 15
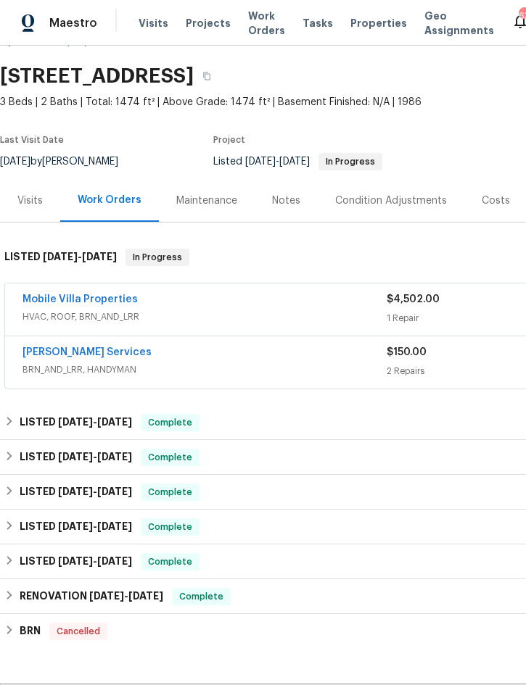
click at [91, 303] on link "Mobile Villa Properties" at bounding box center [79, 299] width 115 height 10
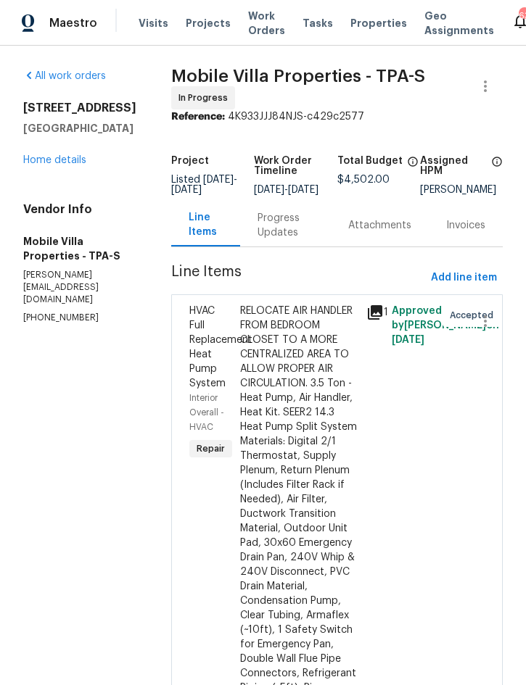
click at [252, 442] on div "RELOCATE AIR HANDLER FROM BEDROOM CLOSET TO A MORE CENTRALIZED AREA TO ALLOW PR…" at bounding box center [299, 543] width 118 height 479
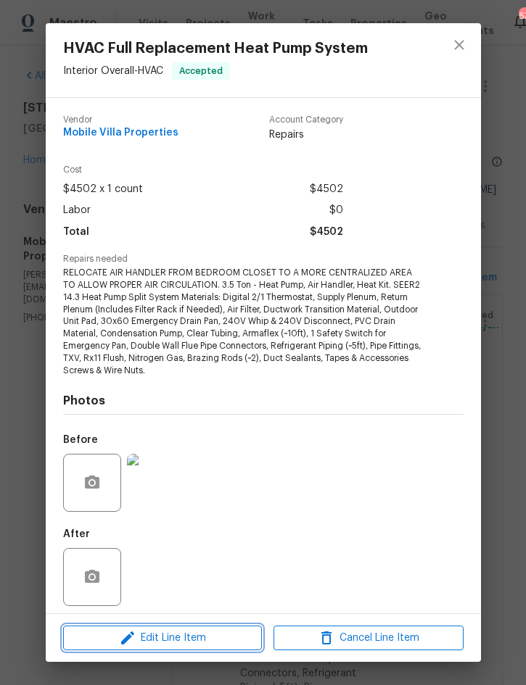
click at [139, 633] on span "Edit Line Item" at bounding box center [162, 639] width 190 height 18
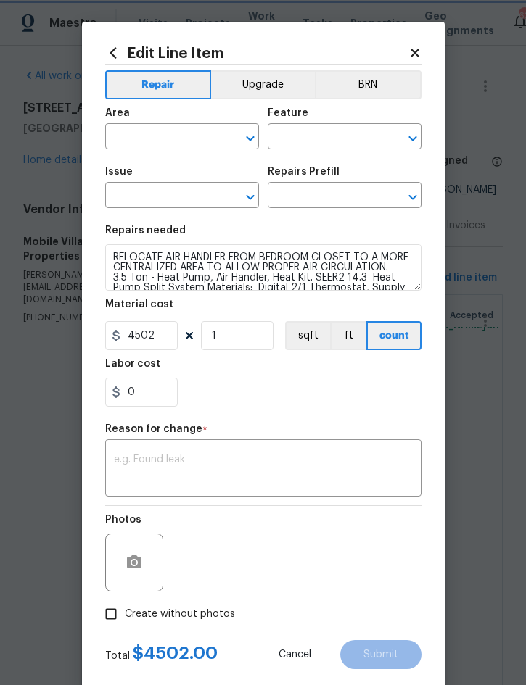
type input "Interior Overall"
type input "HVAC"
type input "HVAC Full Replacement Heat Pump System"
type input "HVAC - Tonnage: 3.5 $4,502.00"
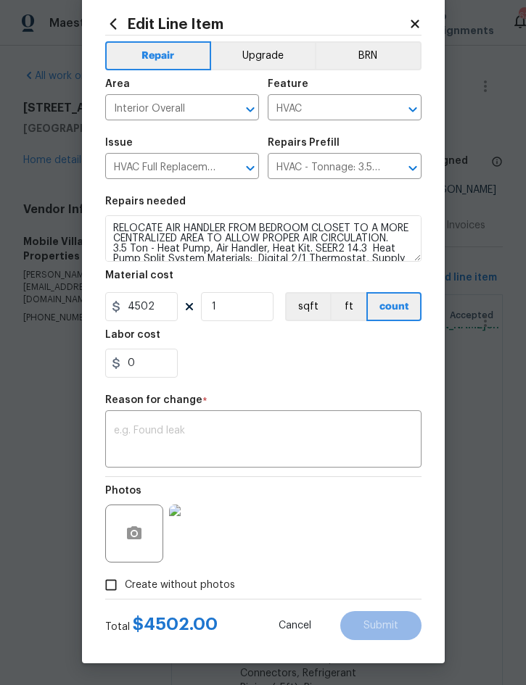
scroll to position [32, 0]
click at [413, 20] on icon at bounding box center [414, 24] width 8 height 8
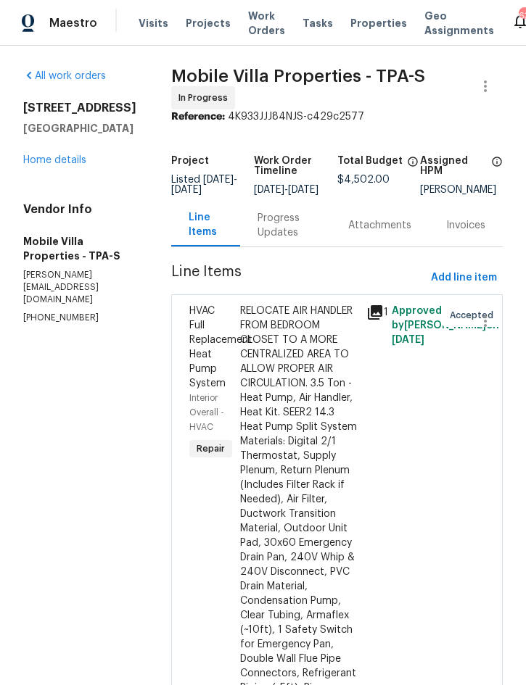
scroll to position [0, 0]
click at [458, 281] on span "Add line item" at bounding box center [464, 278] width 66 height 18
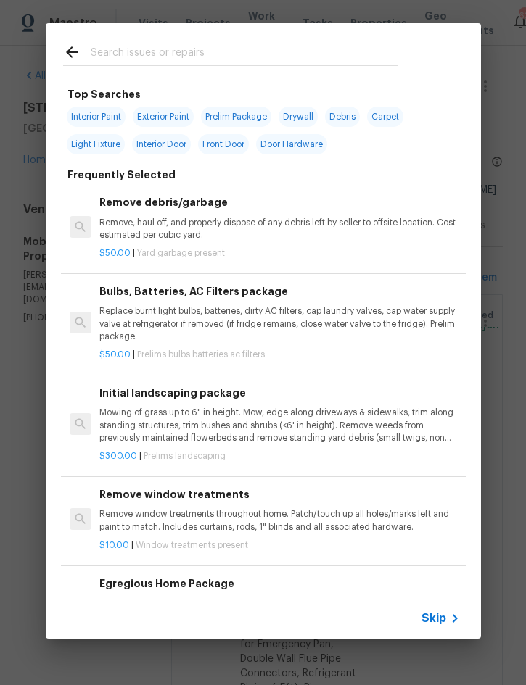
click at [202, 57] on input "text" at bounding box center [245, 55] width 308 height 22
type input "Hvac"
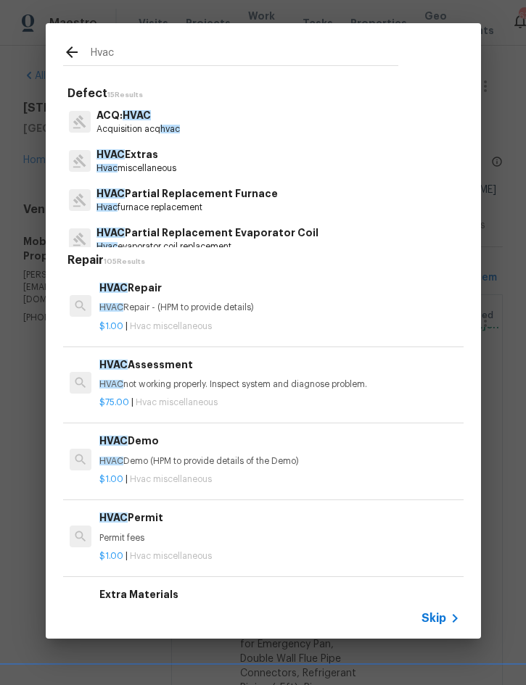
click at [165, 300] on div "HVAC Repair HVAC Repair - (HPM to provide details)" at bounding box center [279, 297] width 360 height 35
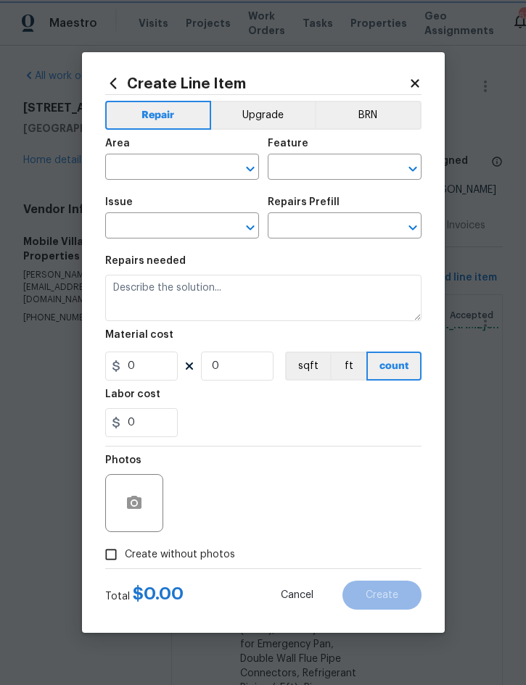
type input "HVAC"
type input "HVAC Extras"
type textarea "HVAC Repair - (HPM to provide details)"
type input "1"
type input "HVAC Repair $1.00"
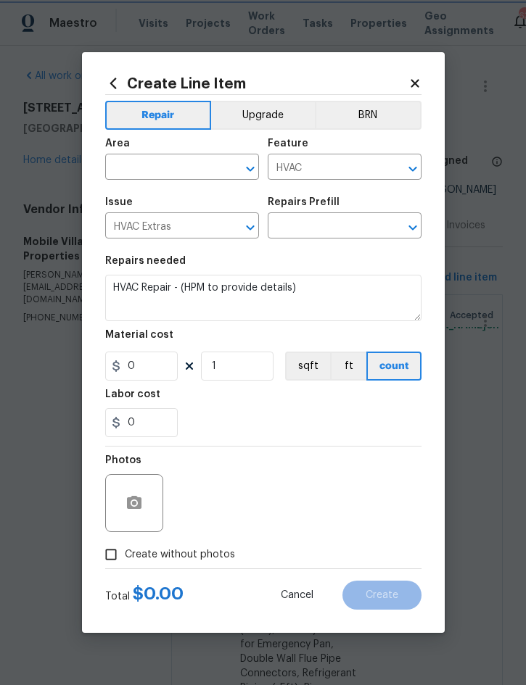
type input "1"
click at [149, 162] on input "text" at bounding box center [161, 168] width 113 height 22
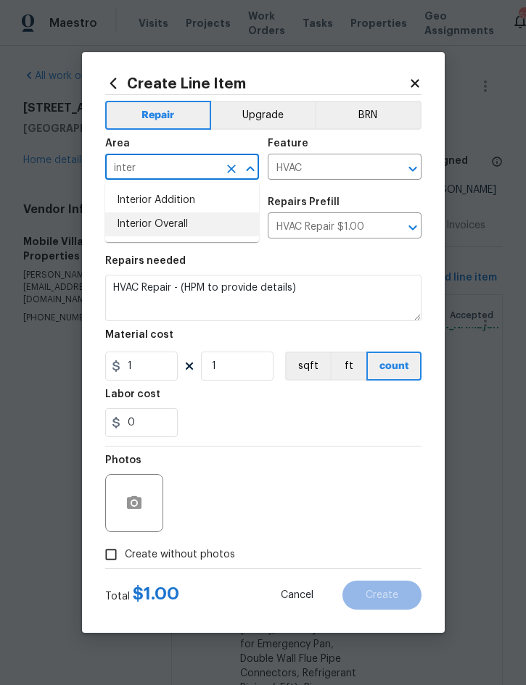
click at [176, 227] on li "Interior Overall" at bounding box center [182, 224] width 154 height 24
type input "Interior Overall"
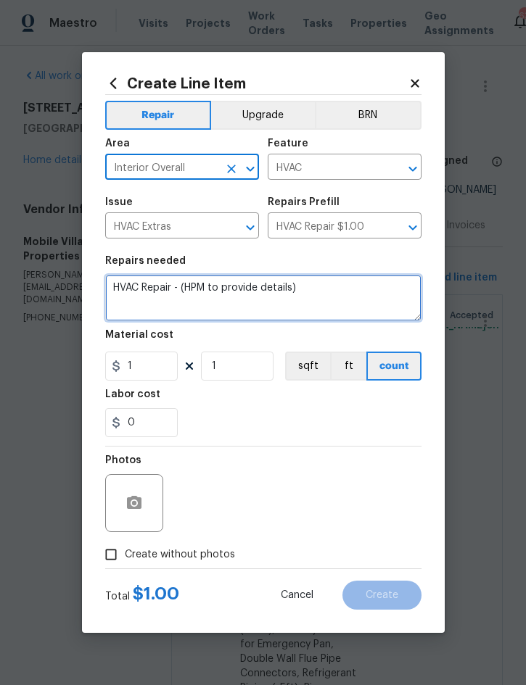
click at [115, 285] on textarea "HVAC Repair - (HPM to provide details)" at bounding box center [263, 298] width 316 height 46
click at [122, 284] on textarea "HVAC Repair - (HPM to provide details)" at bounding box center [263, 298] width 316 height 46
click at [121, 284] on textarea "HVAC Repair - (HPM to provide details)" at bounding box center [263, 298] width 316 height 46
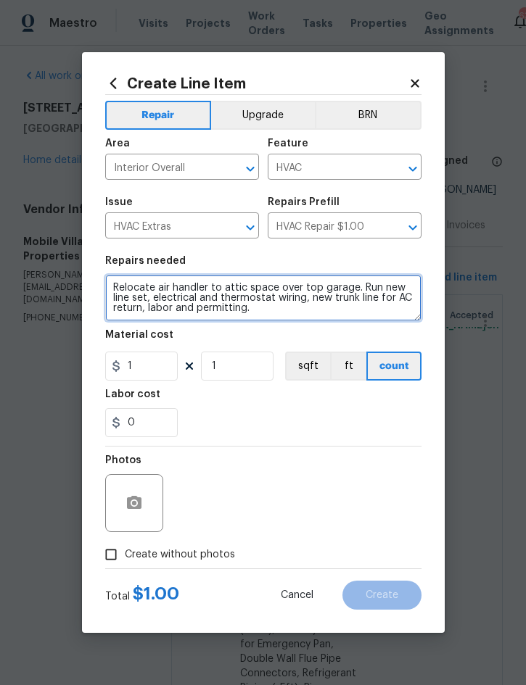
type textarea "Relocate air handler to attic space over top garage. Run new line set, electric…"
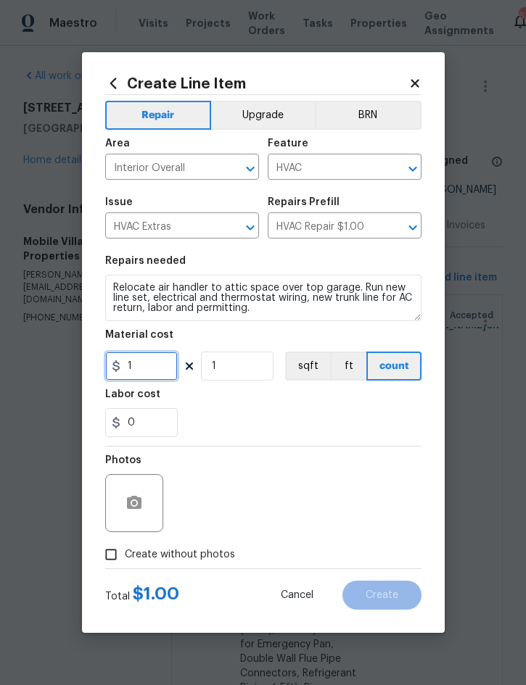
click at [161, 371] on input "1" at bounding box center [141, 366] width 73 height 29
type input "3998"
click at [204, 556] on div "Photos Create without photos" at bounding box center [263, 508] width 316 height 122
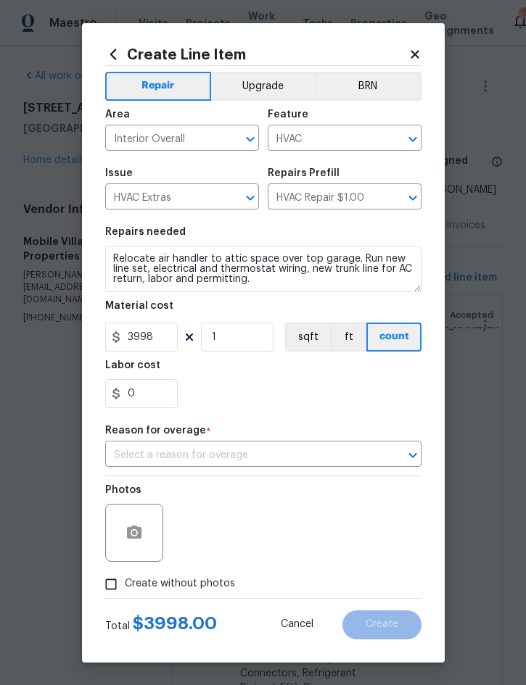
click at [315, 455] on input "text" at bounding box center [243, 456] width 276 height 22
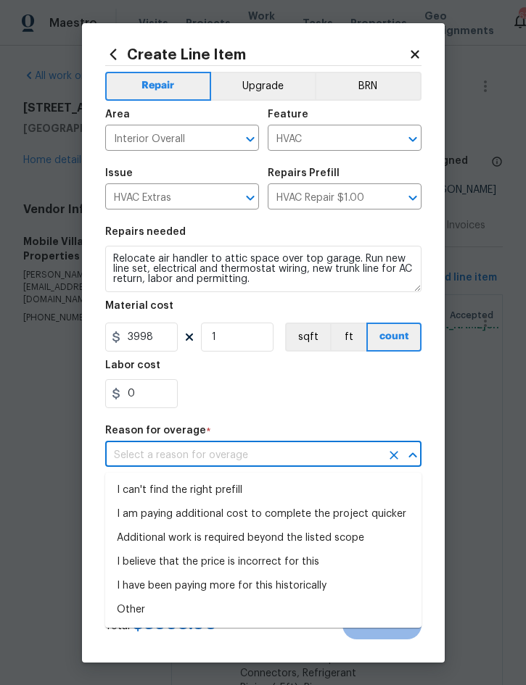
scroll to position [8, 0]
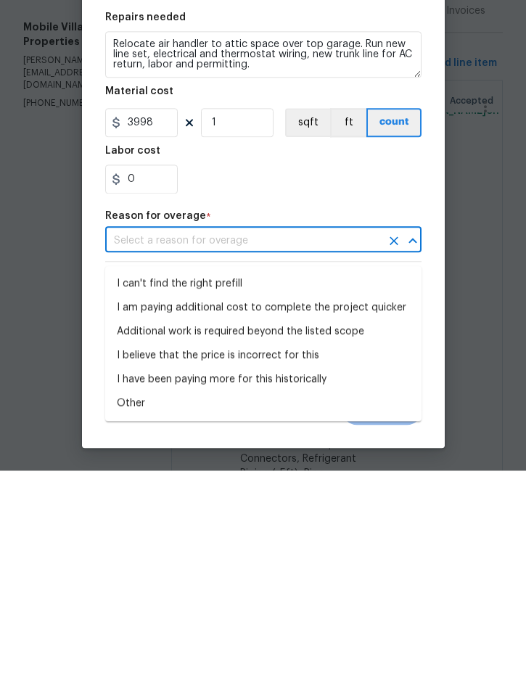
click at [335, 535] on li "Additional work is required beyond the listed scope" at bounding box center [263, 547] width 316 height 24
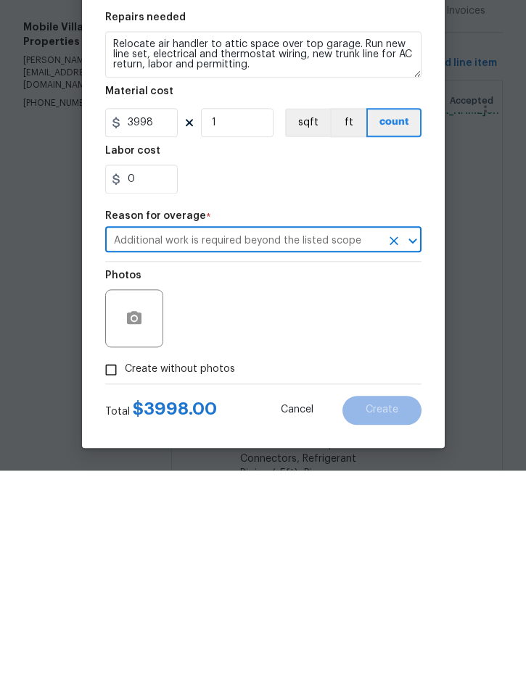
type input "Additional work is required beyond the listed scope"
click at [163, 577] on span "Create without photos" at bounding box center [180, 584] width 110 height 15
click at [125, 571] on input "Create without photos" at bounding box center [111, 585] width 28 height 28
checkbox input "true"
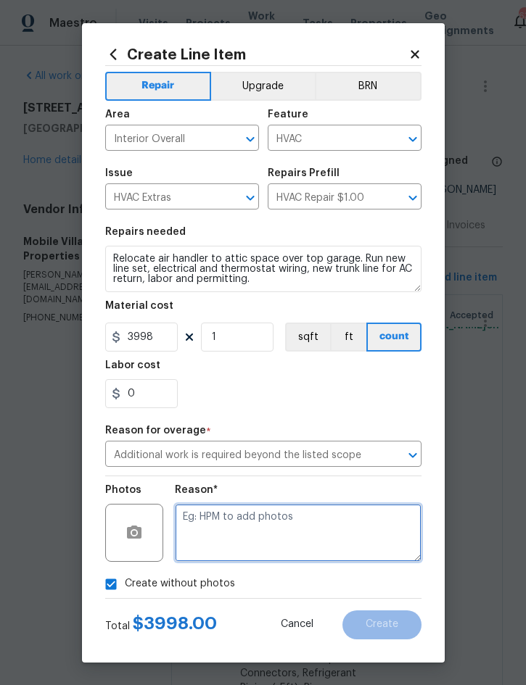
click at [278, 524] on textarea at bounding box center [298, 533] width 247 height 58
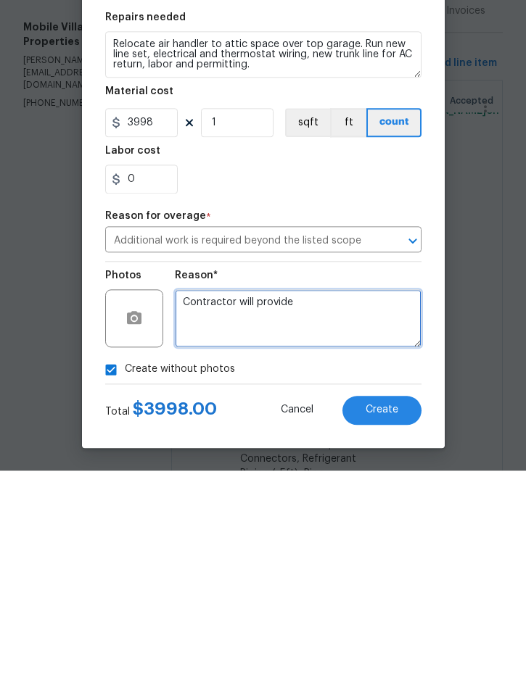
type textarea "Contractor will provide"
click at [381, 619] on span "Create" at bounding box center [382, 624] width 33 height 11
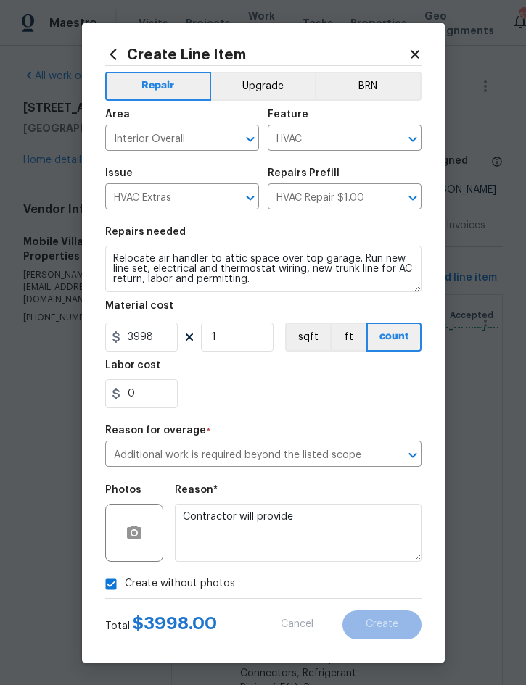
scroll to position [0, 0]
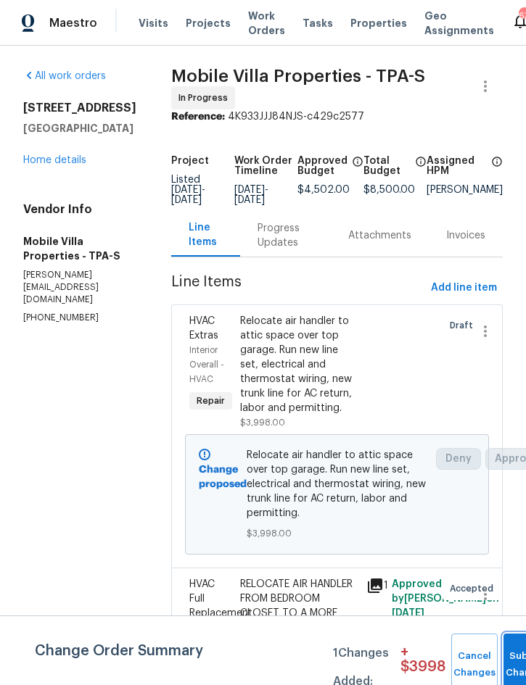
click at [517, 646] on button "Submit Changes" at bounding box center [526, 665] width 46 height 62
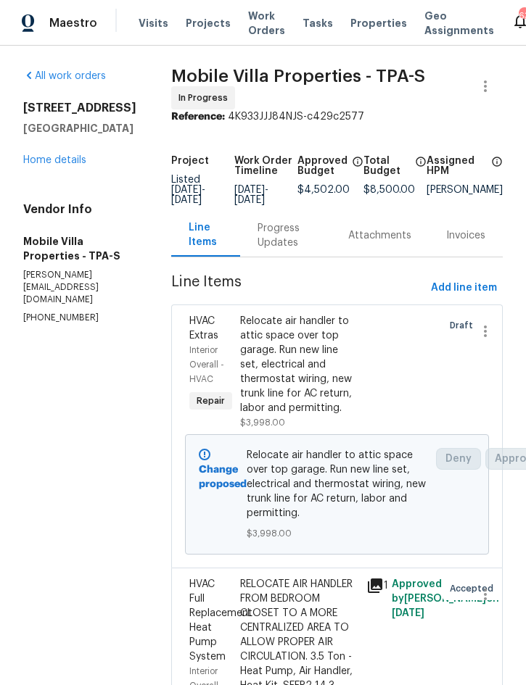
click at [41, 165] on link "Home details" at bounding box center [54, 160] width 63 height 10
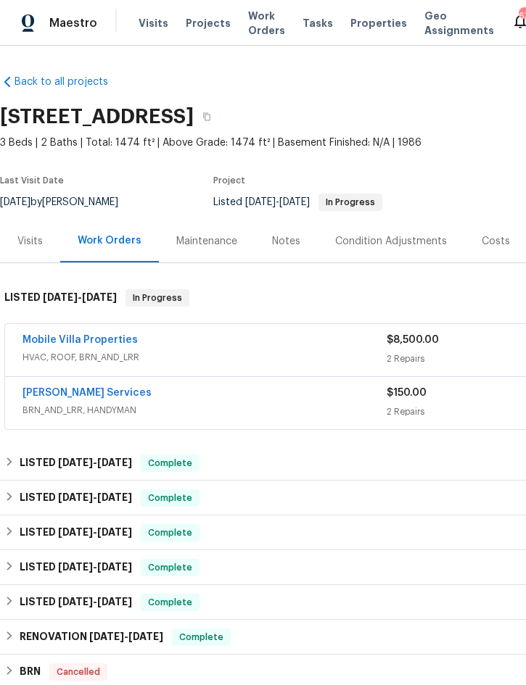
click at [57, 0] on div "Maestro Visits Projects Work Orders Tasks Properties Geo Assignments 63 Tampa N…" at bounding box center [263, 23] width 526 height 46
click at [49, 9] on div "Maestro" at bounding box center [48, 23] width 97 height 29
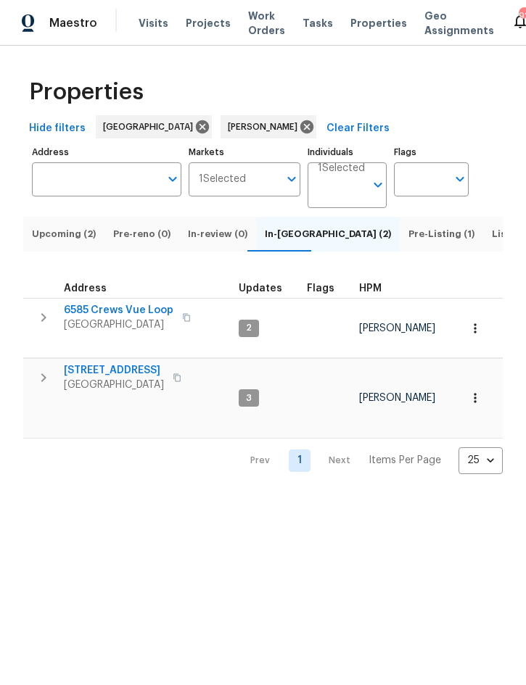
click at [75, 242] on span "Upcoming (2)" at bounding box center [64, 234] width 64 height 16
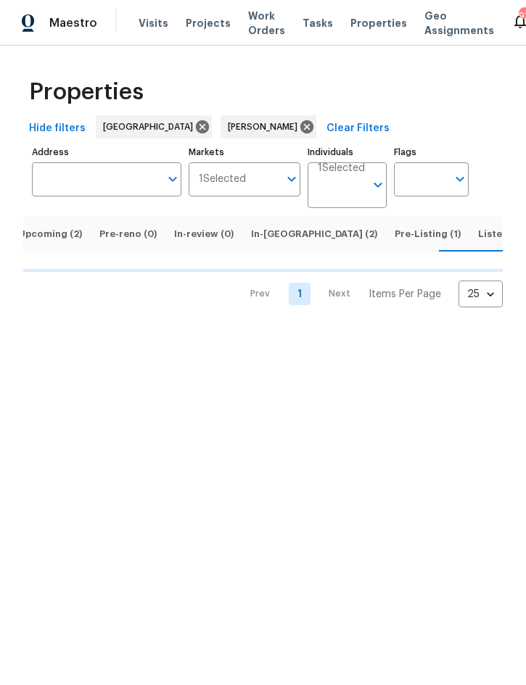
scroll to position [0, 15]
